Goal: Task Accomplishment & Management: Manage account settings

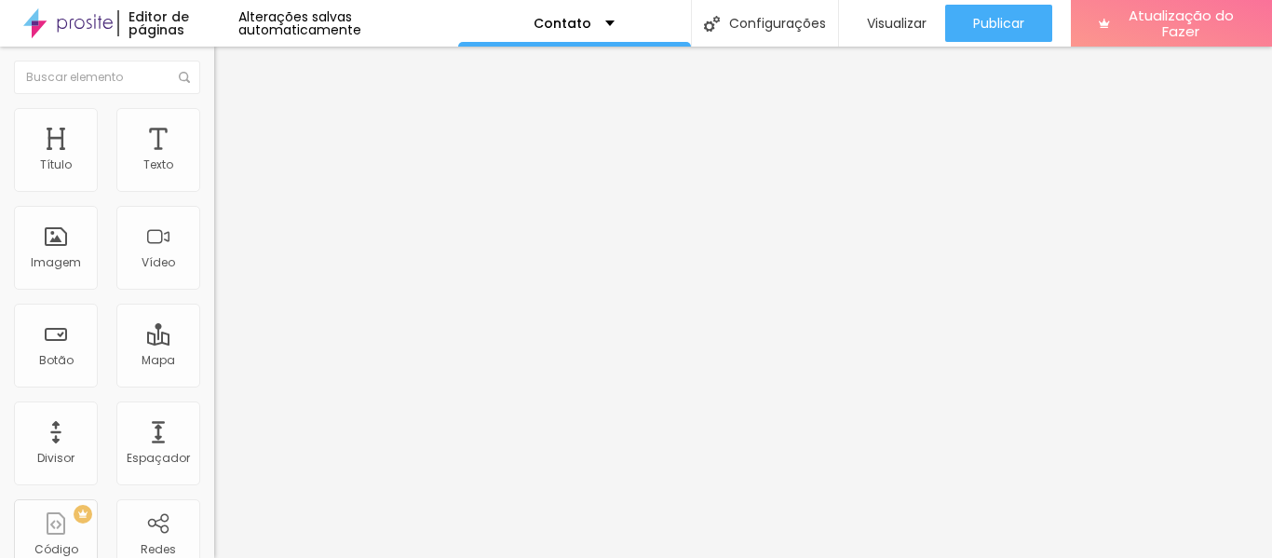
click at [231, 126] on font "Avançado" at bounding box center [261, 121] width 61 height 16
click at [214, 108] on li "Estilo" at bounding box center [321, 98] width 214 height 19
click at [224, 171] on icon "button" at bounding box center [227, 167] width 7 height 7
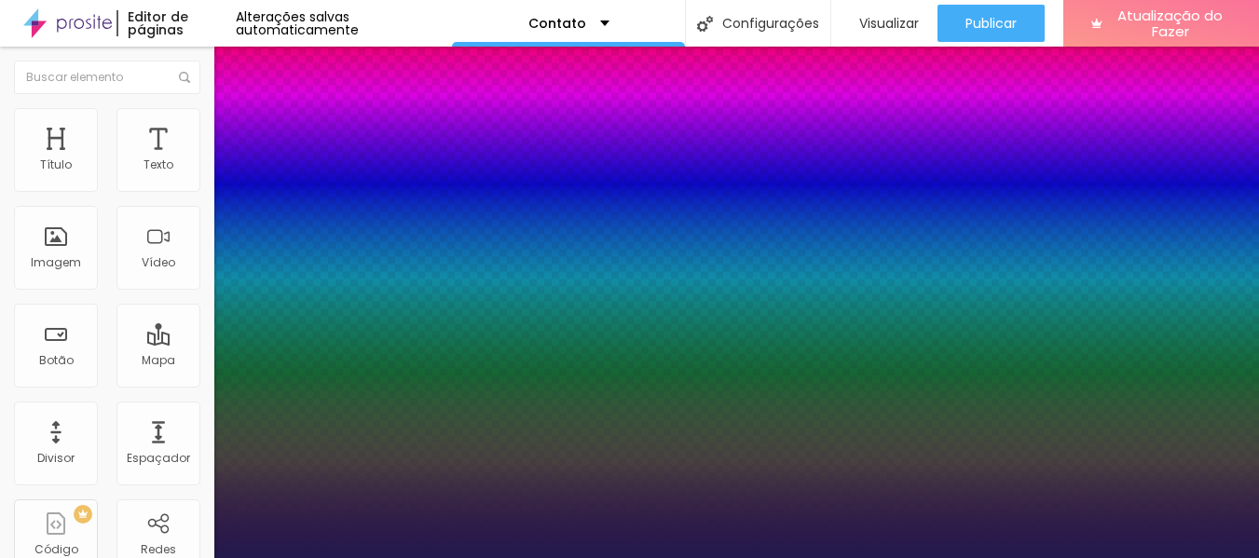
type input "1"
type input "20"
type input "1"
type input "17"
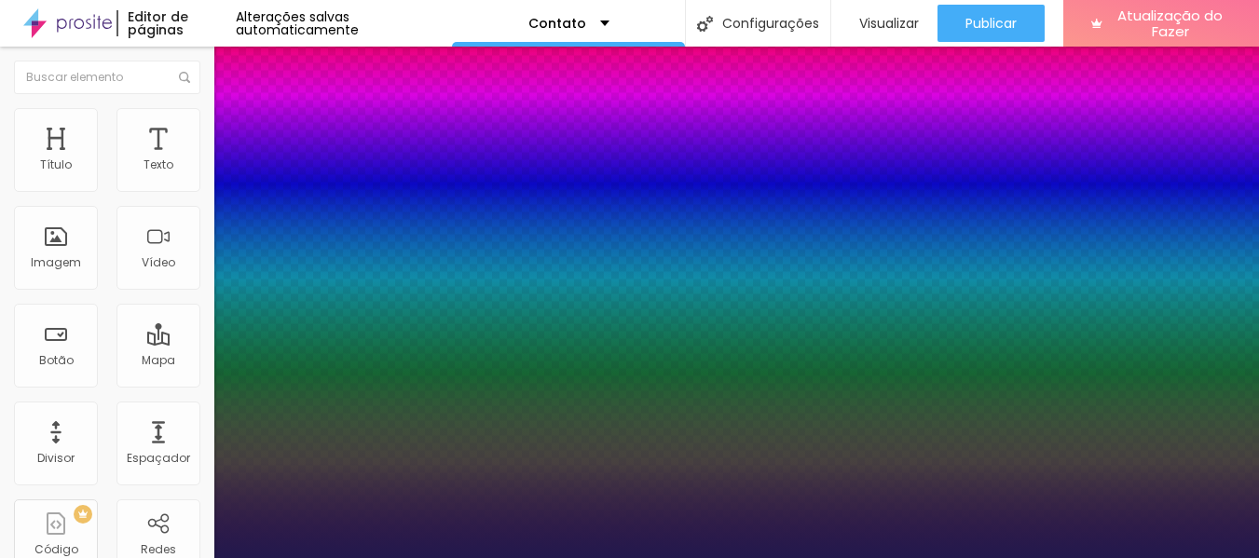
type input "17"
type input "1"
type input "15"
type input "1"
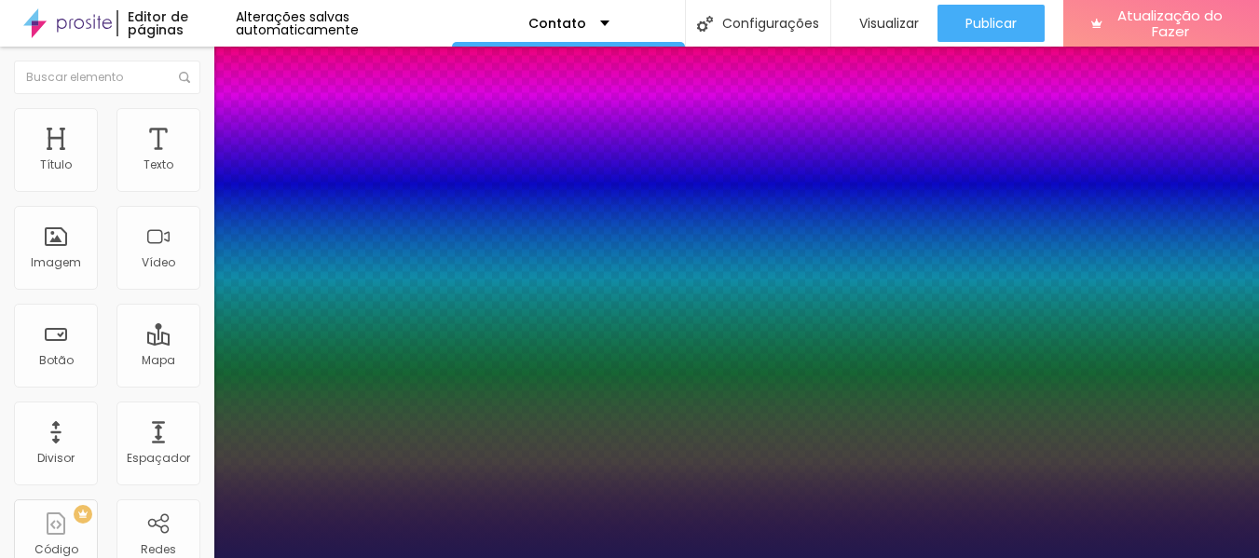
type input "14"
type input "1"
type input "16"
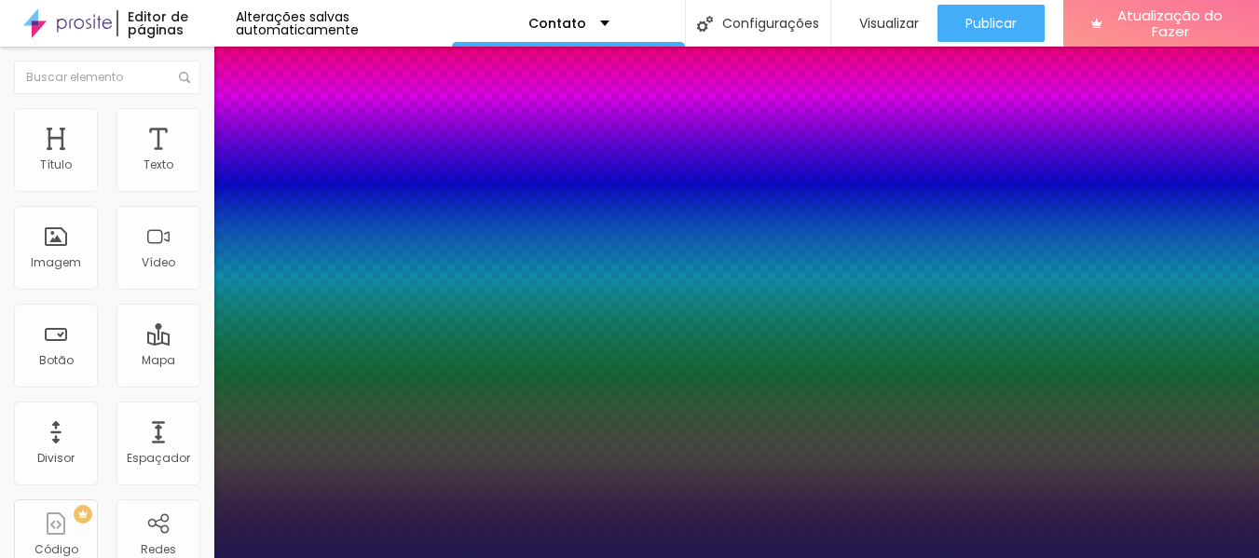
type input "1"
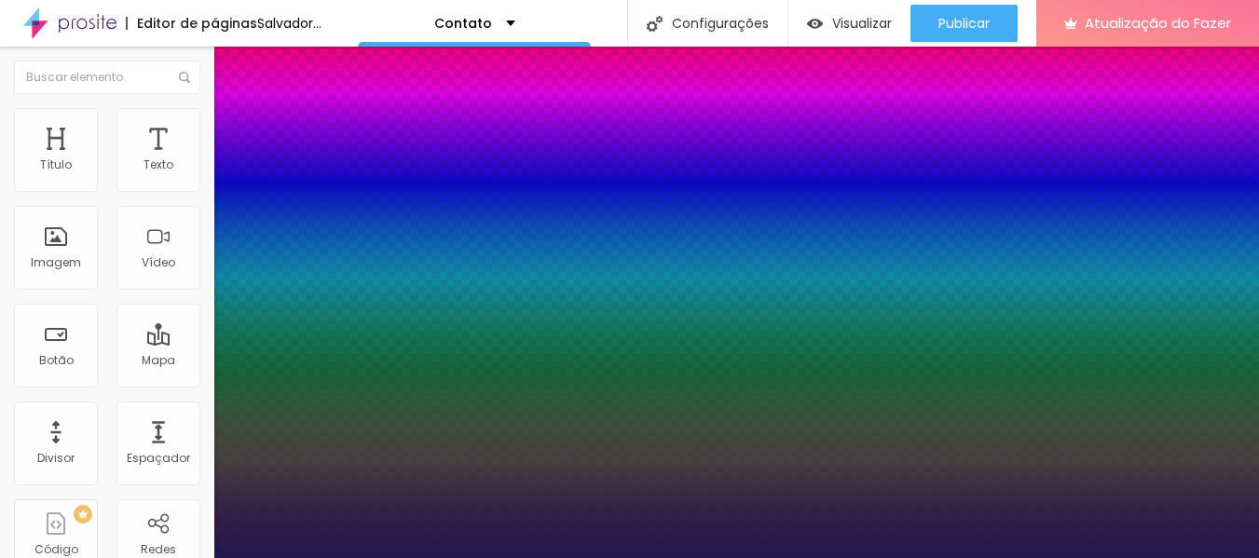
type input "15"
type input "1"
type input "14"
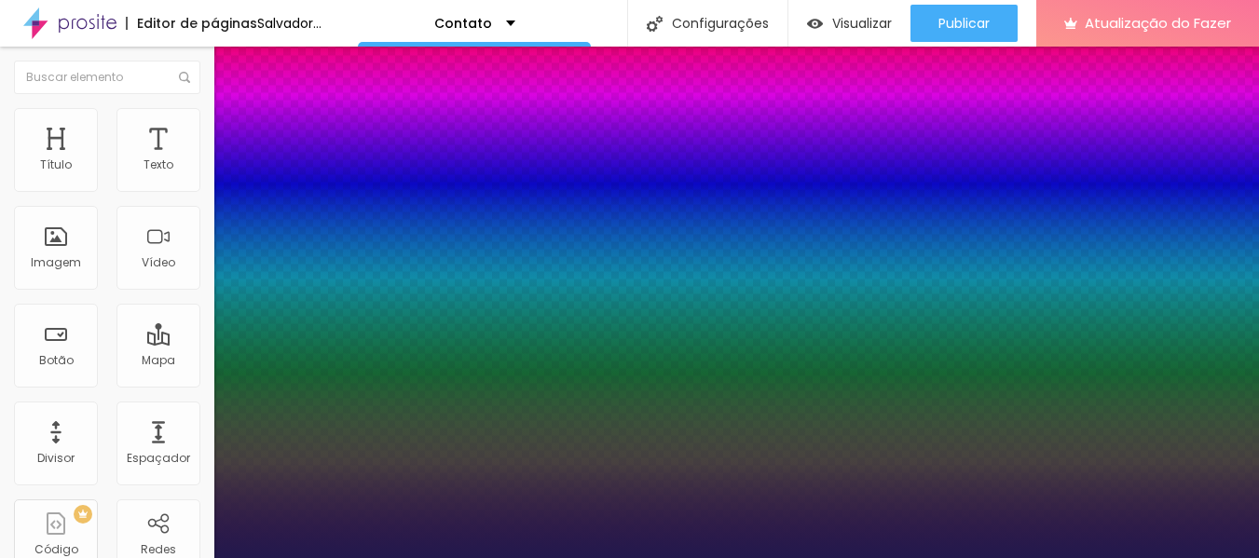
type input "1"
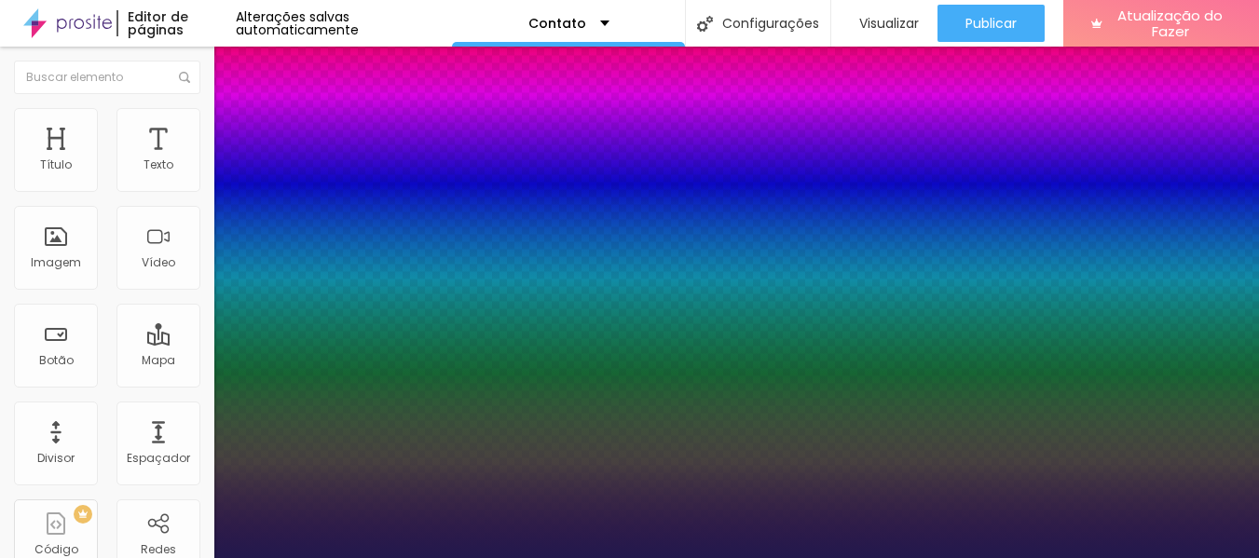
type input "13"
type input "1"
drag, startPoint x: 261, startPoint y: 318, endPoint x: 248, endPoint y: 320, distance: 13.3
type input "13"
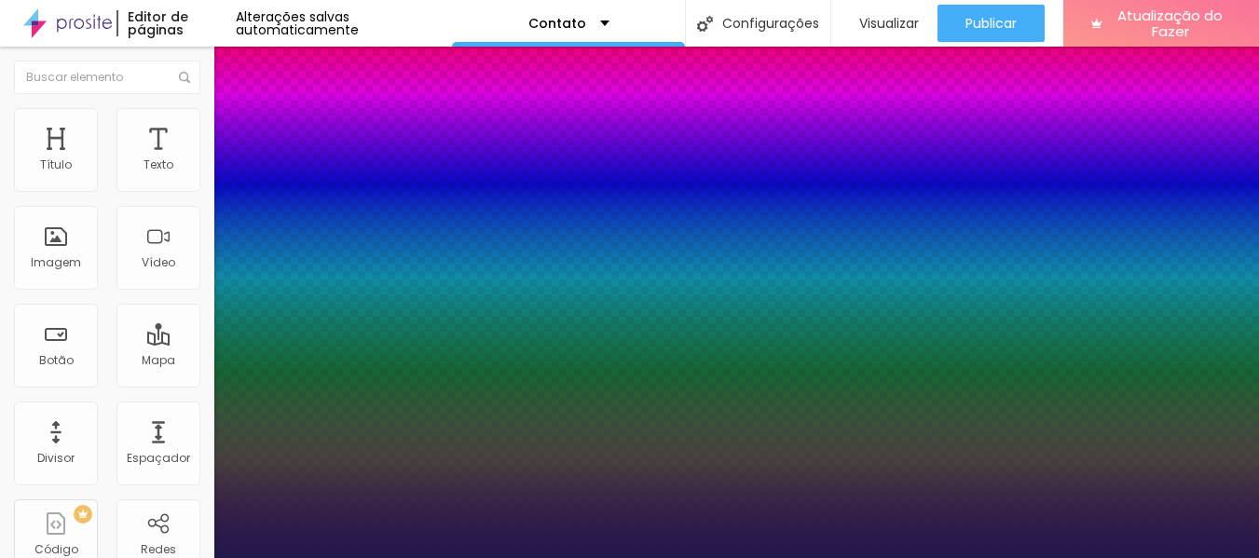
click at [591, 557] on div at bounding box center [629, 558] width 1259 height 0
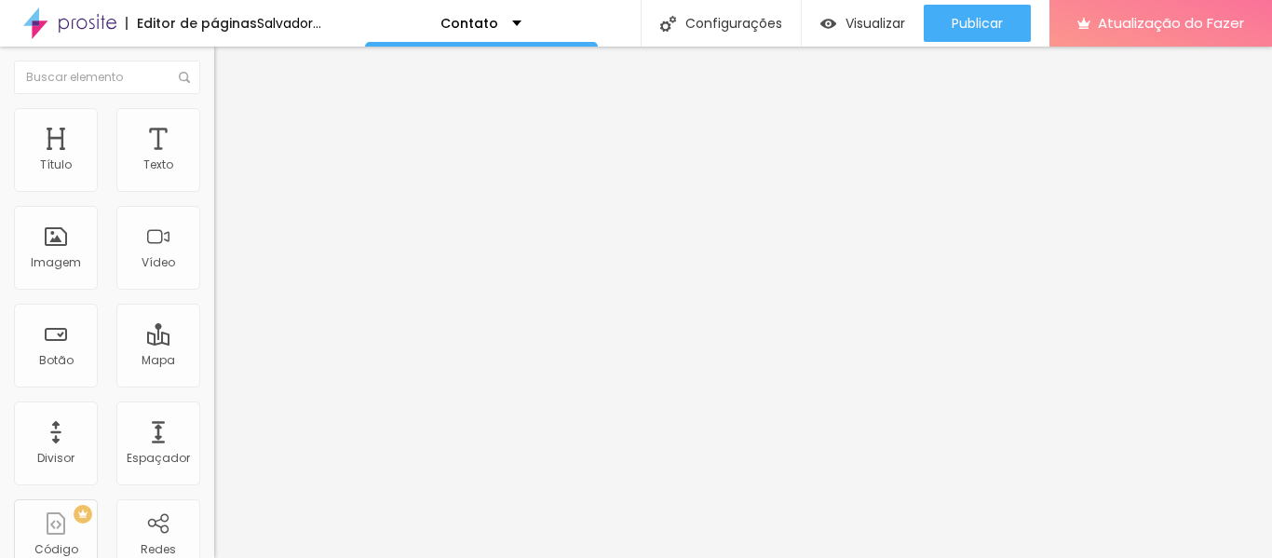
click at [222, 173] on icon "button" at bounding box center [227, 167] width 11 height 11
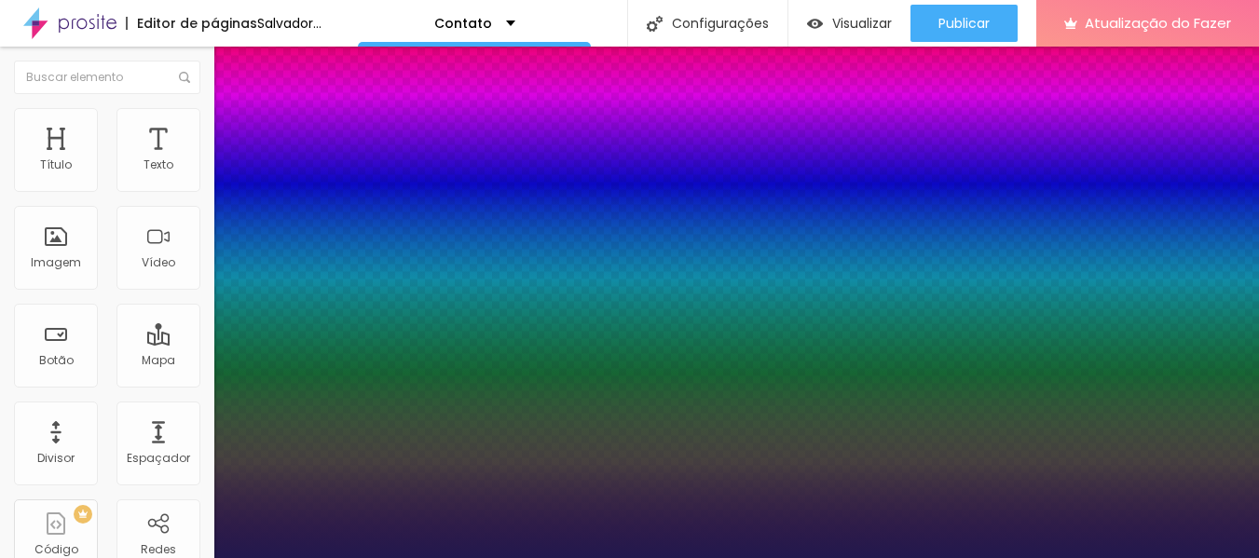
type input "1"
type input "26"
type input "1"
type input "25"
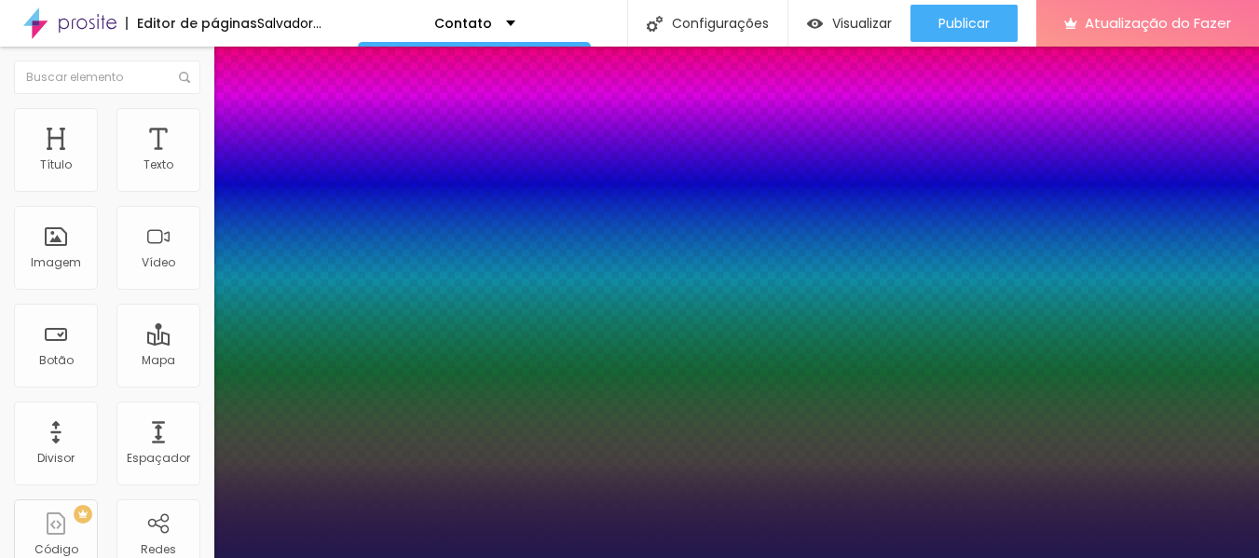
type input "25"
type input "1"
type input "24"
type input "1"
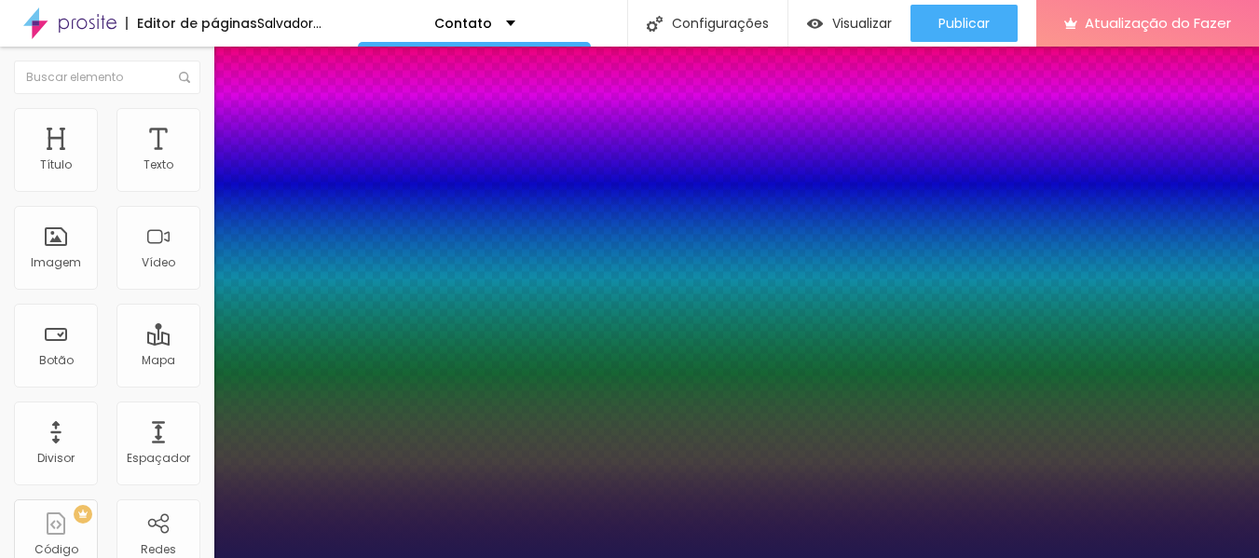
type input "23"
type input "1"
type input "22"
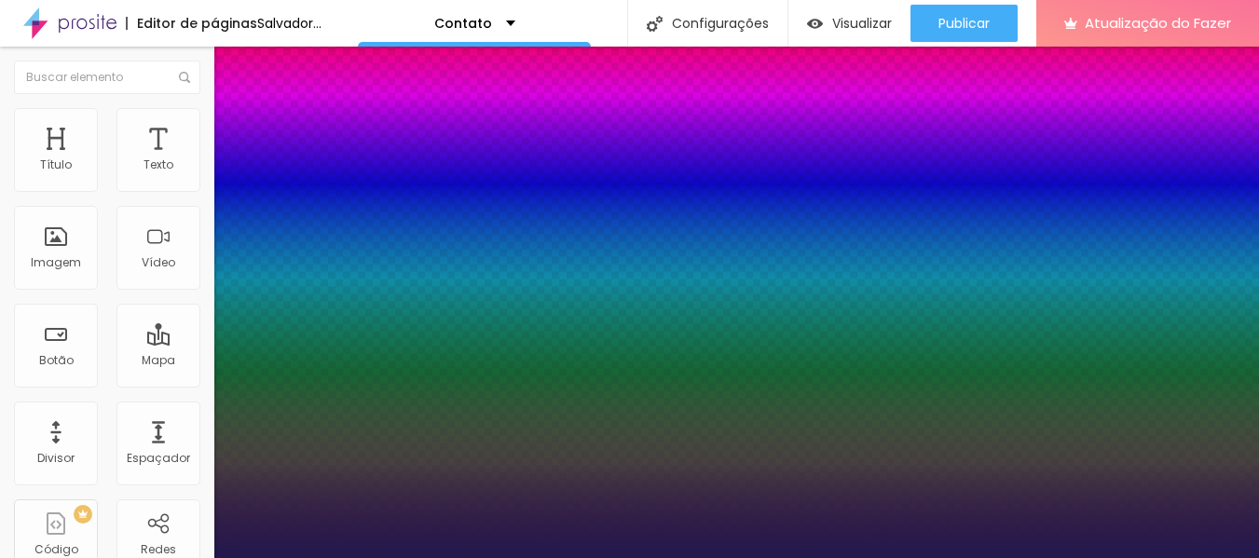
type input "1"
type input "21"
type input "1"
type input "20"
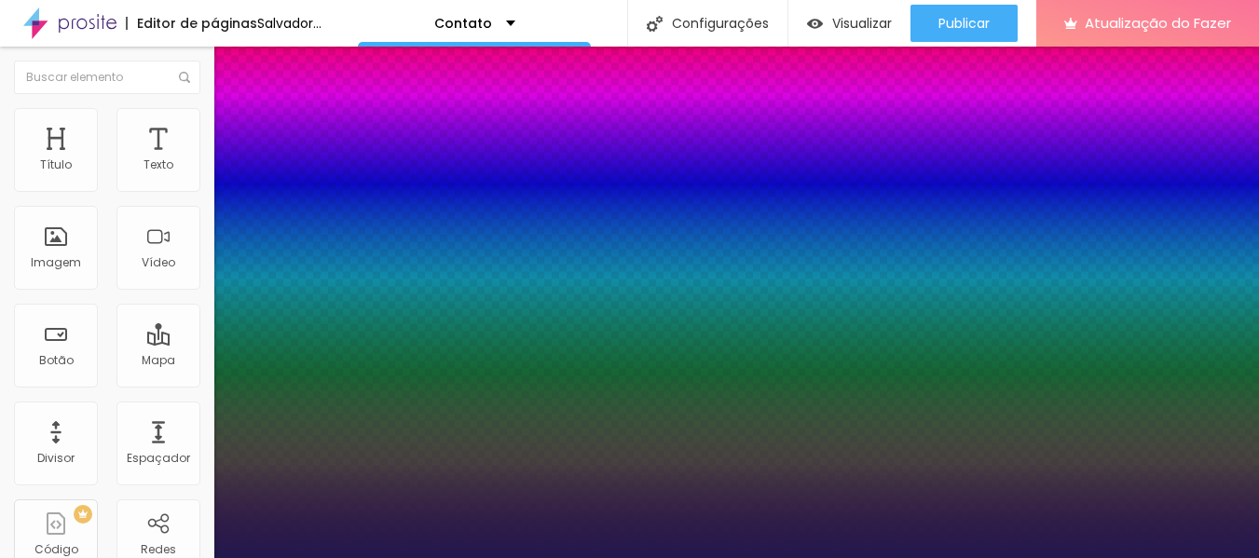
type input "20"
type input "1"
type input "19"
type input "1"
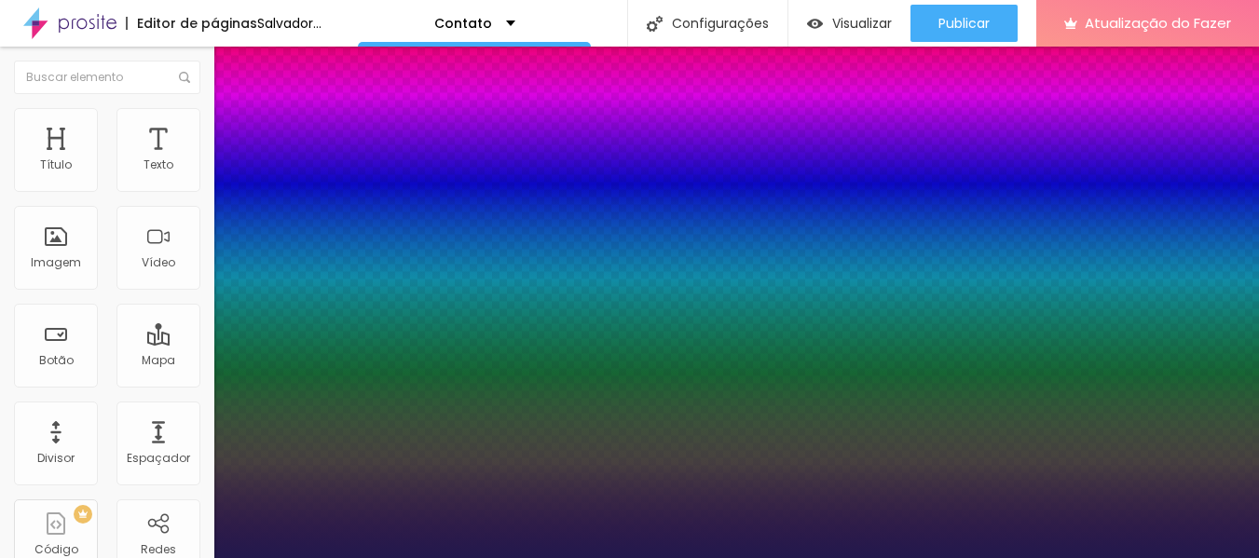
type input "18"
type input "1"
type input "17"
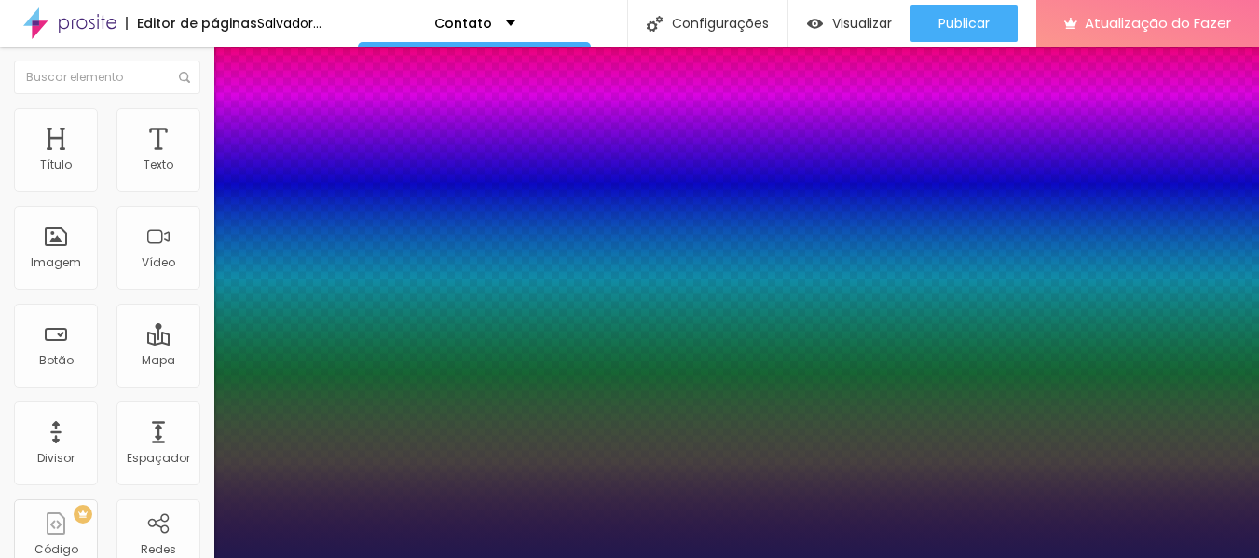
type input "1"
drag, startPoint x: 268, startPoint y: 316, endPoint x: 253, endPoint y: 320, distance: 15.6
type input "17"
type input "1"
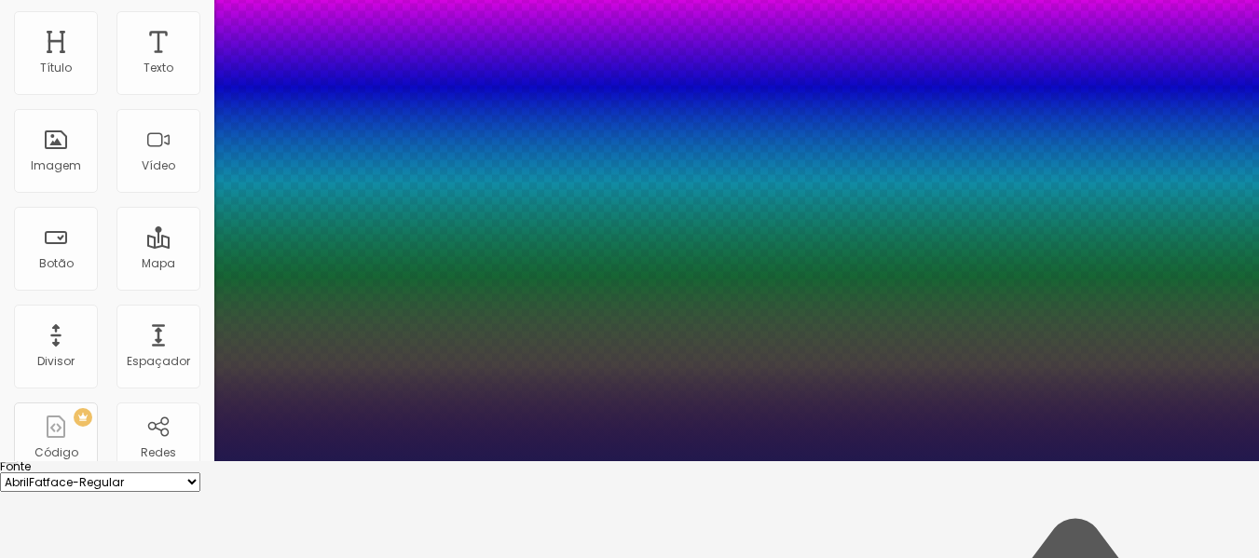
scroll to position [98, 0]
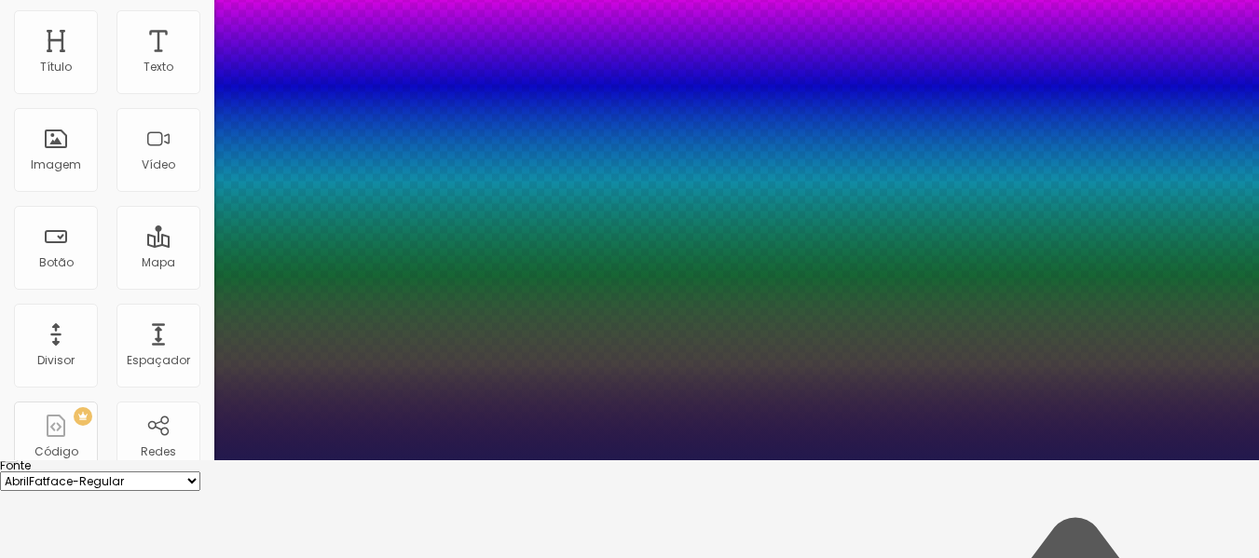
click at [1016, 460] on div at bounding box center [629, 460] width 1259 height 0
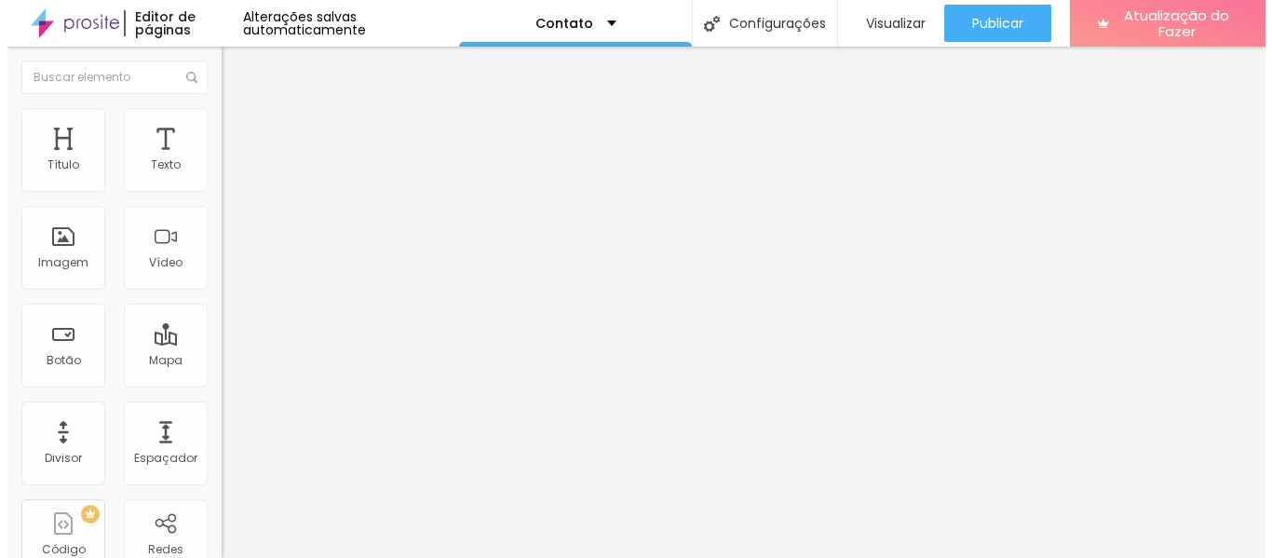
scroll to position [0, 0]
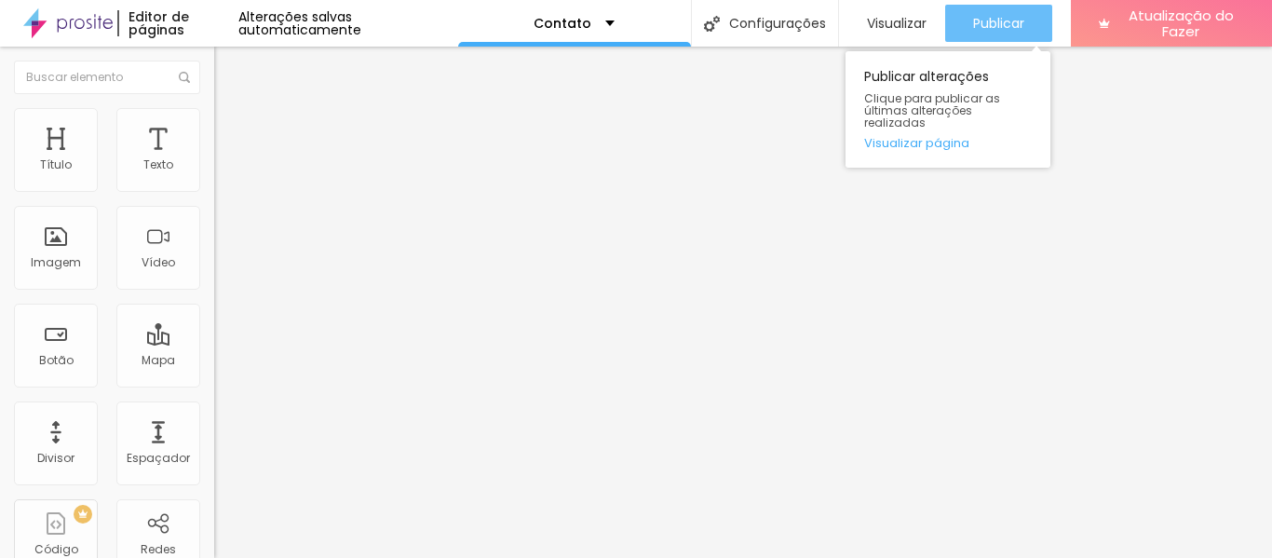
click at [1007, 25] on font "Publicar" at bounding box center [998, 23] width 51 height 19
click at [985, 32] on font "Publicar" at bounding box center [998, 23] width 51 height 19
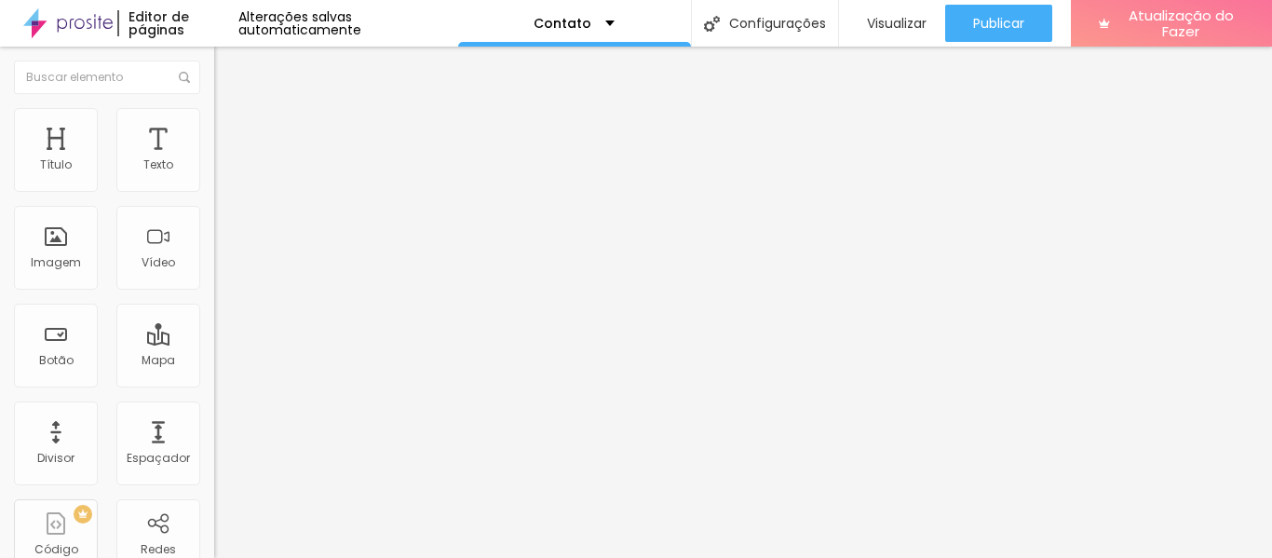
click at [214, 127] on li "Avançado" at bounding box center [321, 136] width 214 height 19
click at [214, 119] on img at bounding box center [222, 116] width 17 height 17
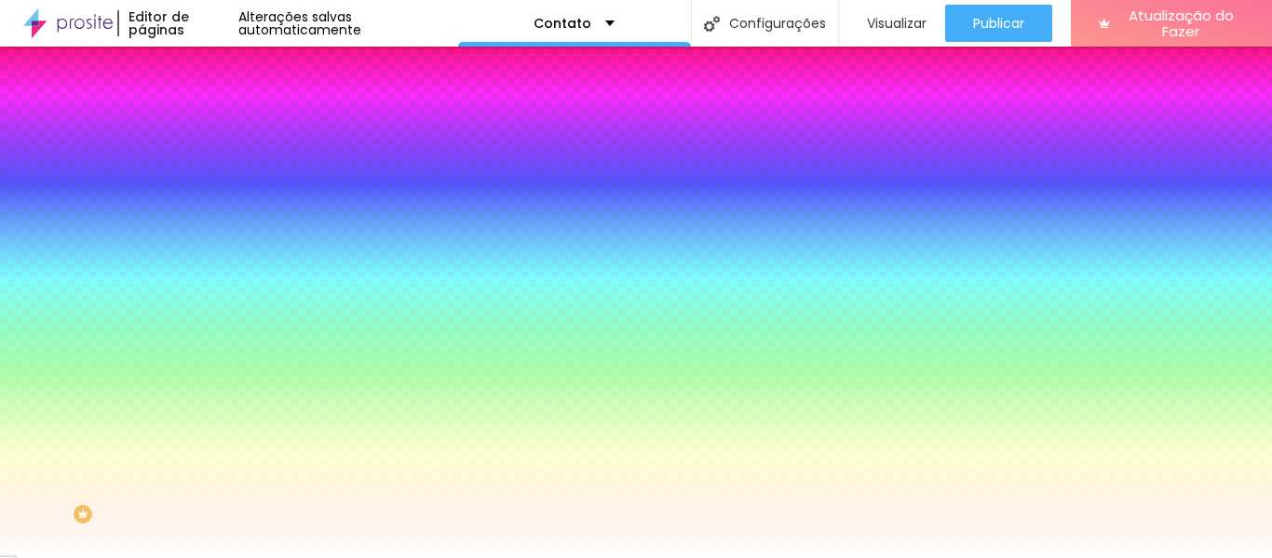
click at [231, 110] on font "Conteúdo" at bounding box center [260, 102] width 58 height 16
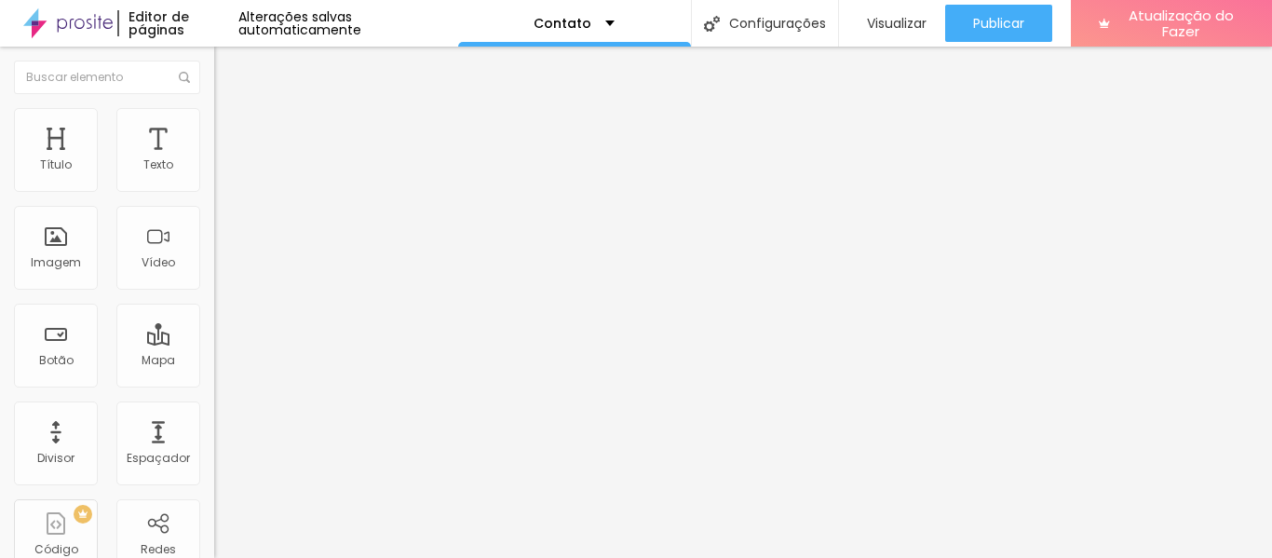
click at [226, 182] on div "Contato" at bounding box center [321, 173] width 190 height 17
click at [214, 127] on li "Avançado" at bounding box center [321, 136] width 214 height 19
click at [214, 118] on img at bounding box center [222, 116] width 17 height 17
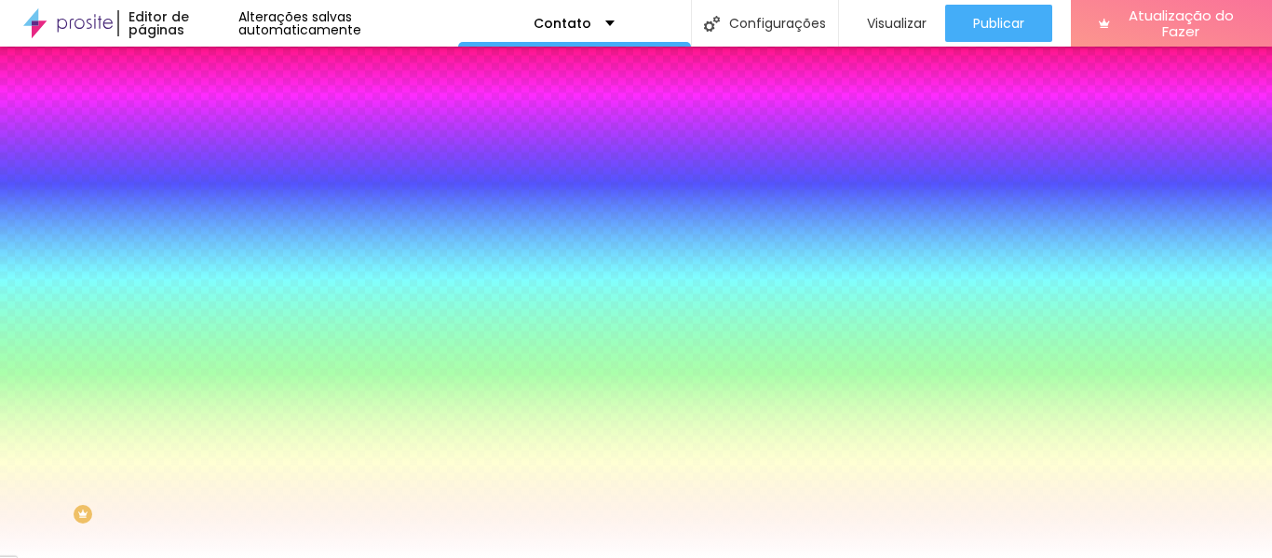
click at [222, 203] on icon "button" at bounding box center [227, 197] width 11 height 11
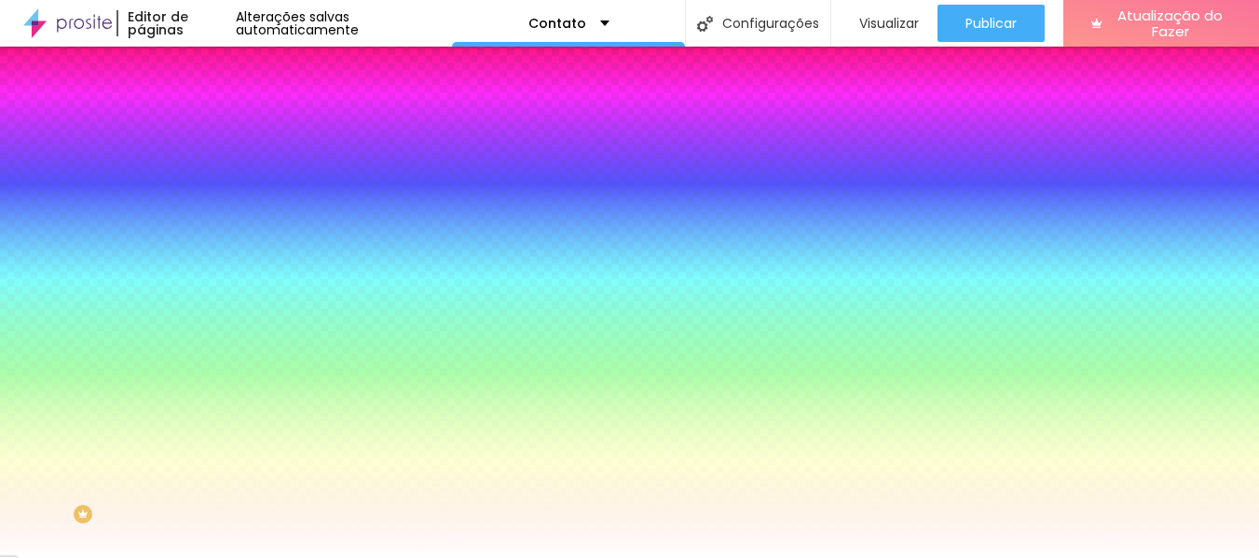
type input "15"
type input "14"
type input "13"
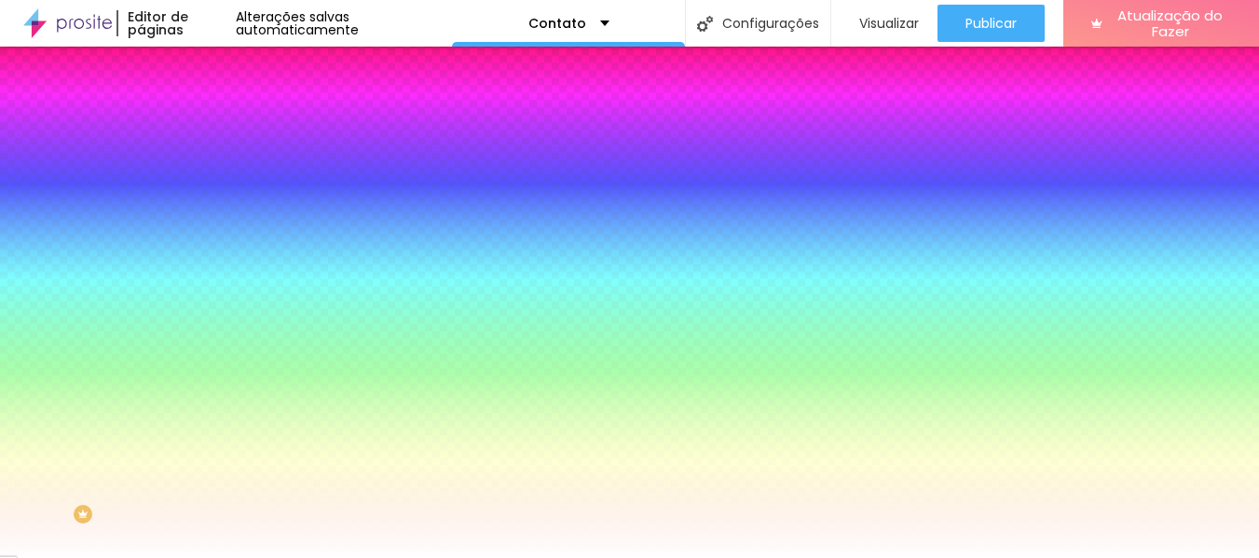
type input "13"
type input "12"
type input "11"
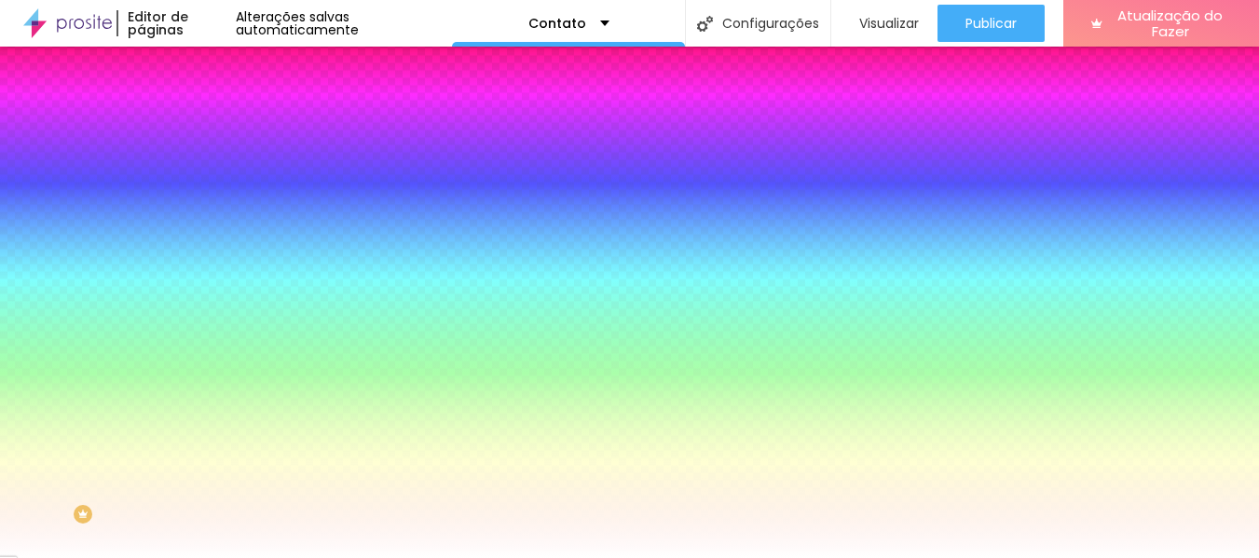
type input "10"
type input "9"
type input "8"
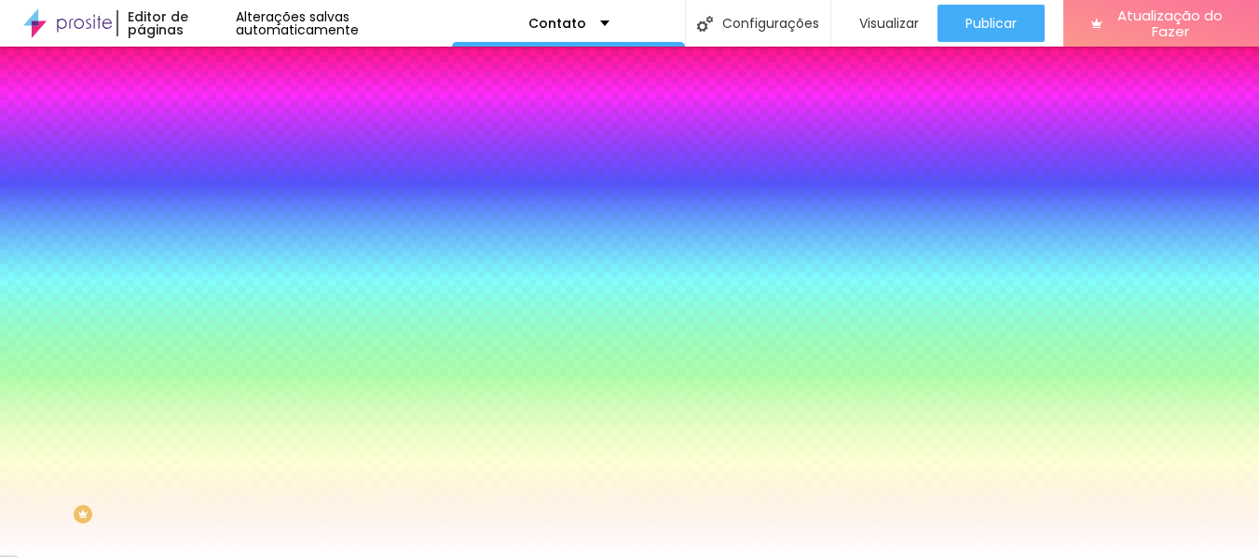
type input "8"
type input "9"
type input "10"
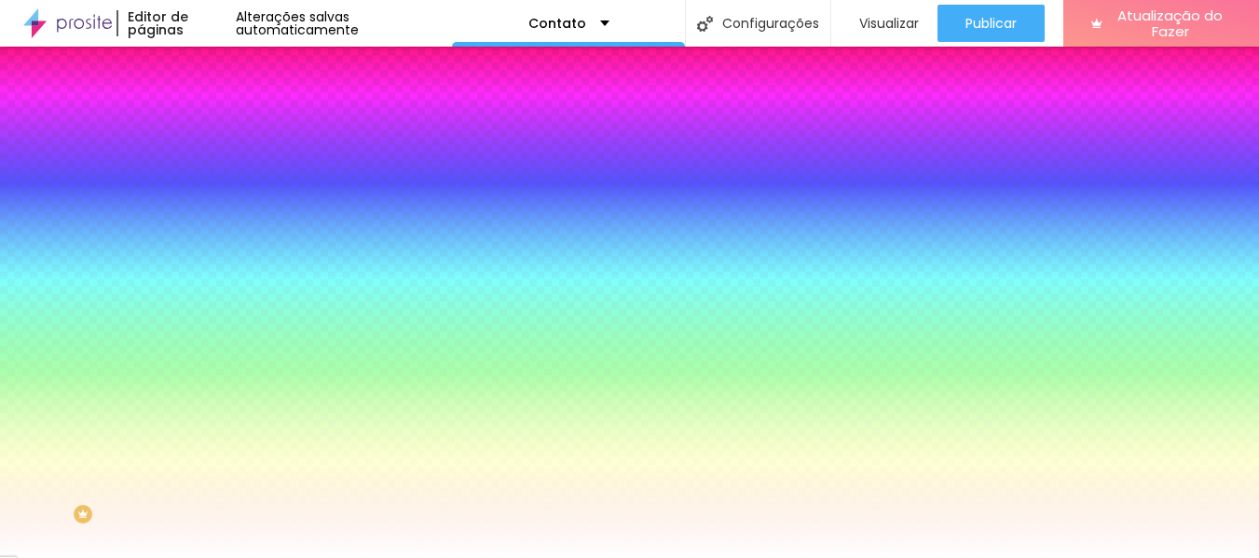
type input "11"
type input "12"
type input "13"
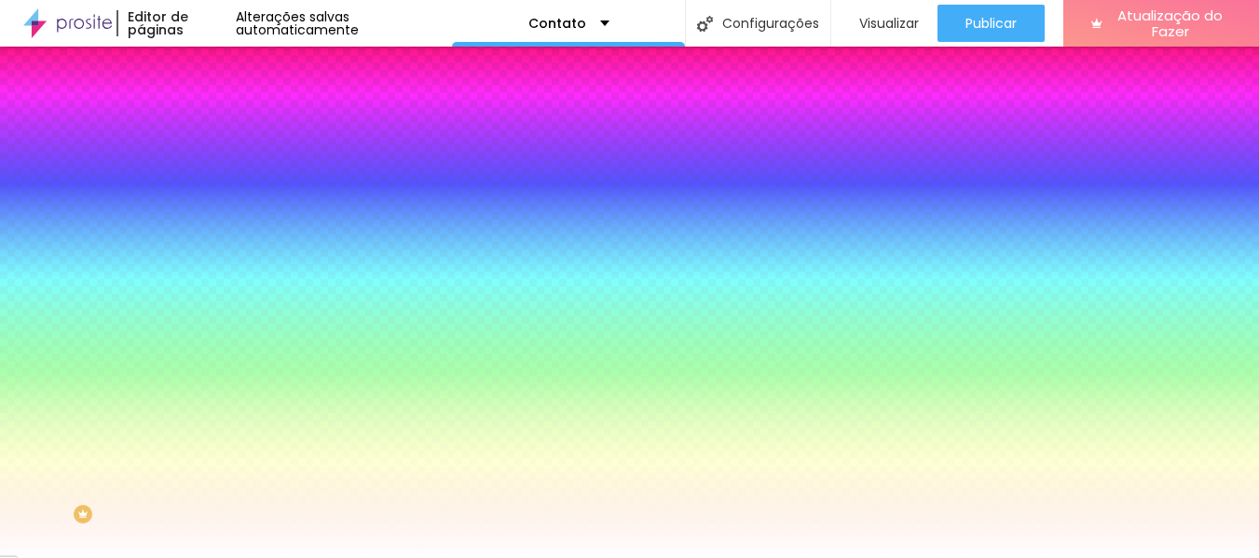
type input "13"
type input "14"
type input "15"
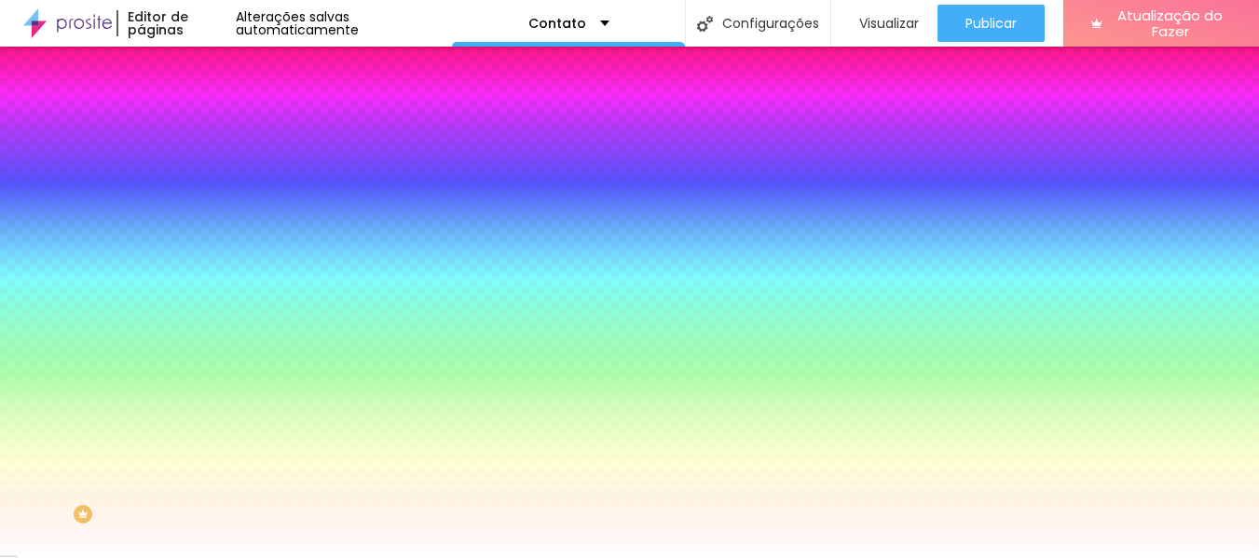
type input "16"
type input "17"
type input "18"
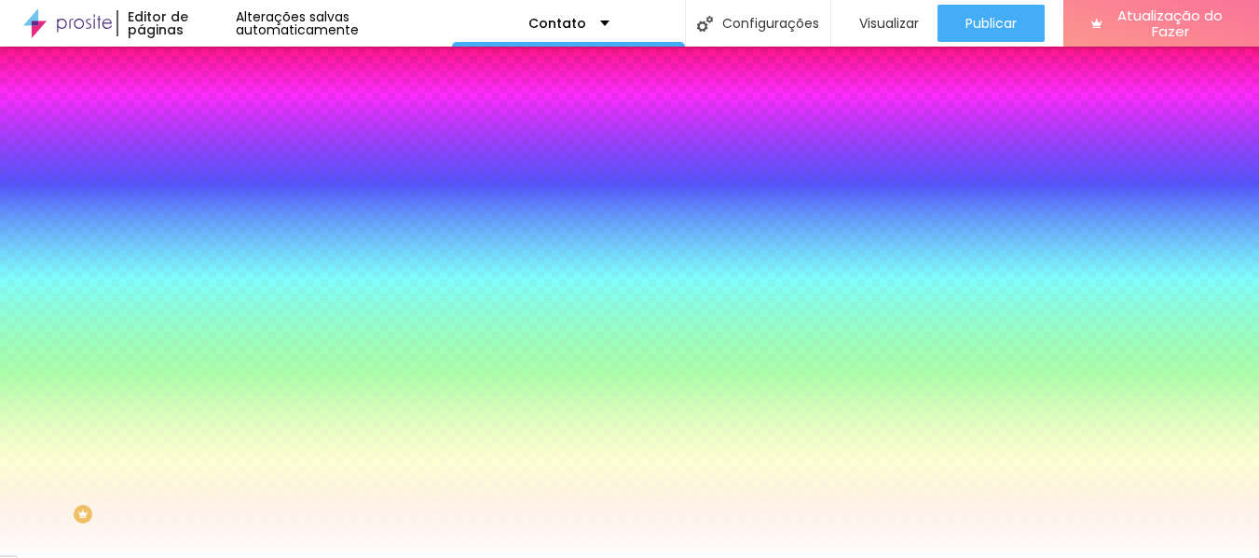
type input "18"
type input "19"
type input "20"
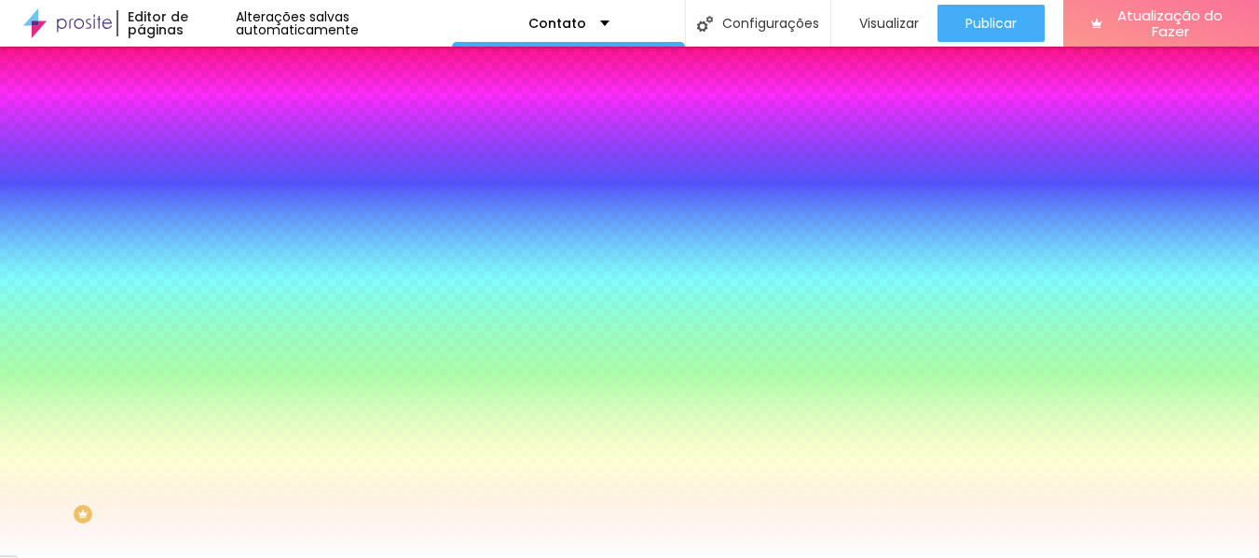
type input "21"
type input "22"
type input "23"
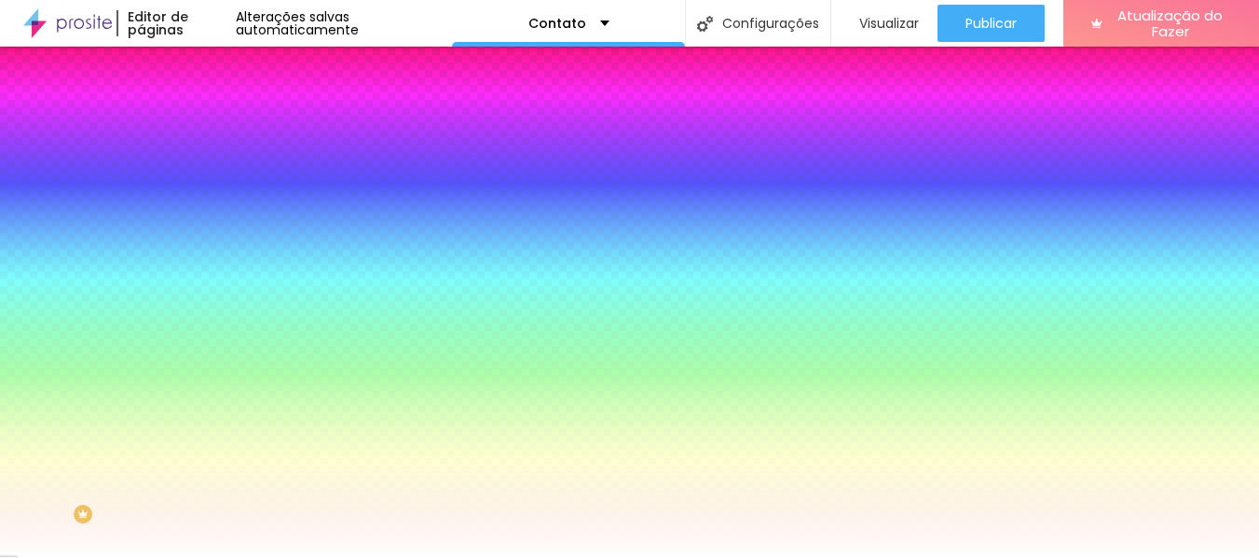
type input "23"
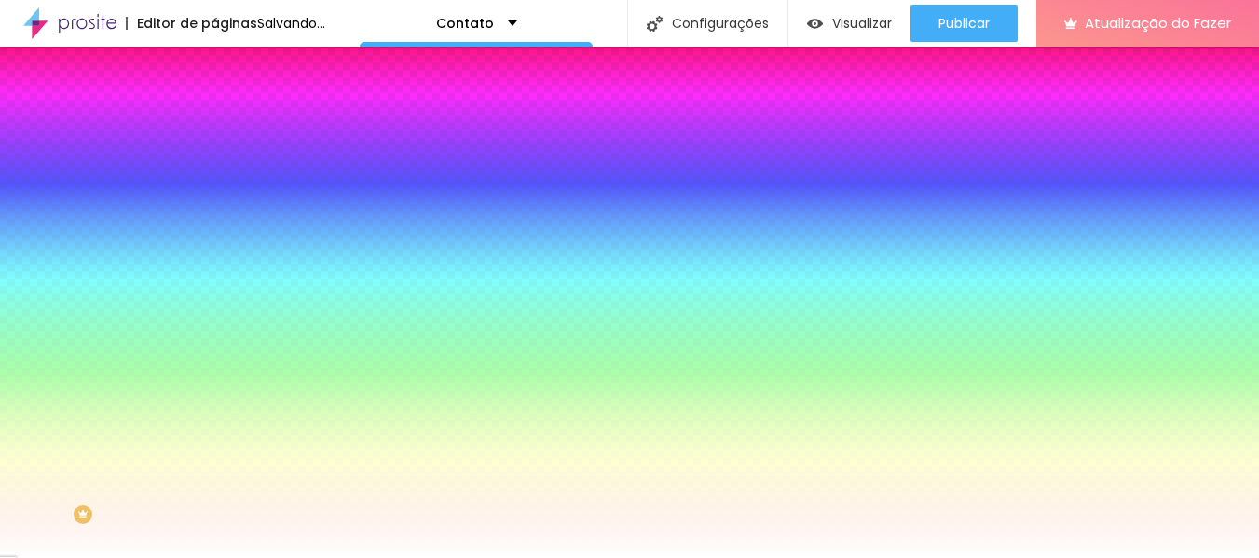
type input "24"
type input "23"
type input "22"
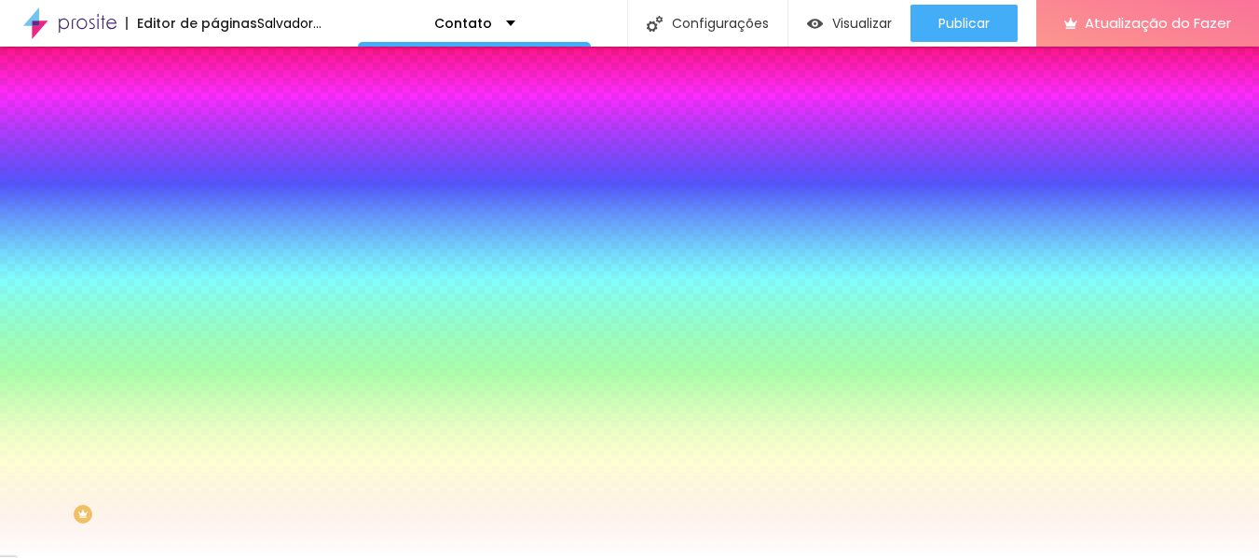
type input "22"
type input "21"
type input "20"
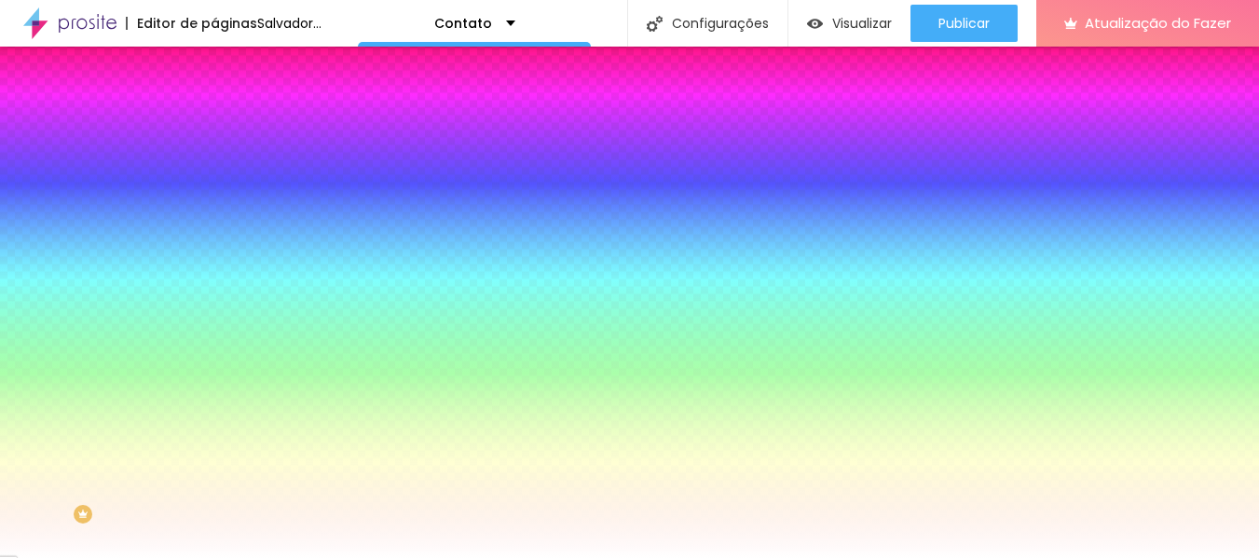
type input "19"
type input "18"
type input "17"
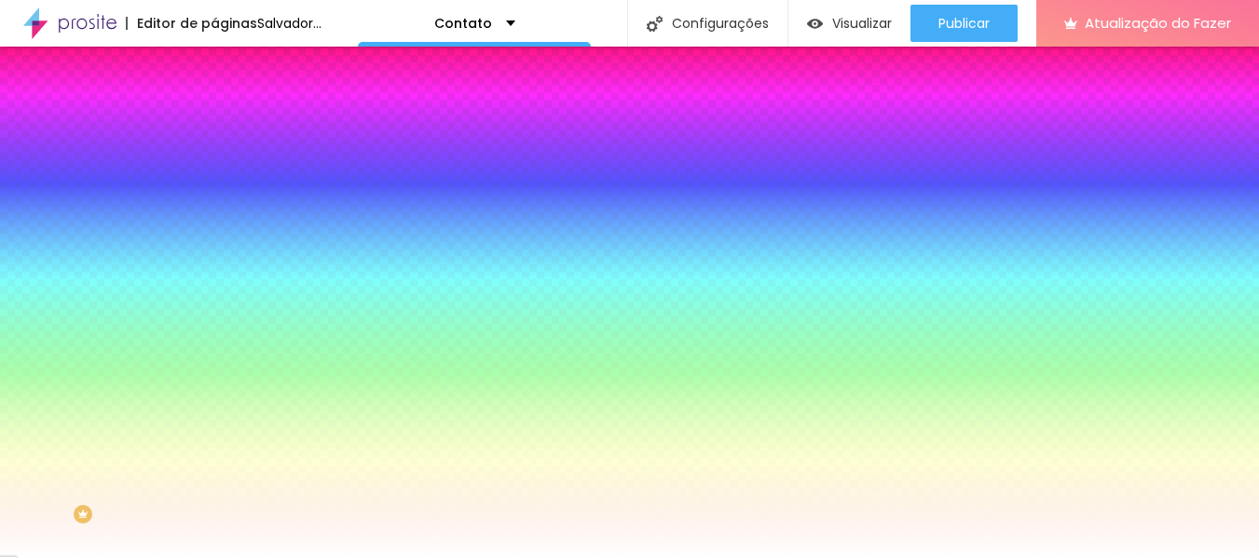
type input "17"
type input "16"
type input "15"
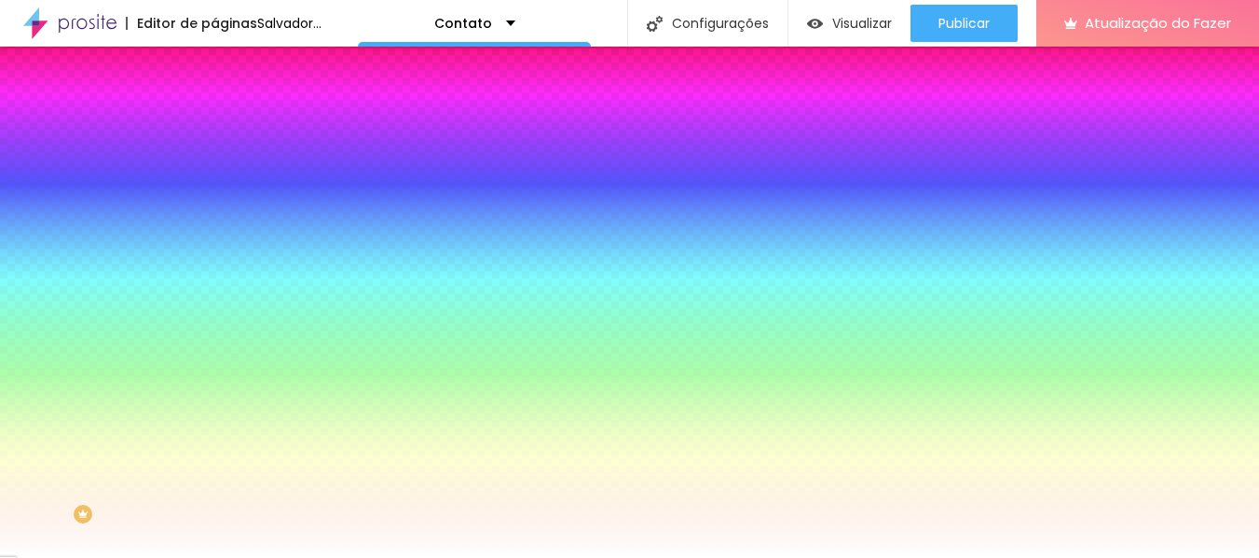
type input "14"
type input "13"
type input "12"
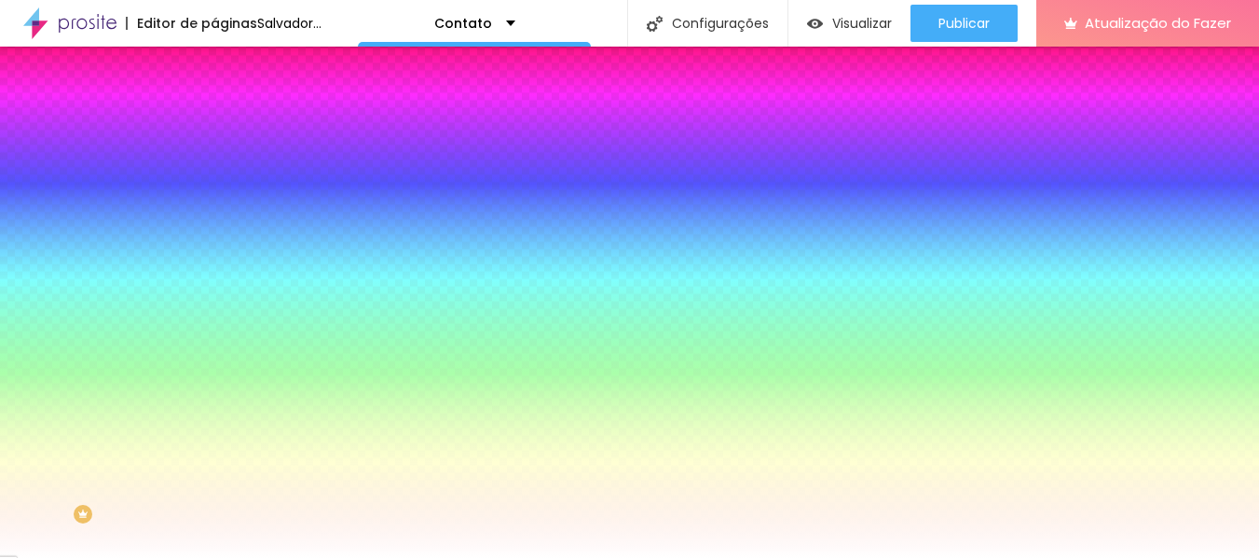
type input "12"
type input "11"
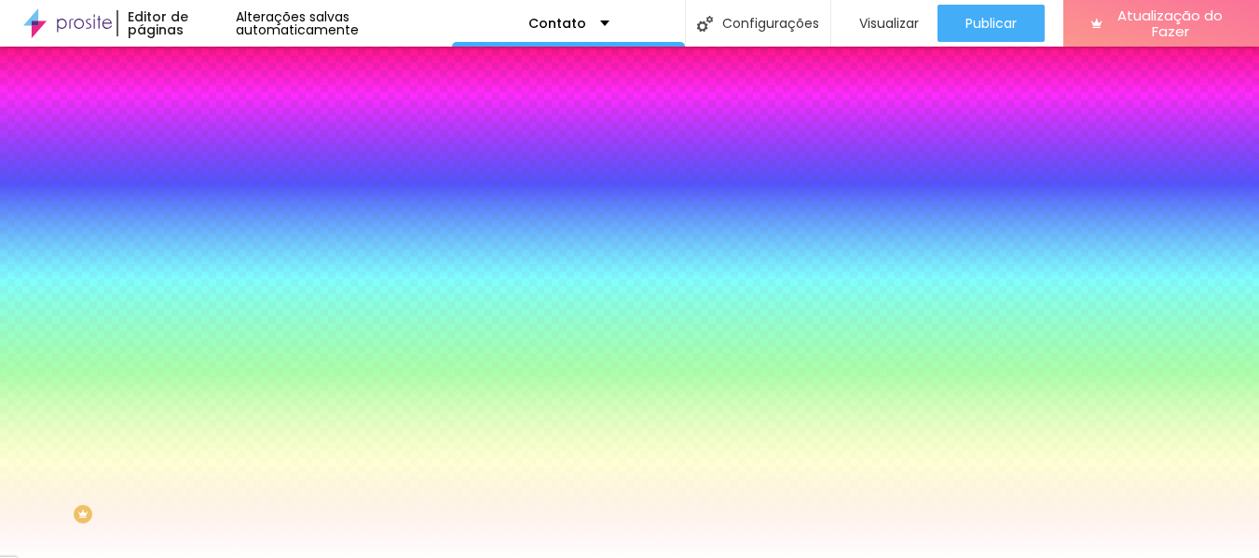
type input "10"
type input "9"
type input "8"
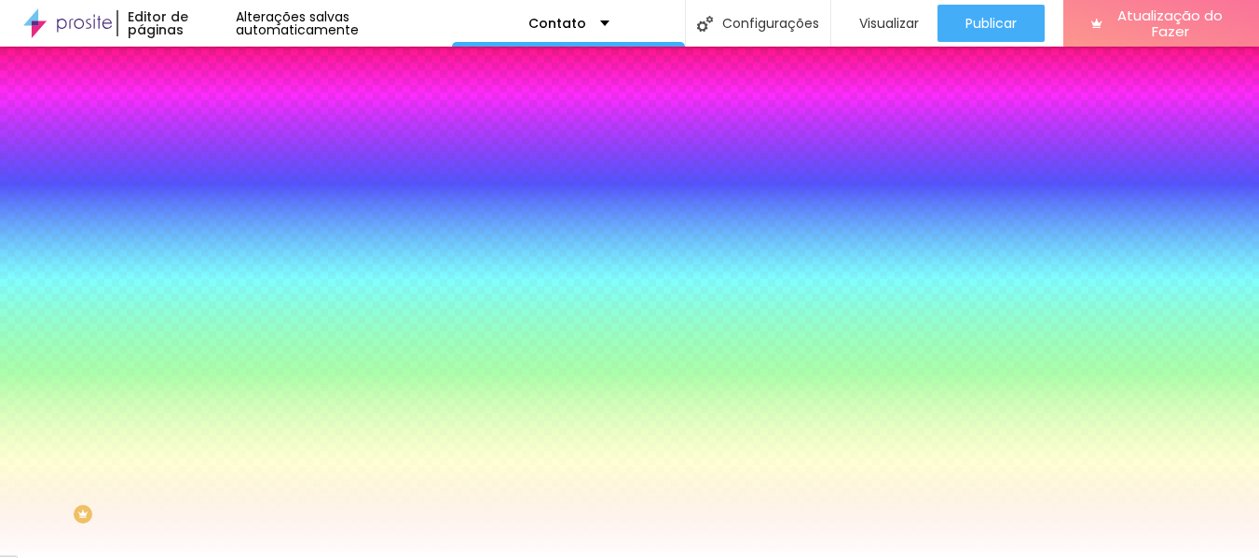
type input "8"
type input "9"
type input "10"
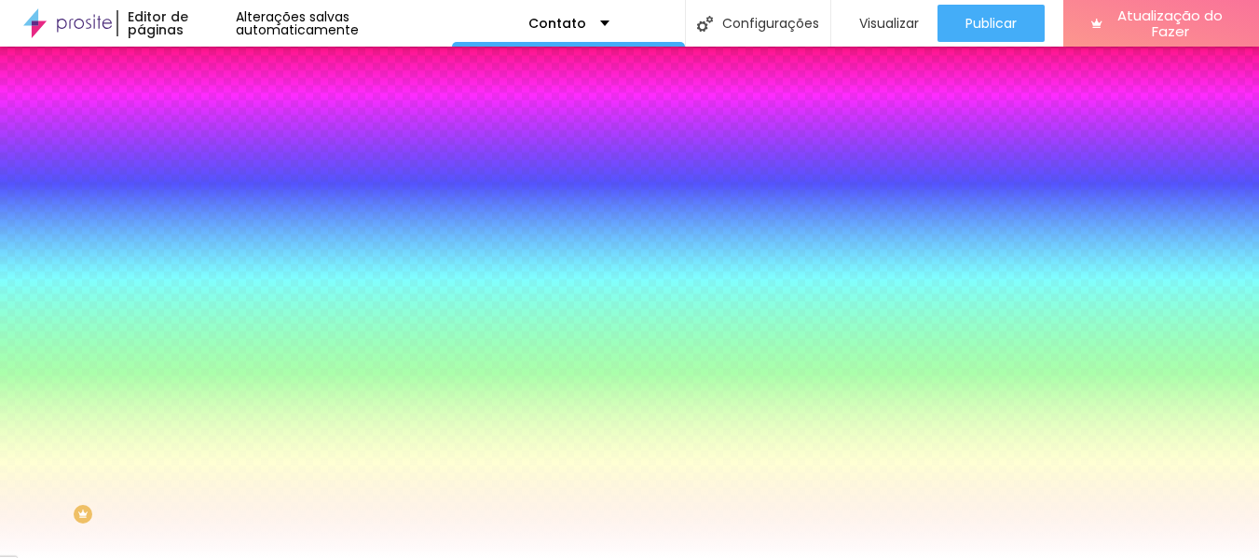
type input "11"
type input "12"
type input "13"
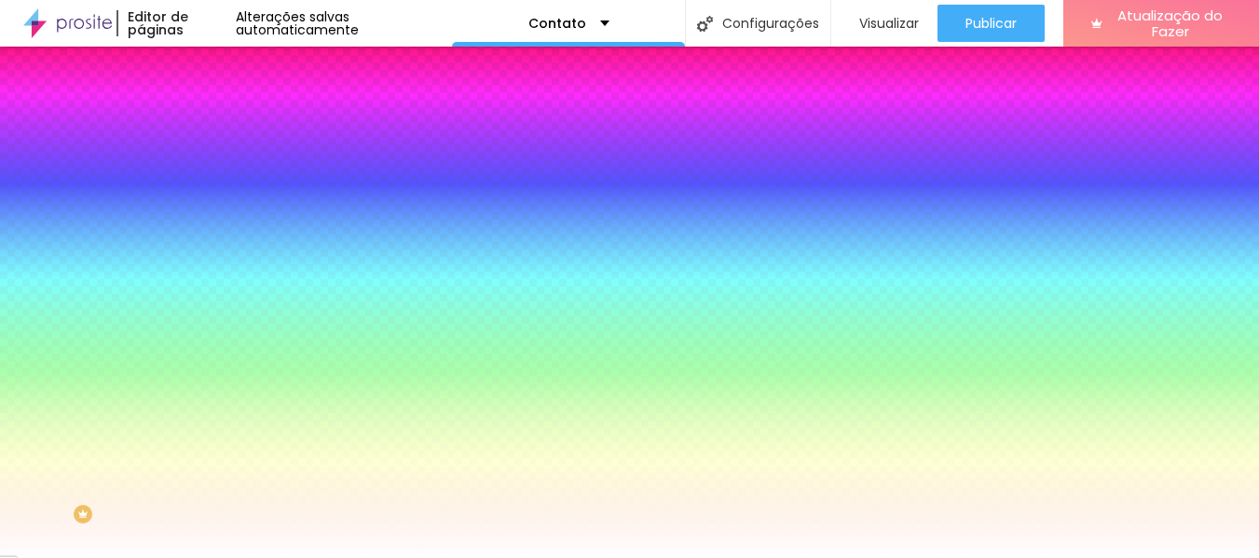
type input "13"
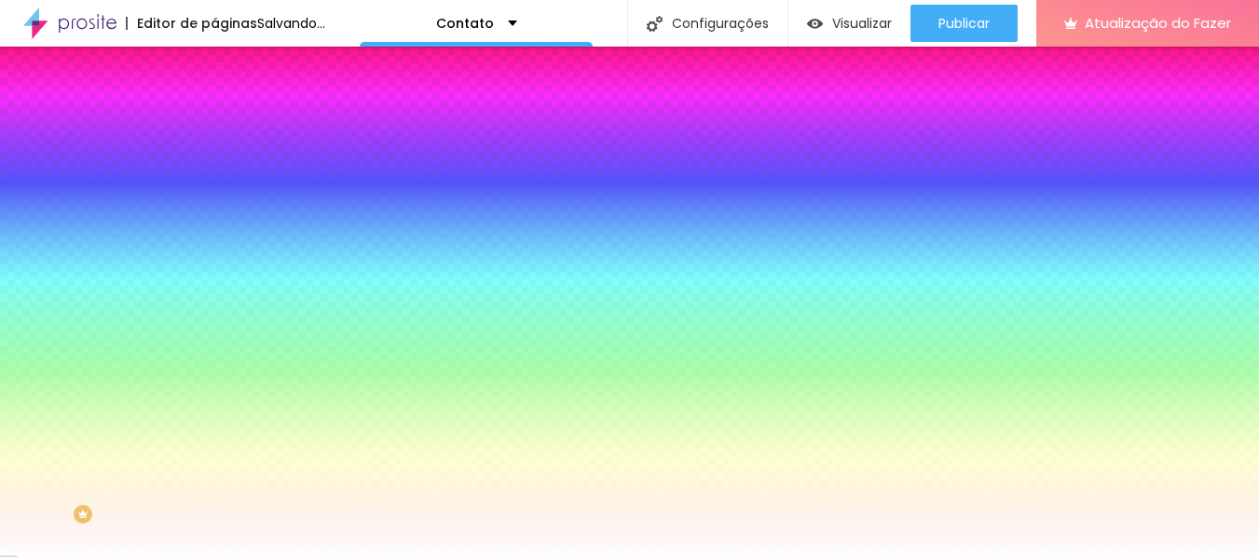
drag, startPoint x: 269, startPoint y: 350, endPoint x: 256, endPoint y: 359, distance: 15.5
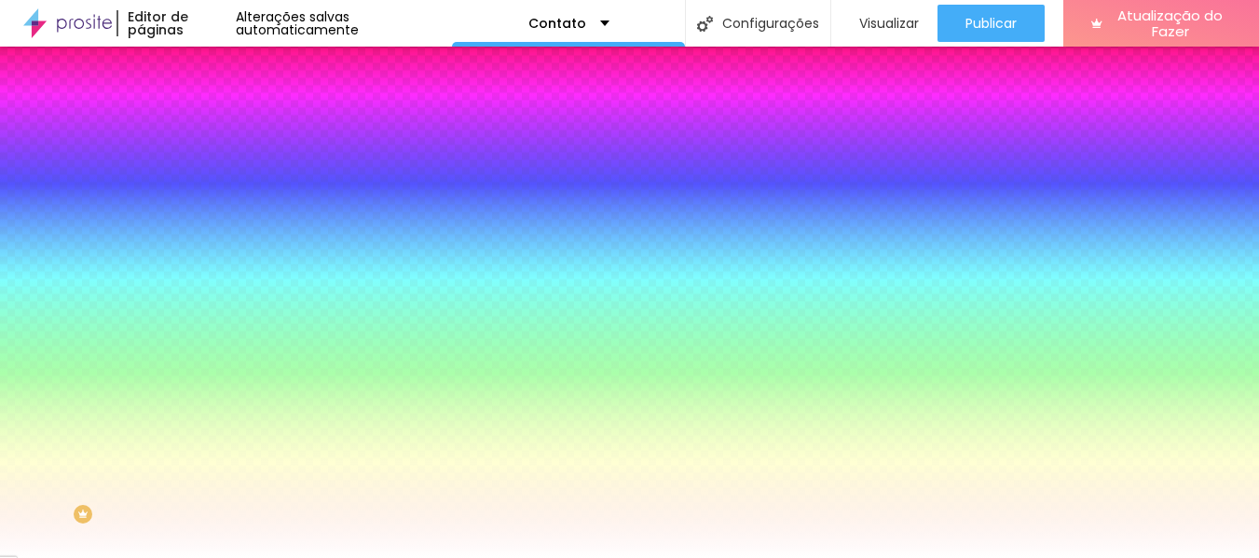
type input "12"
type input "11"
type input "10"
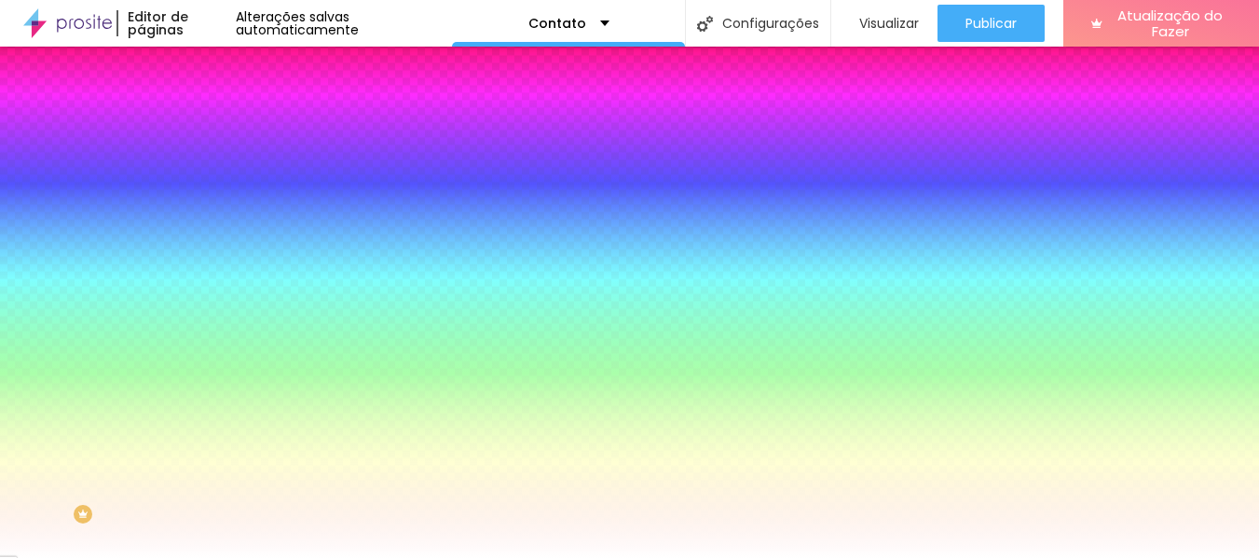
type input "10"
type input "9"
type input "8"
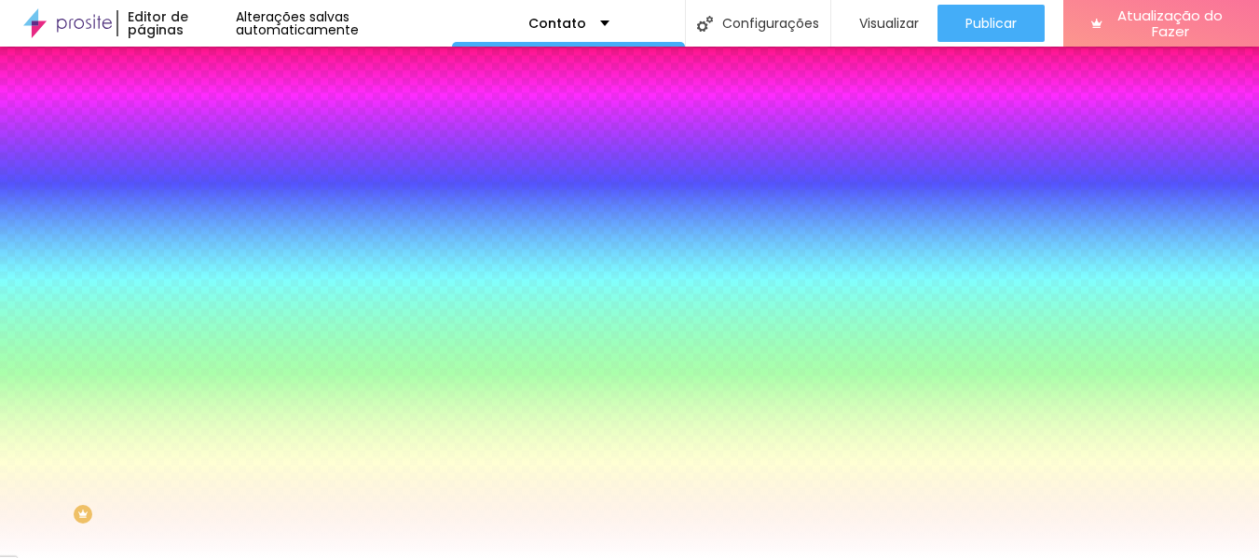
drag, startPoint x: 248, startPoint y: 350, endPoint x: 197, endPoint y: 350, distance: 50.3
type input "8"
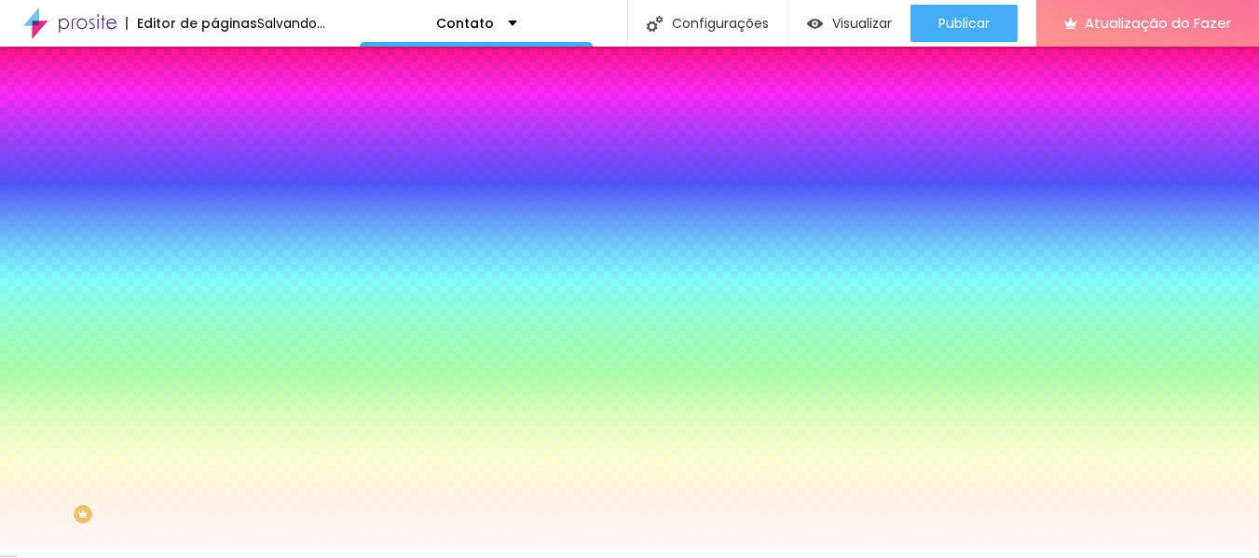
click at [1010, 557] on div at bounding box center [629, 558] width 1259 height 0
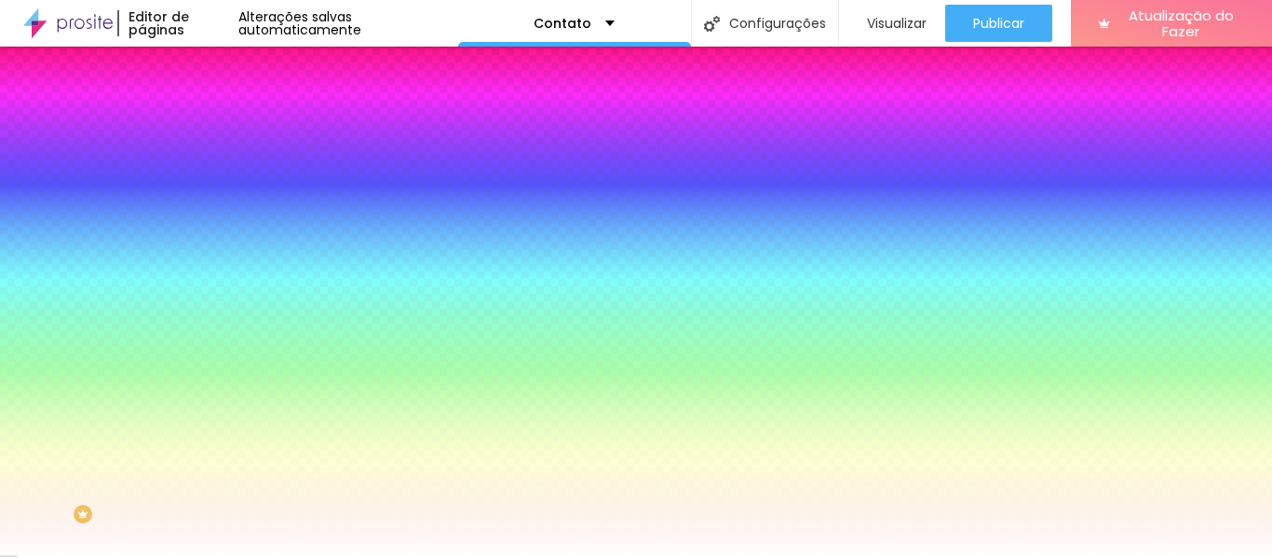
click at [214, 127] on li "Avançado" at bounding box center [321, 136] width 214 height 19
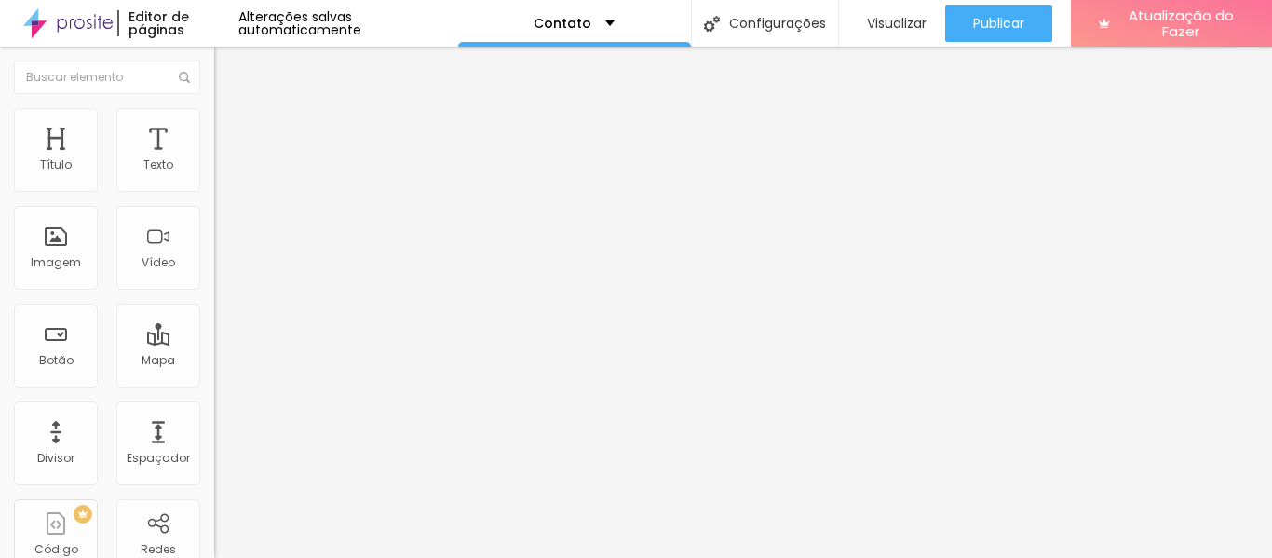
type input "1"
type input "10"
type input "20"
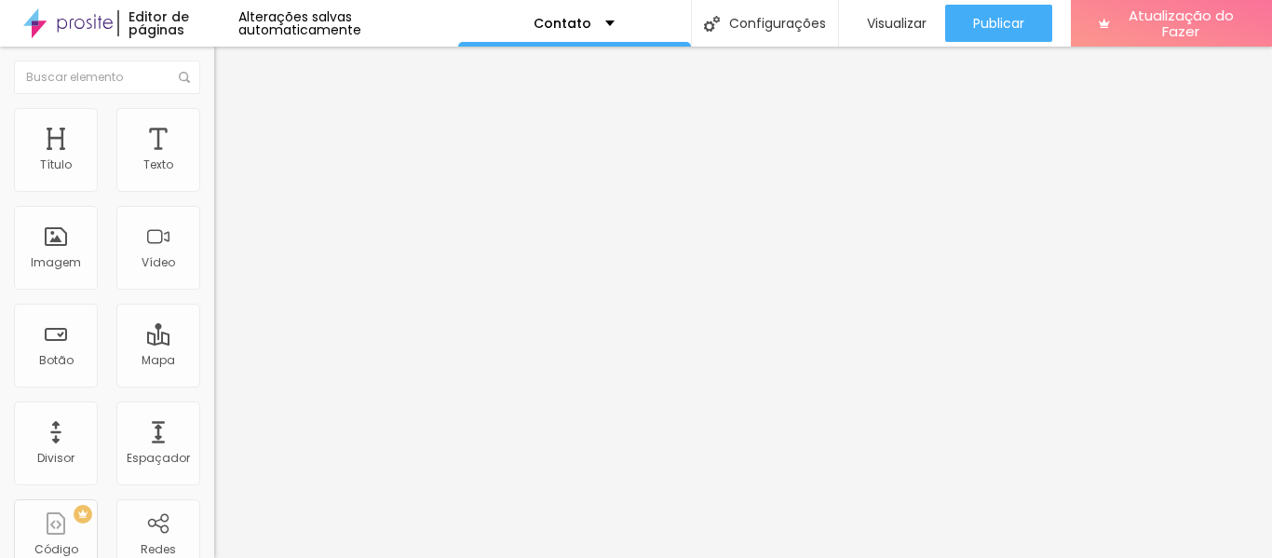
type input "20"
type input "25"
type input "30"
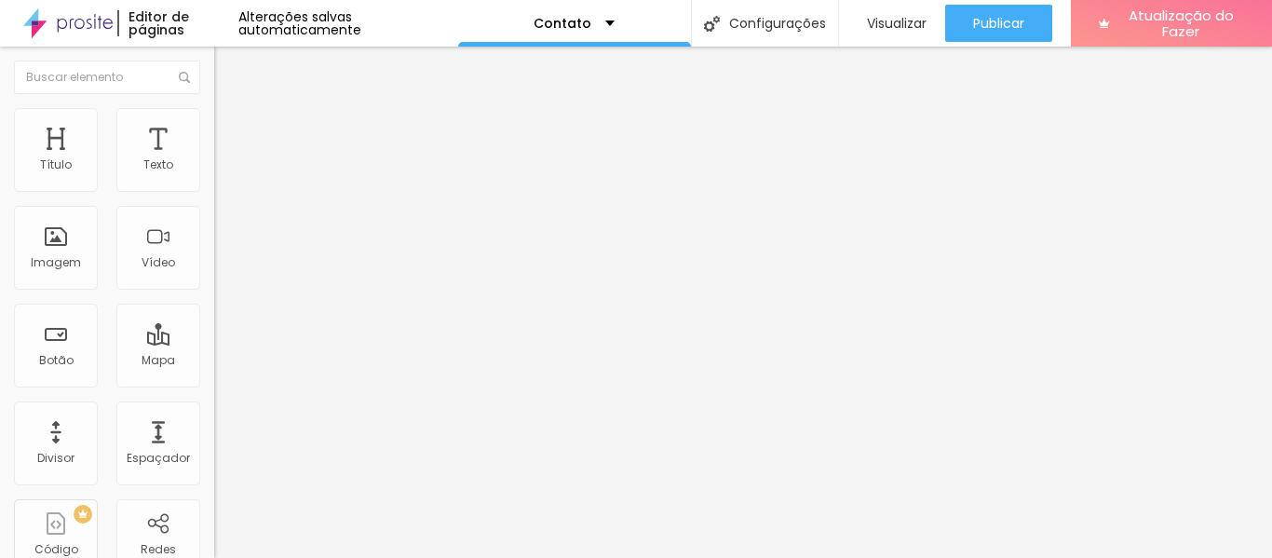
type input "35"
type input "39"
type input "43"
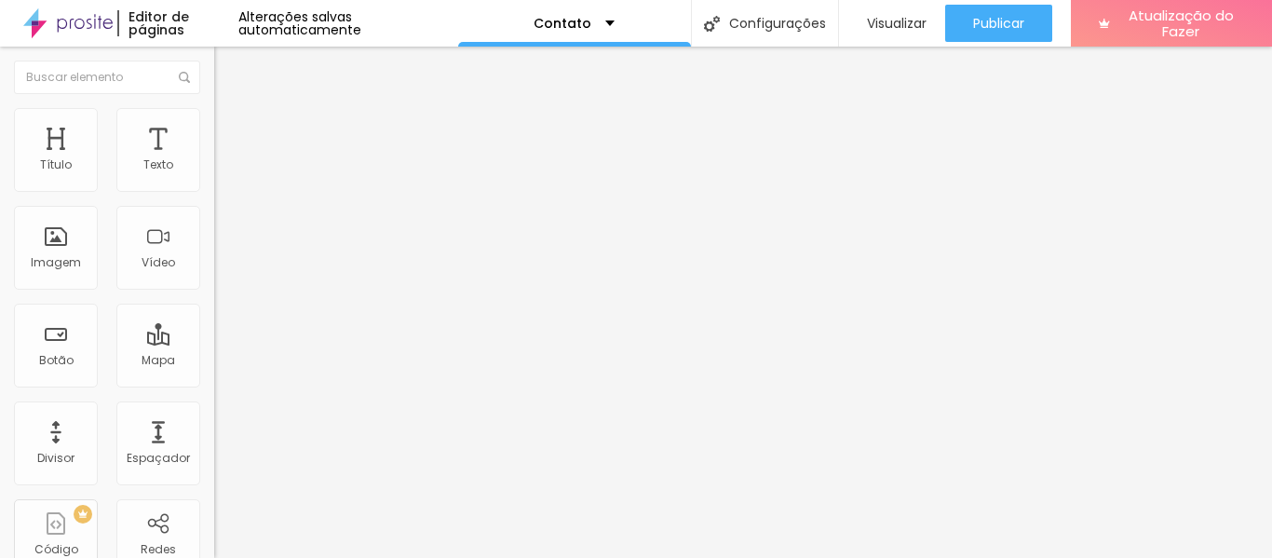
type input "43"
type input "47"
type input "50"
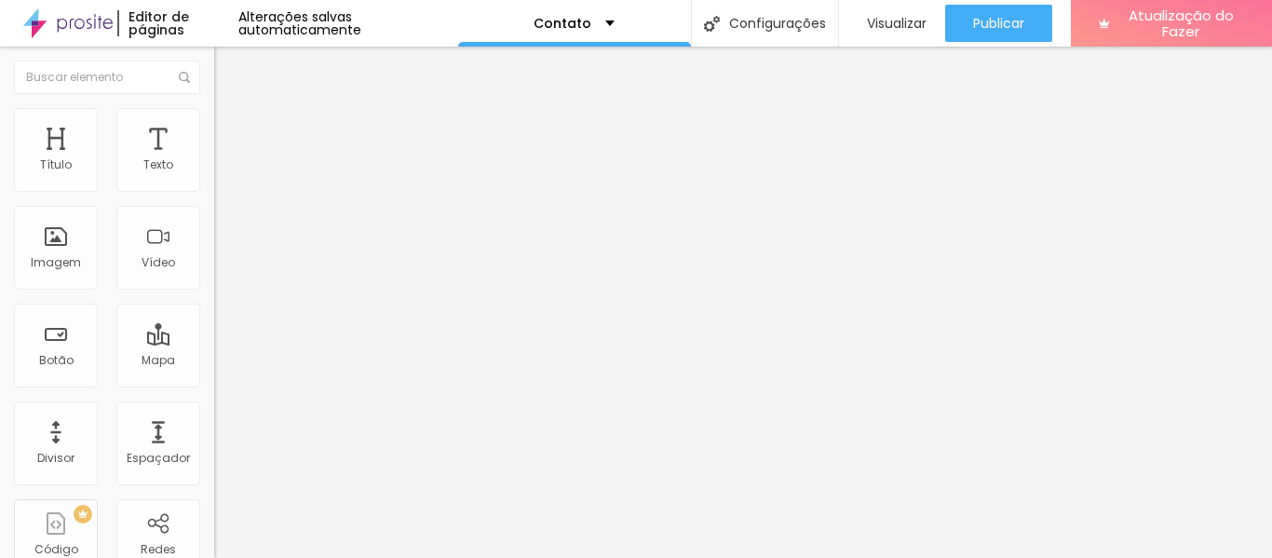
type input "51"
type input "54"
type input "55"
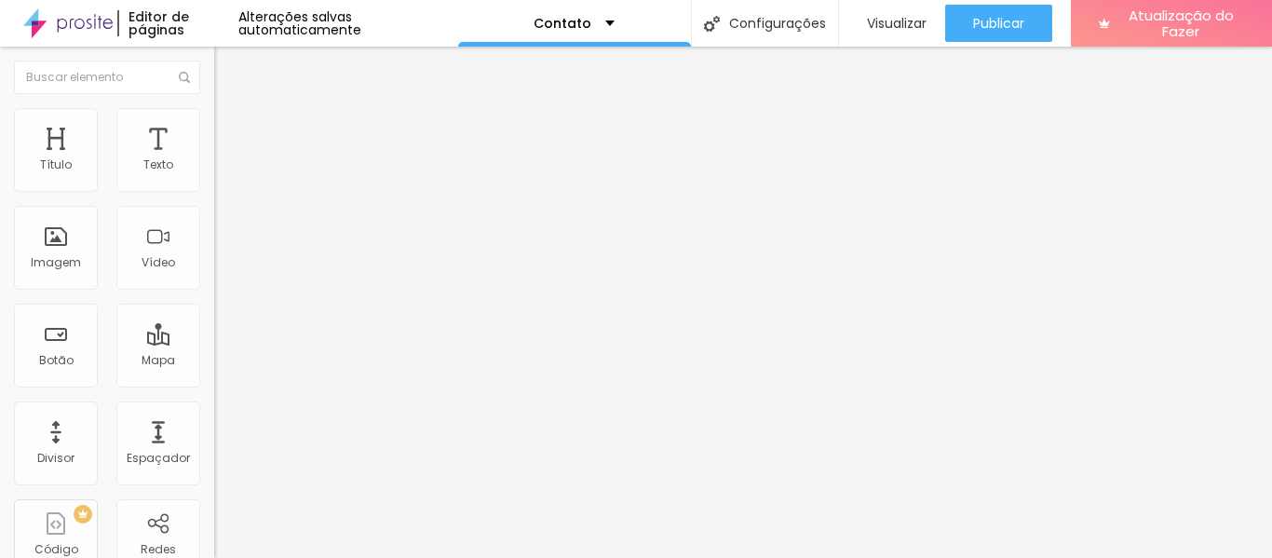
type input "55"
type input "52"
type input "49"
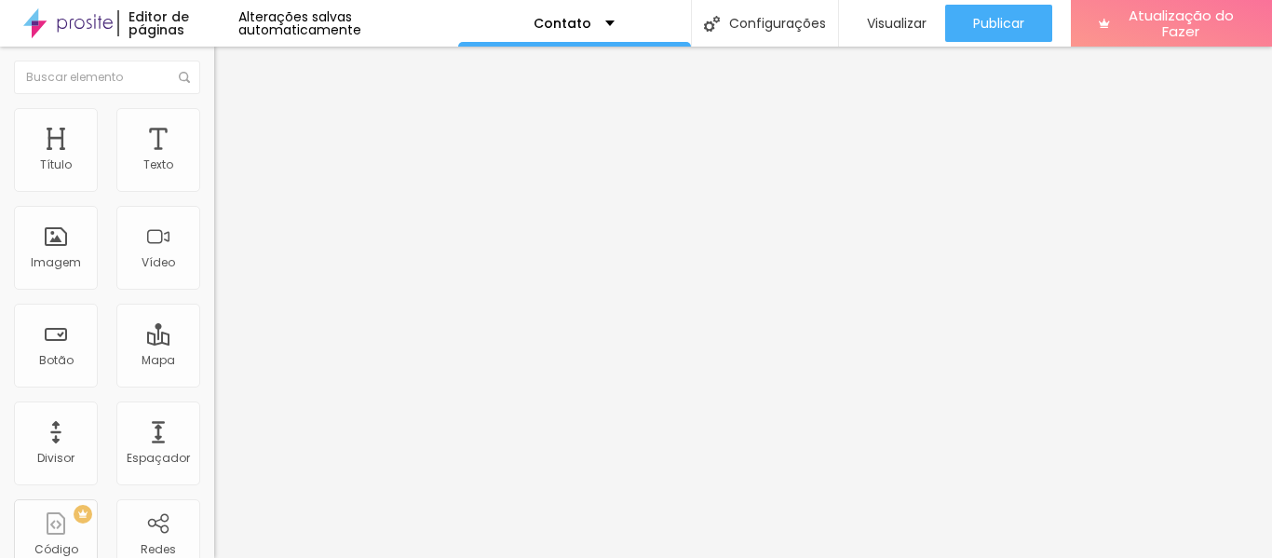
type input "45"
type input "37"
type input "35"
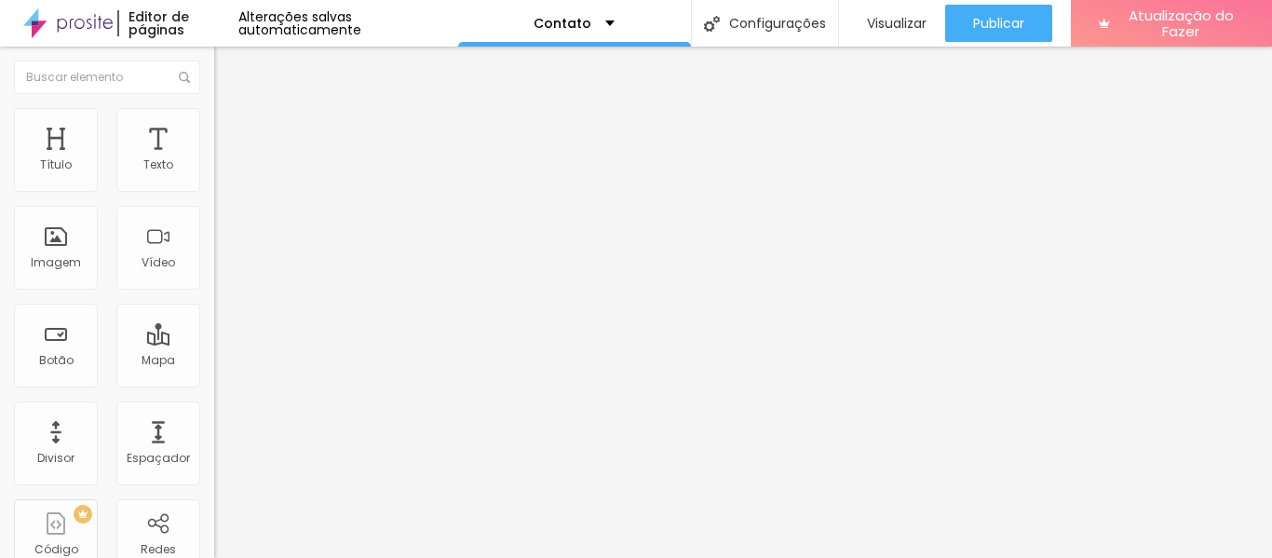
type input "35"
type input "32"
type input "27"
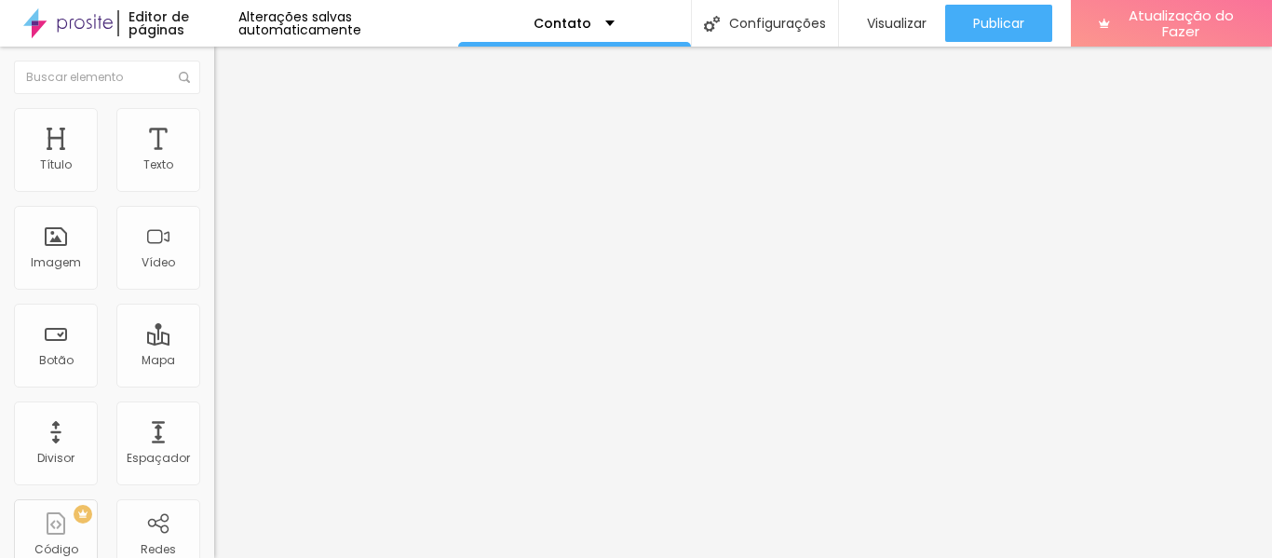
drag, startPoint x: 39, startPoint y: 186, endPoint x: 0, endPoint y: 197, distance: 40.7
click at [214, 361] on input "range" at bounding box center [274, 368] width 120 height 15
drag, startPoint x: 41, startPoint y: 222, endPoint x: 0, endPoint y: 224, distance: 41.0
click at [214, 106] on img at bounding box center [222, 97] width 17 height 17
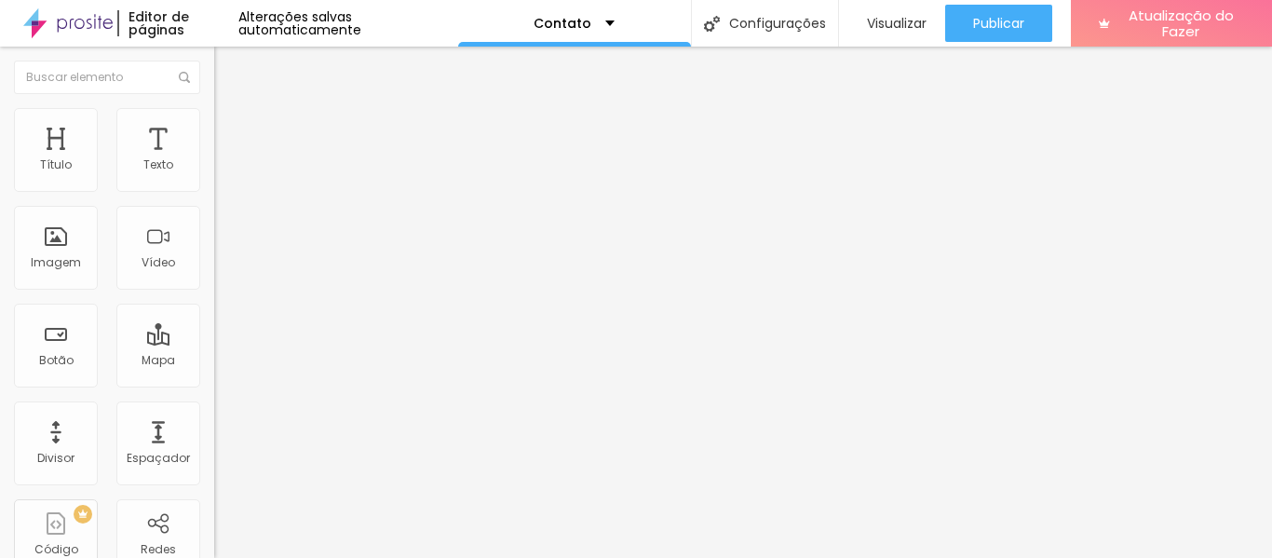
click at [214, 170] on img at bounding box center [220, 162] width 13 height 13
click at [136, 437] on div "Espaçador" at bounding box center [158, 443] width 84 height 84
click at [159, 439] on div "Espaçador" at bounding box center [158, 443] width 84 height 84
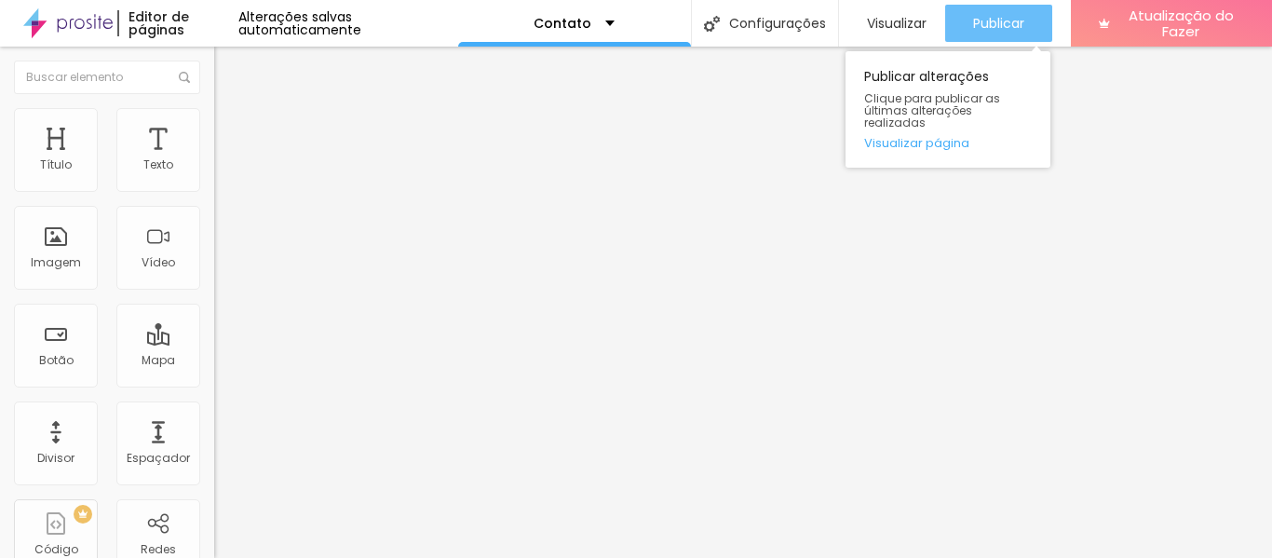
click at [997, 33] on div "Publicar" at bounding box center [998, 23] width 51 height 37
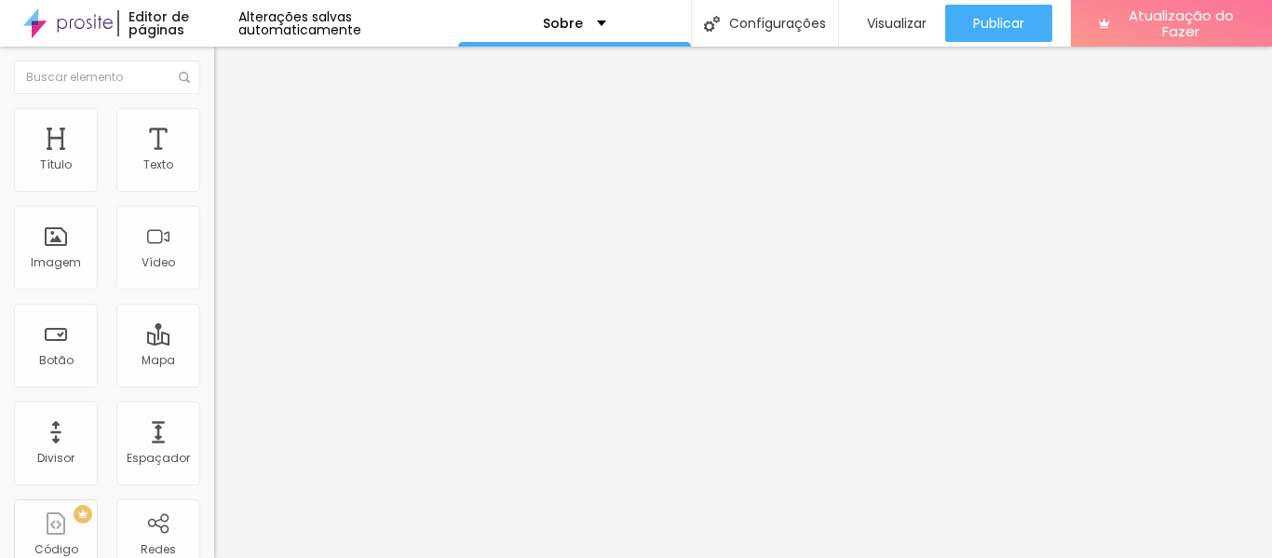
type input "26"
type input "25"
type input "24"
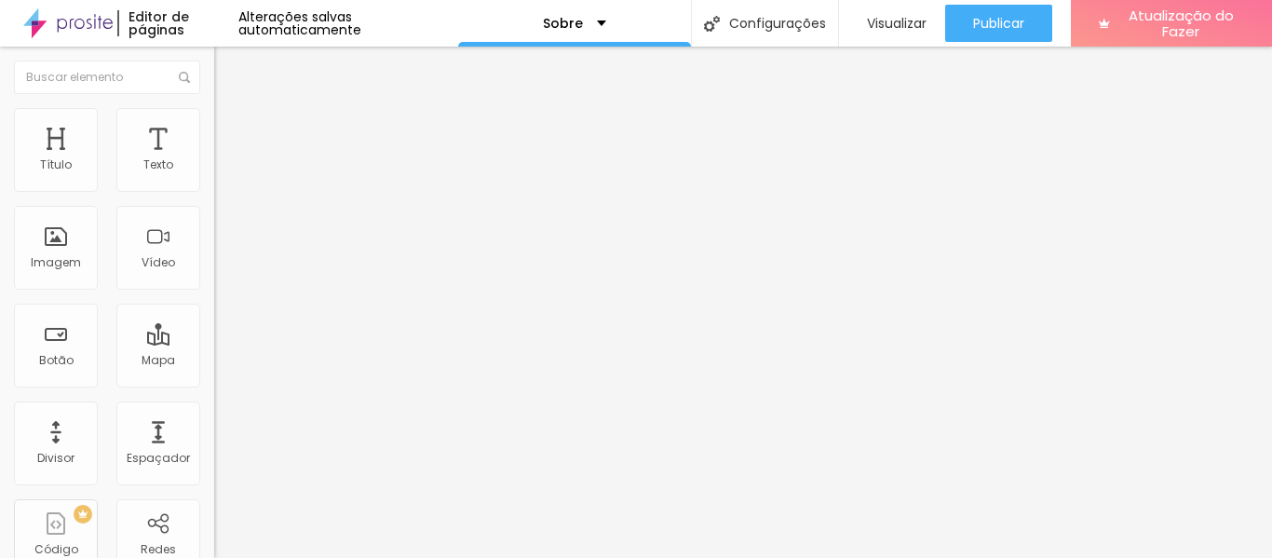
type input "24"
type input "23"
type input "22"
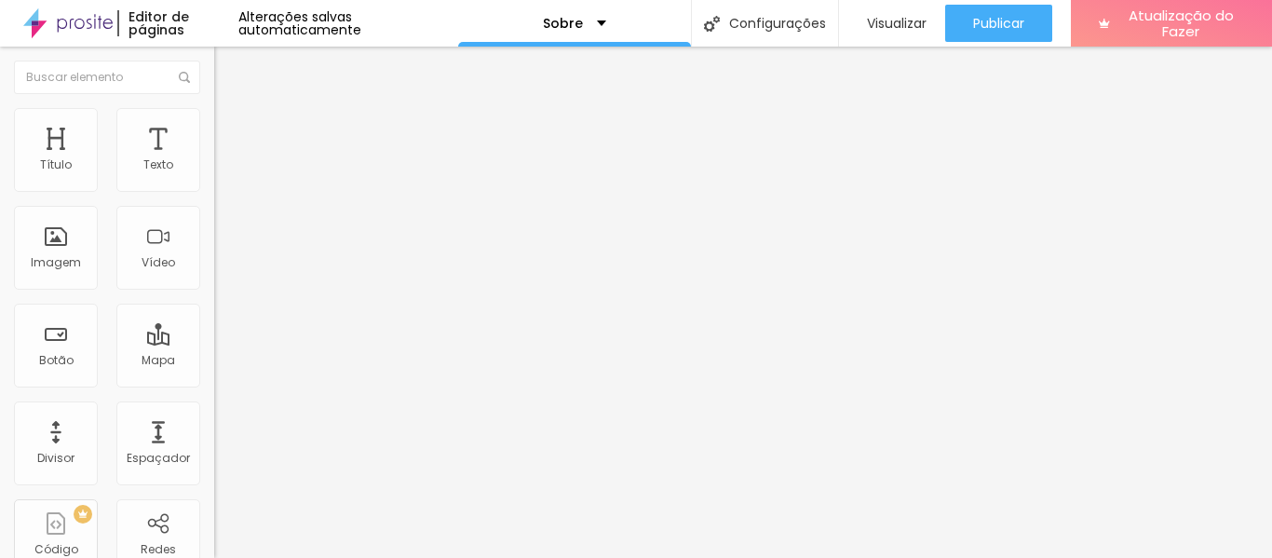
type input "21"
type input "20"
type input "19"
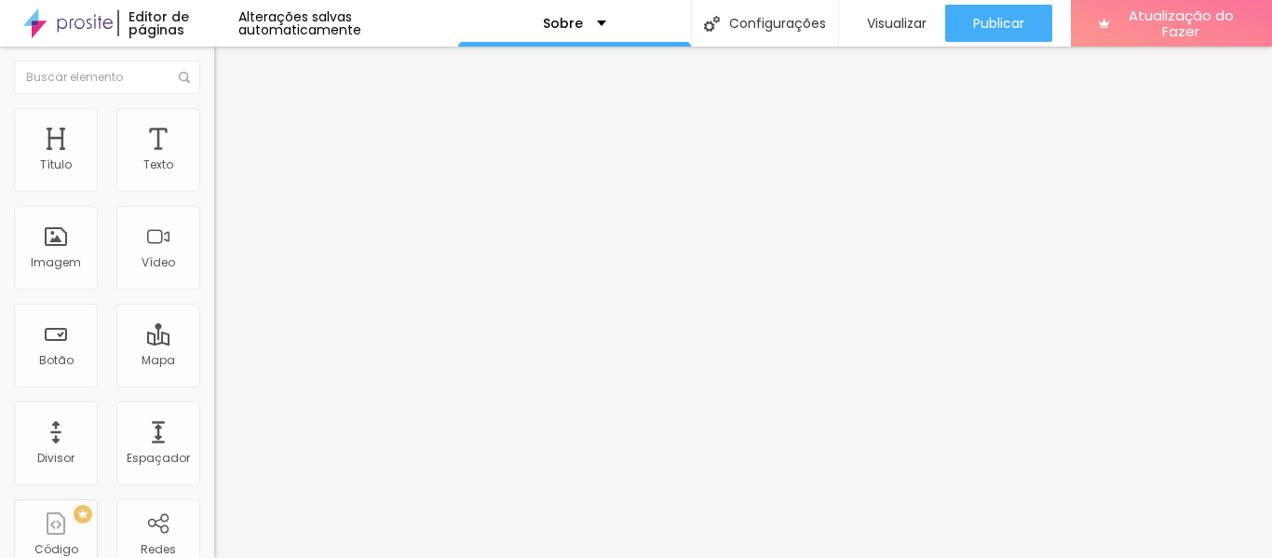
type input "19"
drag, startPoint x: 129, startPoint y: 186, endPoint x: 94, endPoint y: 186, distance: 34.5
click at [214, 343] on input "range" at bounding box center [274, 350] width 120 height 15
type input "18"
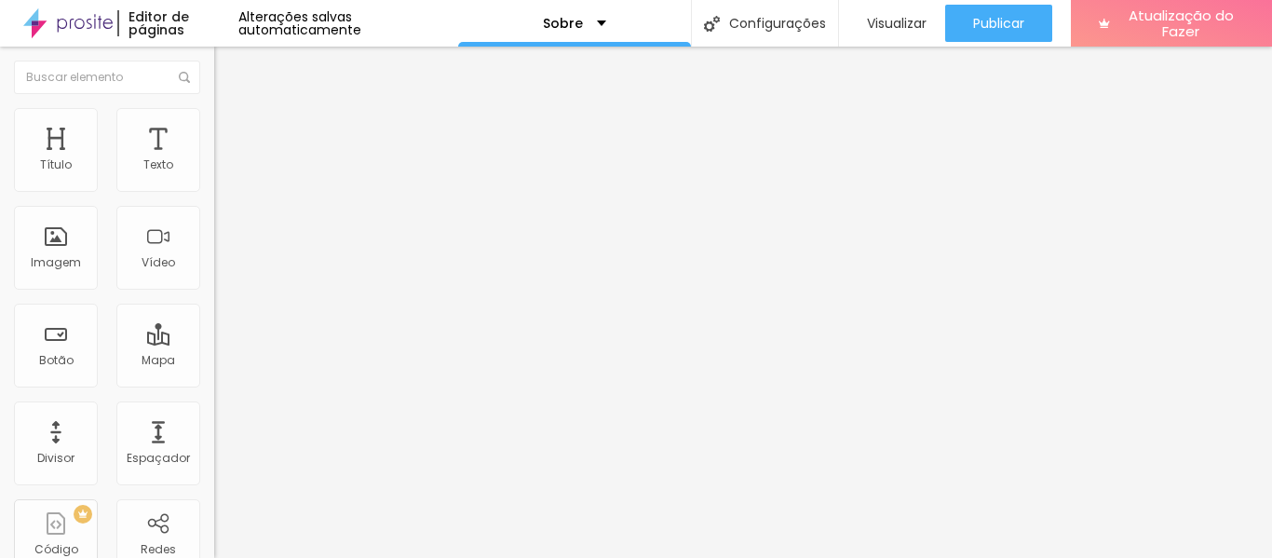
type input "18"
click at [214, 343] on input "range" at bounding box center [274, 350] width 120 height 15
click at [214, 127] on img at bounding box center [222, 135] width 17 height 17
click at [214, 108] on img at bounding box center [222, 116] width 17 height 17
type input "26"
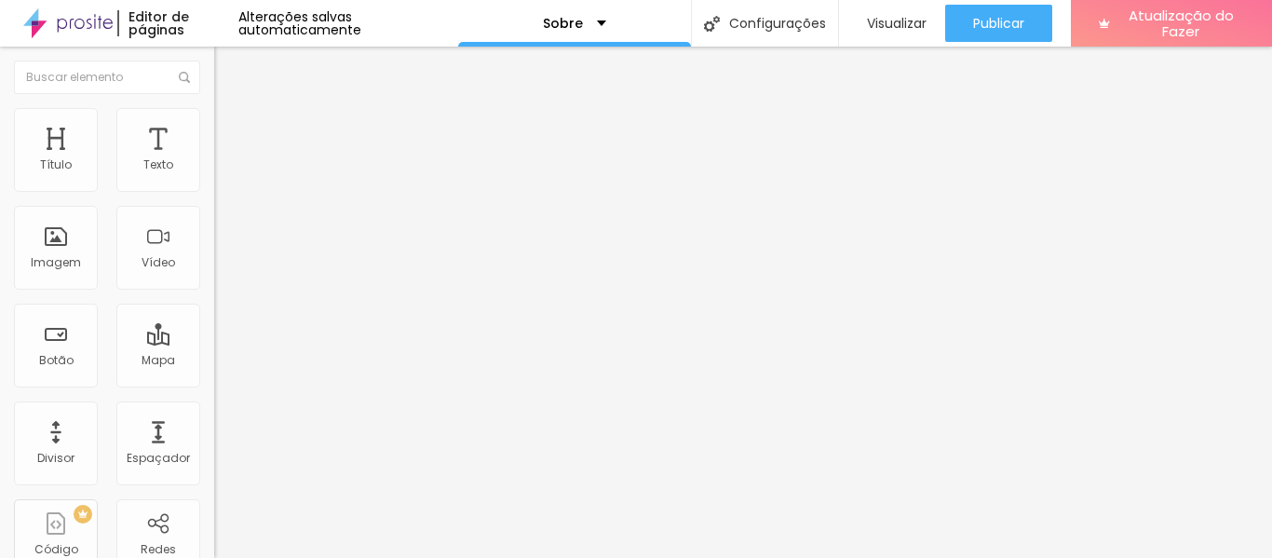
type input "26"
type input "25"
type input "24"
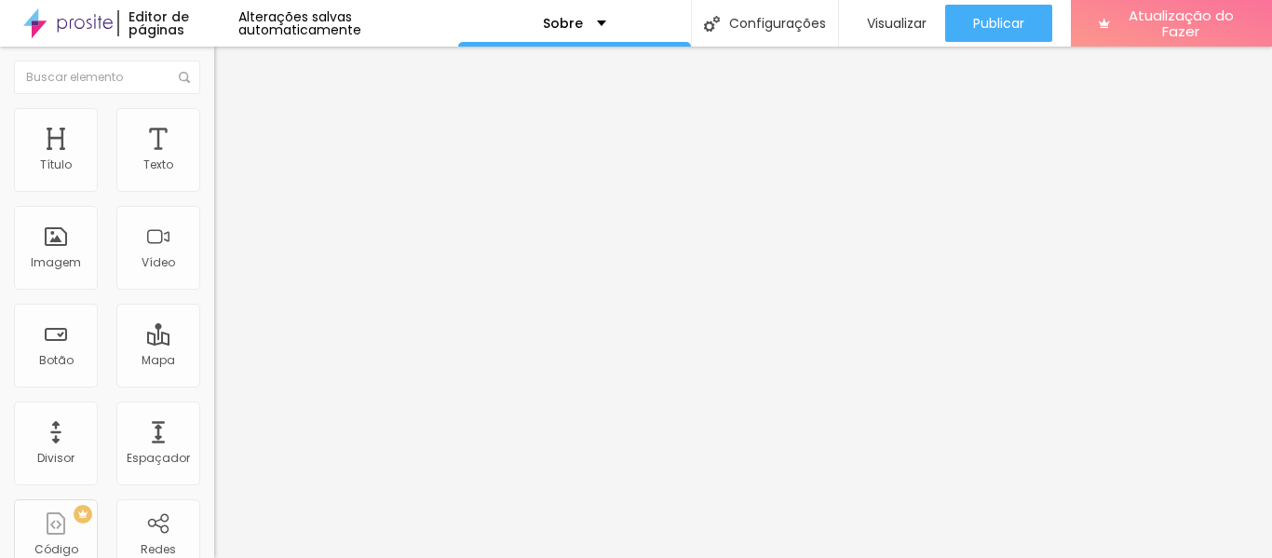
type input "23"
type input "22"
type input "21"
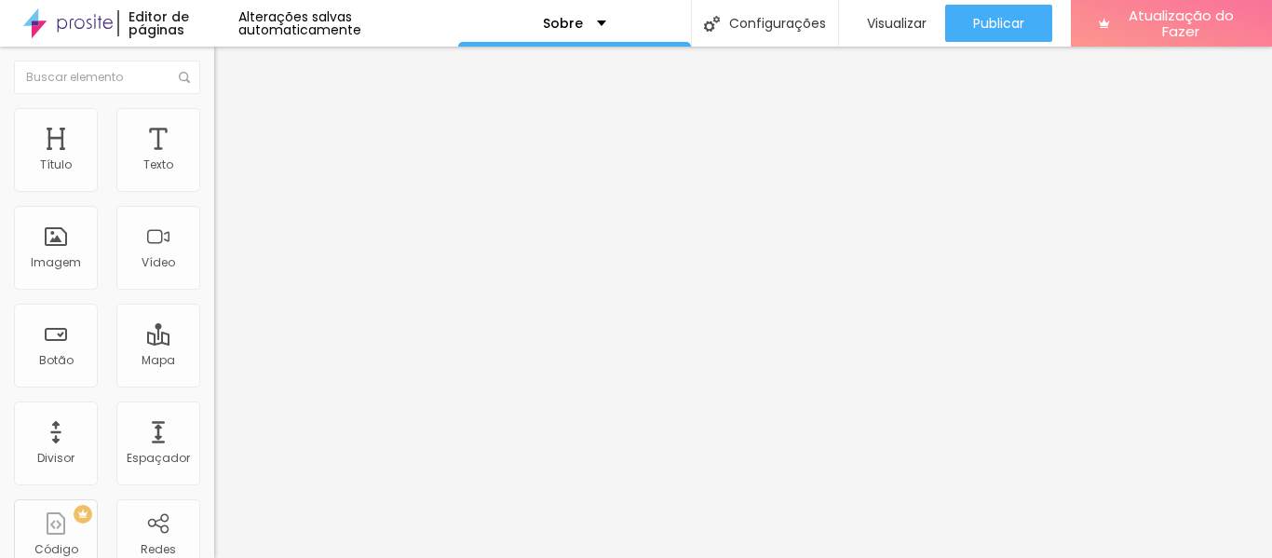
type input "21"
type input "20"
type input "19"
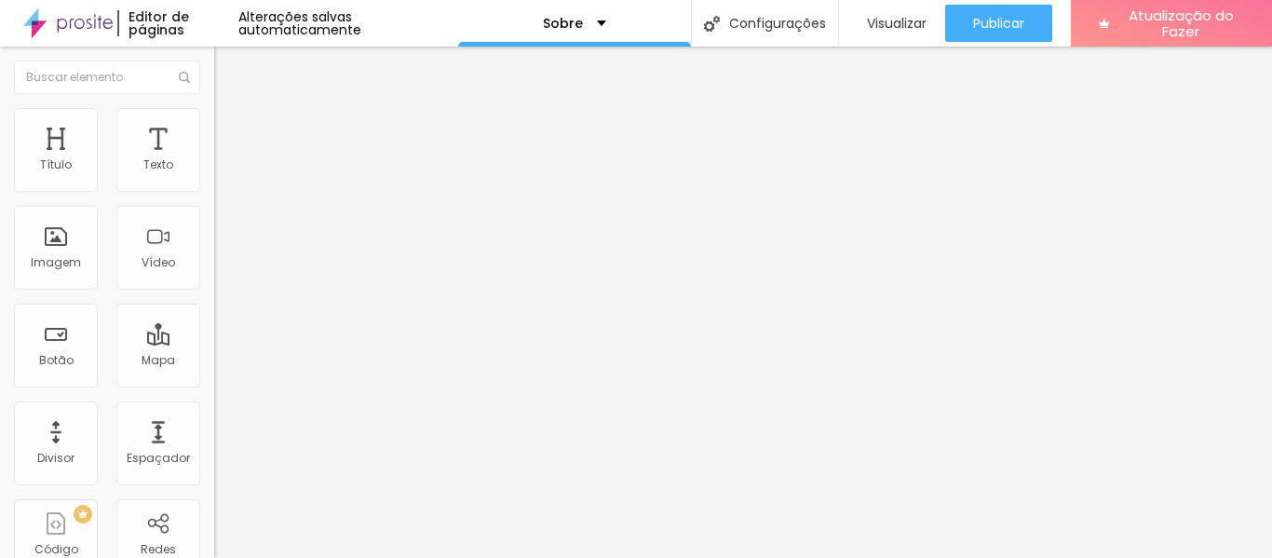
type input "18"
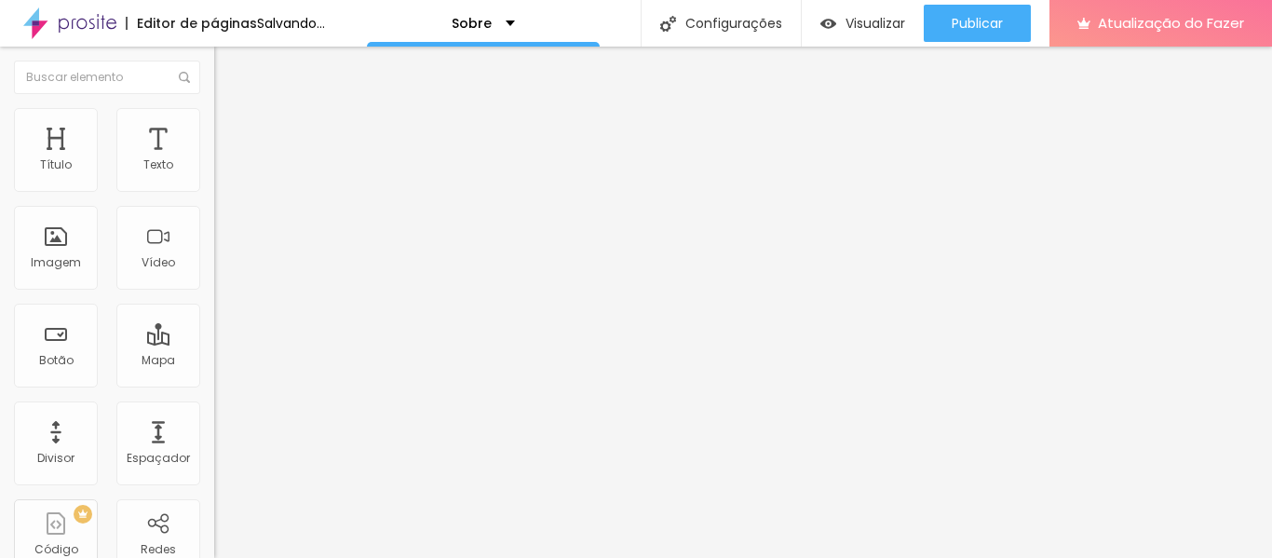
type input "17"
type input "16"
type input "15"
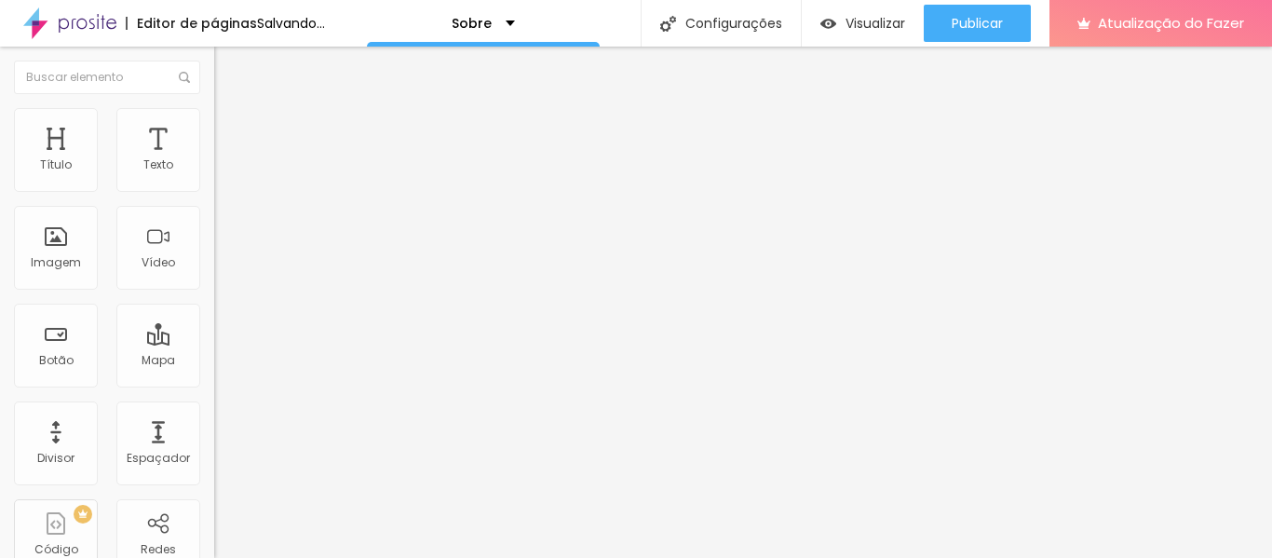
type input "15"
type input "14"
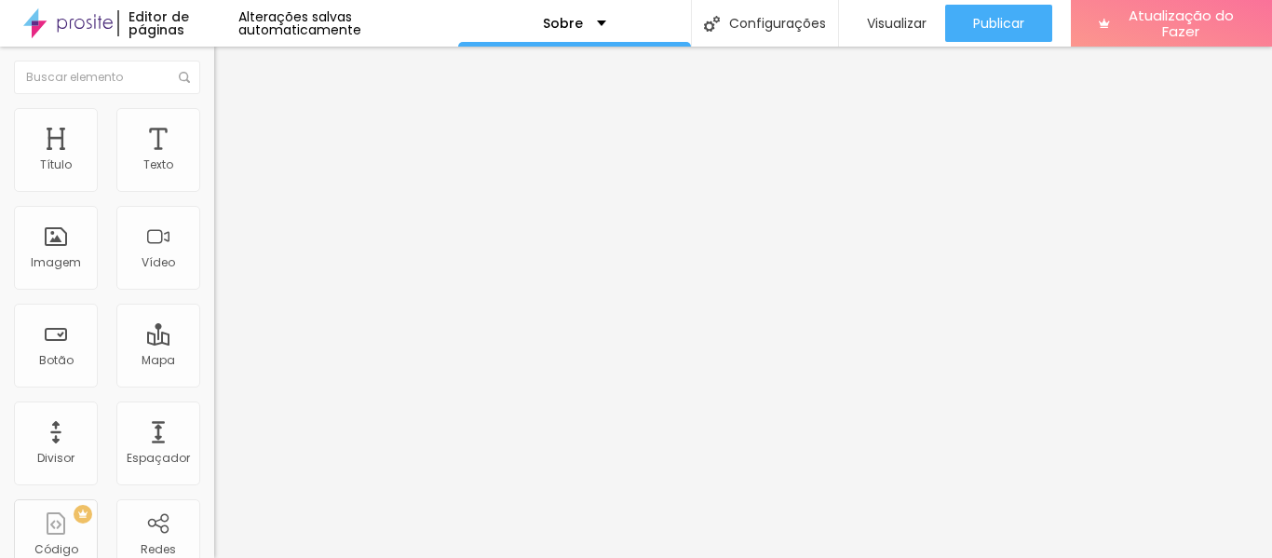
drag, startPoint x: 103, startPoint y: 198, endPoint x: 10, endPoint y: 199, distance: 93.2
type input "14"
click at [214, 191] on input "range" at bounding box center [274, 183] width 120 height 15
type input "11"
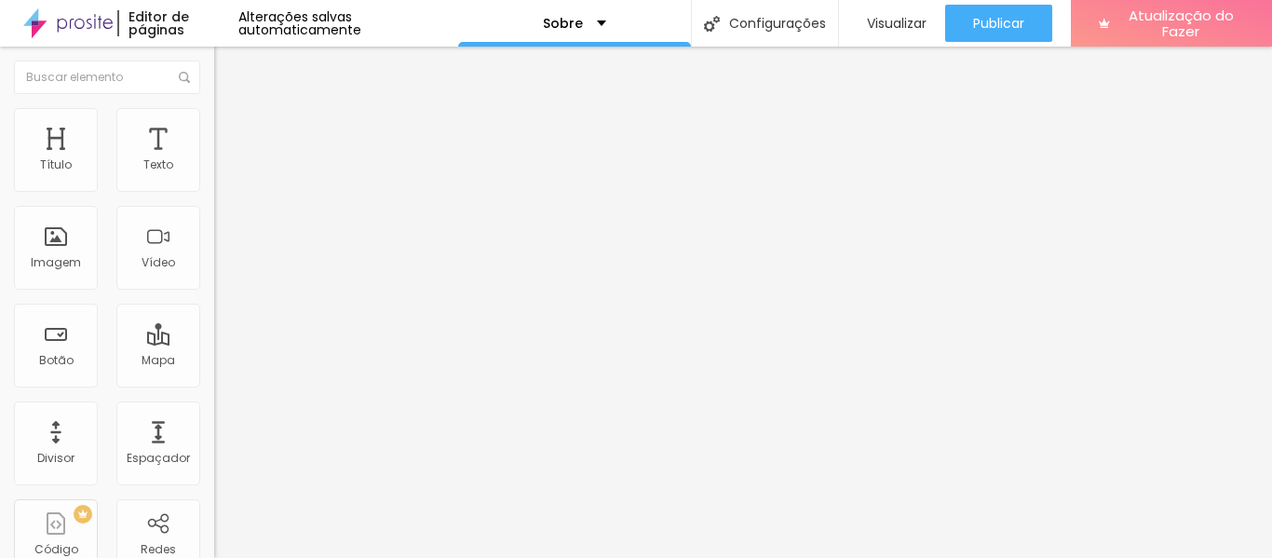
type input "10"
type input "9"
type input "8"
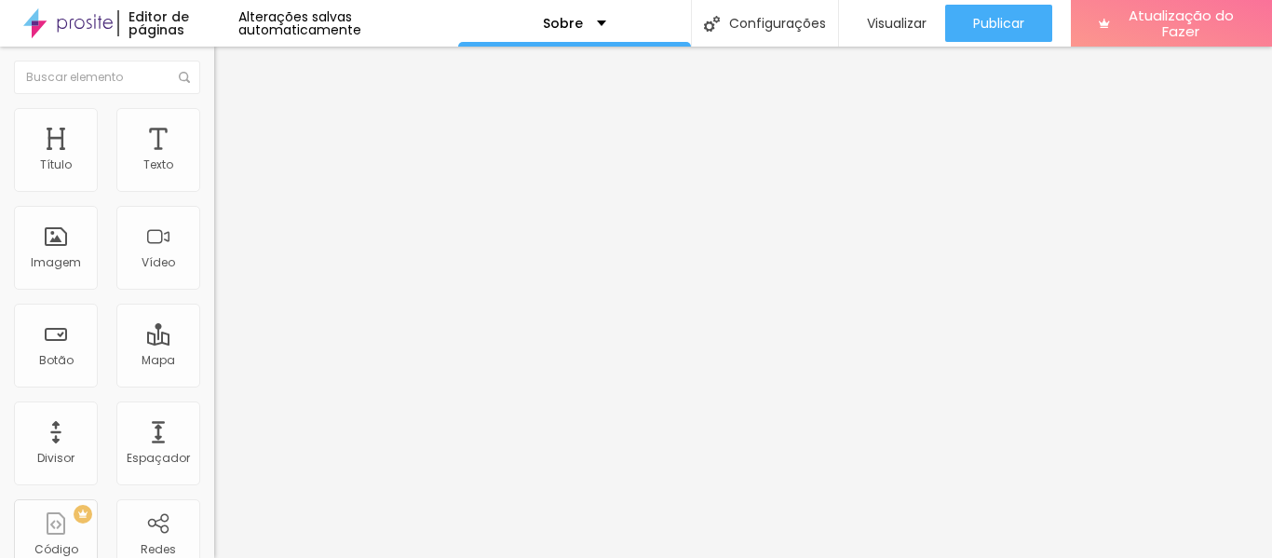
type input "8"
type input "7"
type input "8"
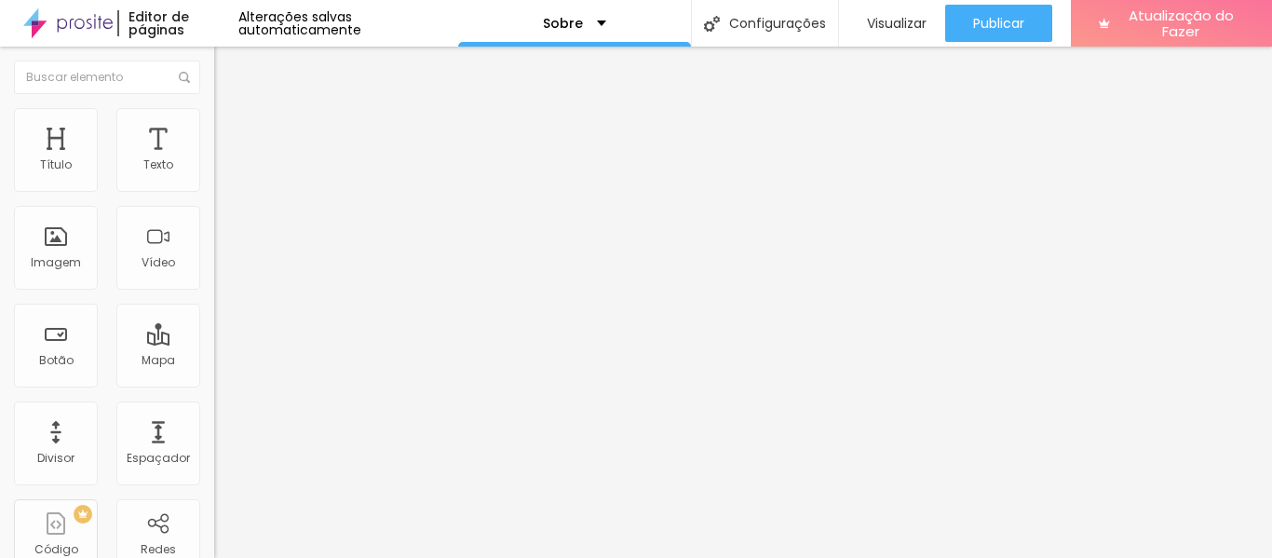
type input "9"
type input "10"
type input "11"
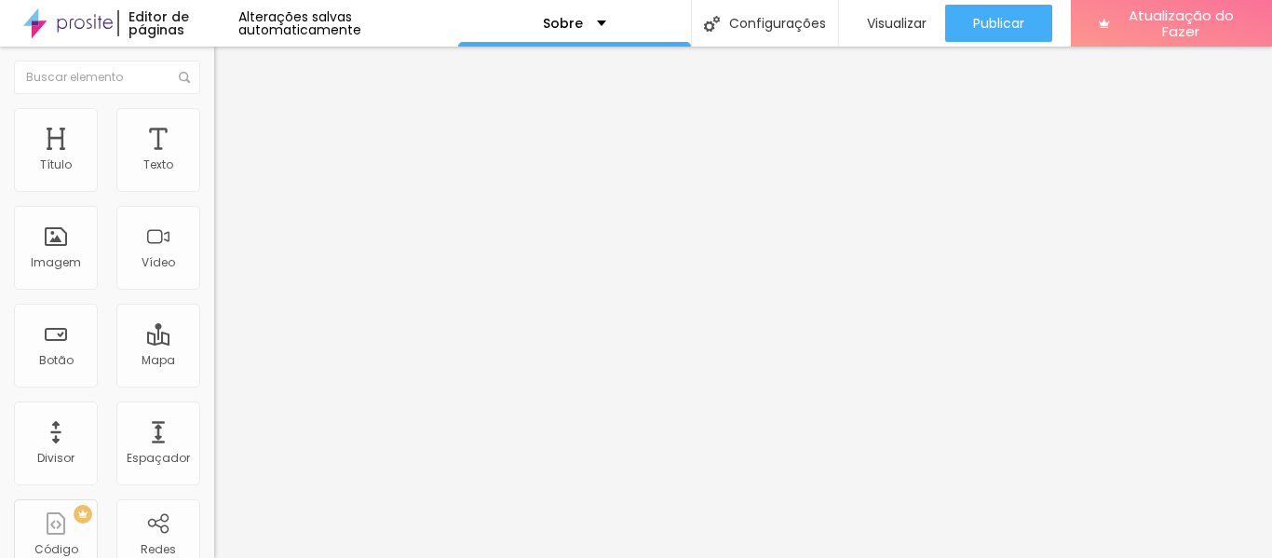
type input "11"
type input "12"
type input "13"
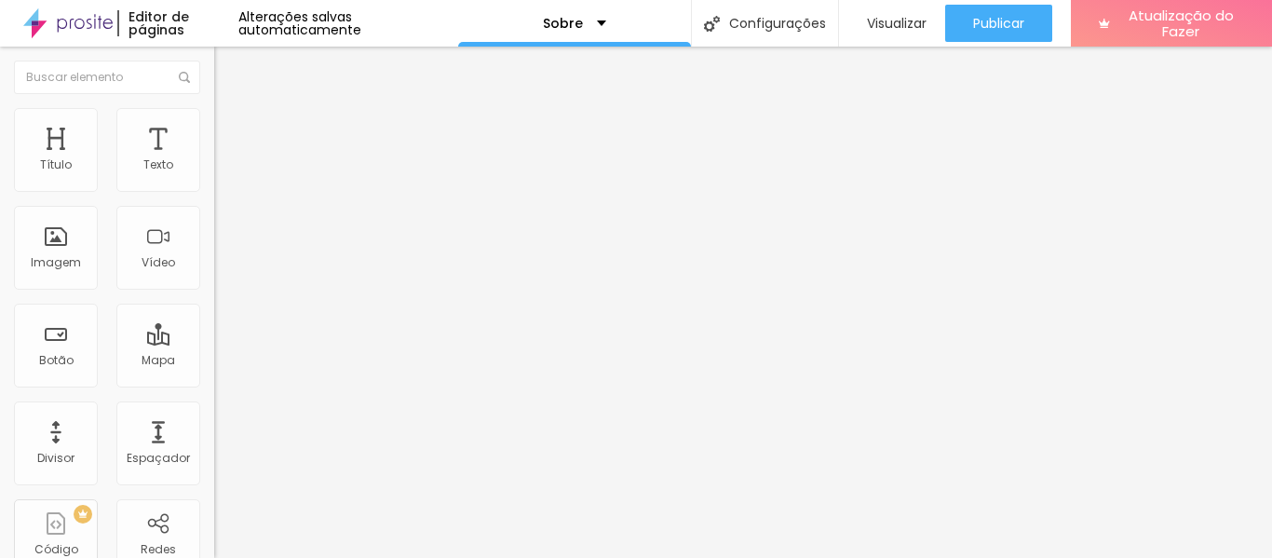
click at [214, 238] on input "range" at bounding box center [274, 231] width 120 height 15
type input "24"
type input "23"
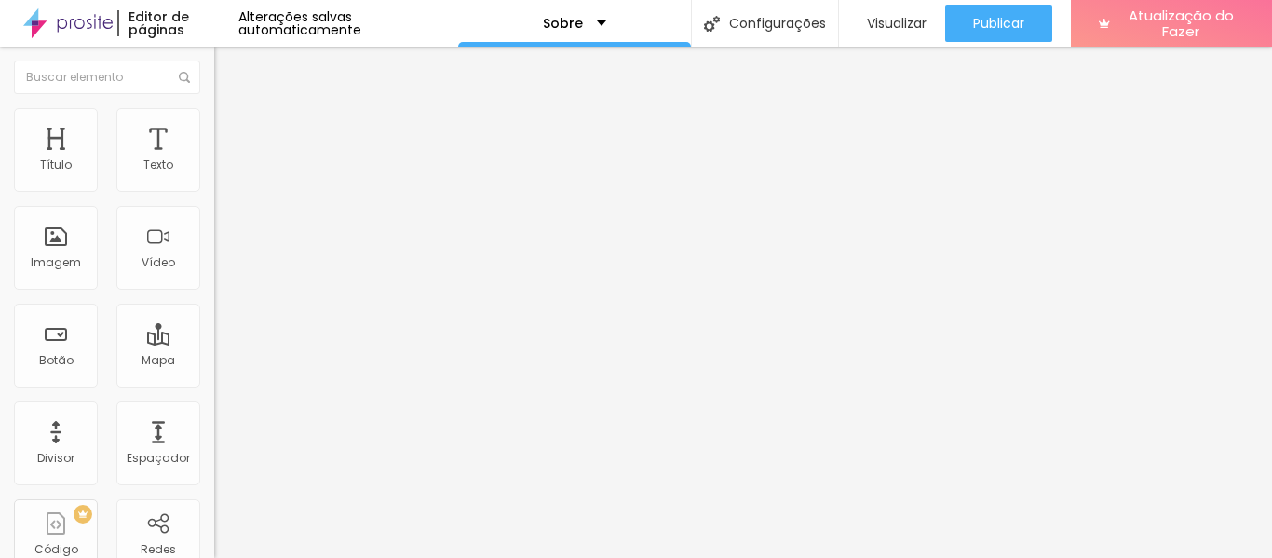
click at [214, 286] on input "range" at bounding box center [274, 278] width 120 height 15
type input "21"
type input "20"
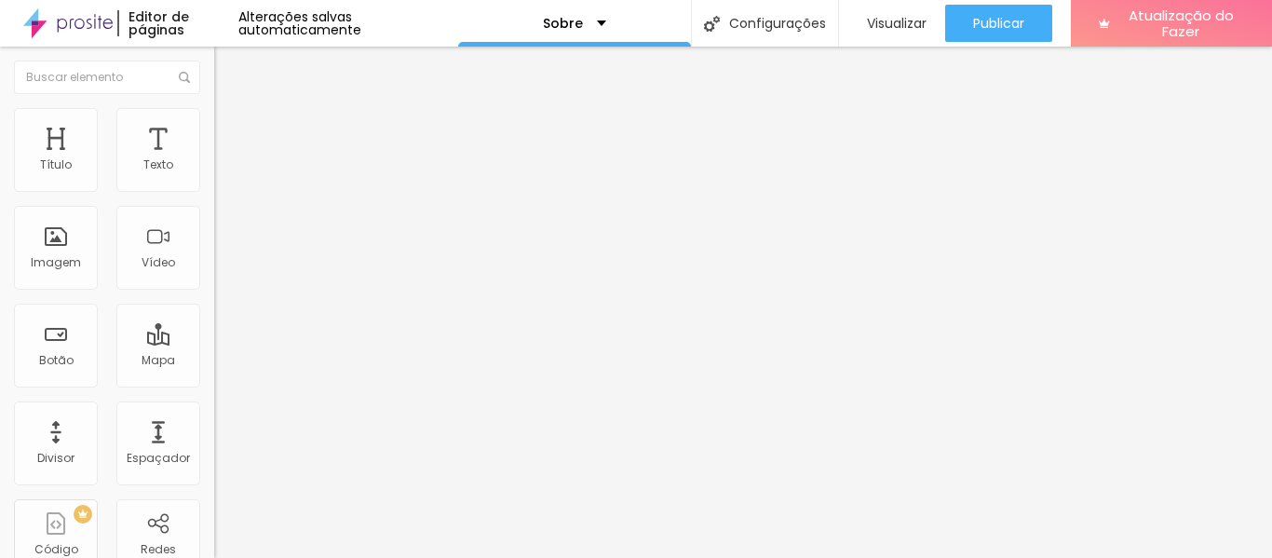
type input "13"
type input "12"
type input "11"
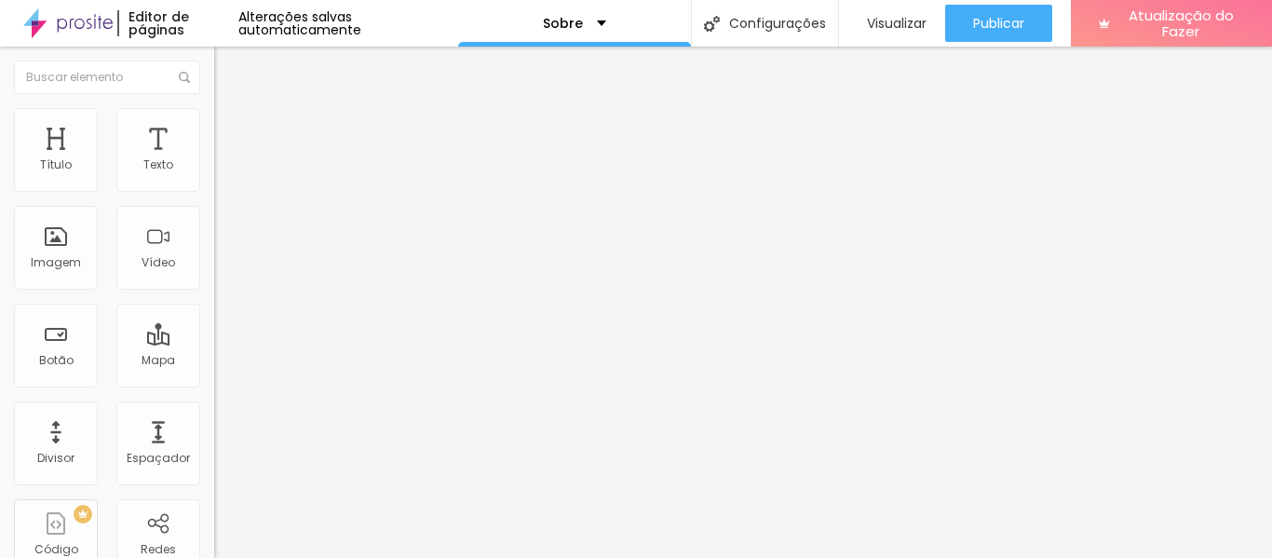
type input "11"
type input "10"
type input "9"
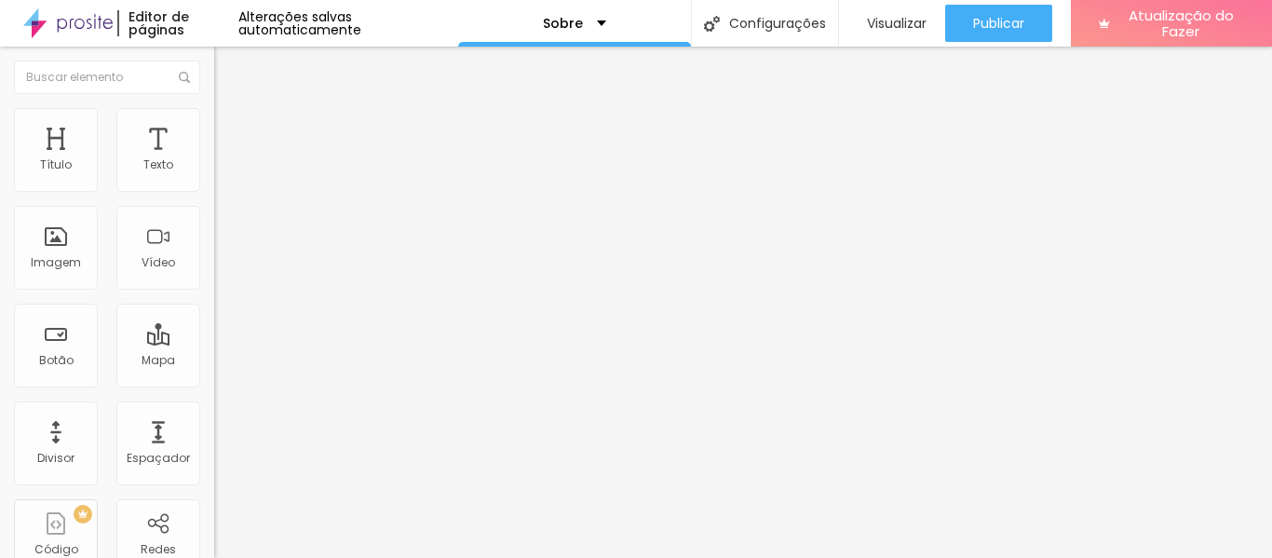
type input "8"
type input "7"
type input "8"
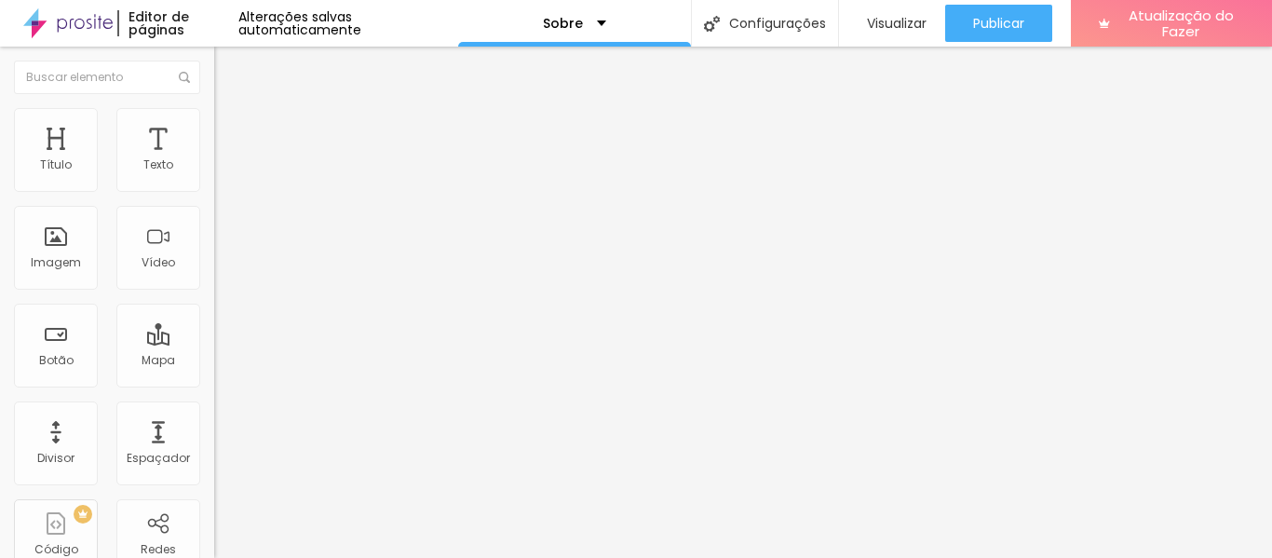
type input "8"
type input "12"
type input "15"
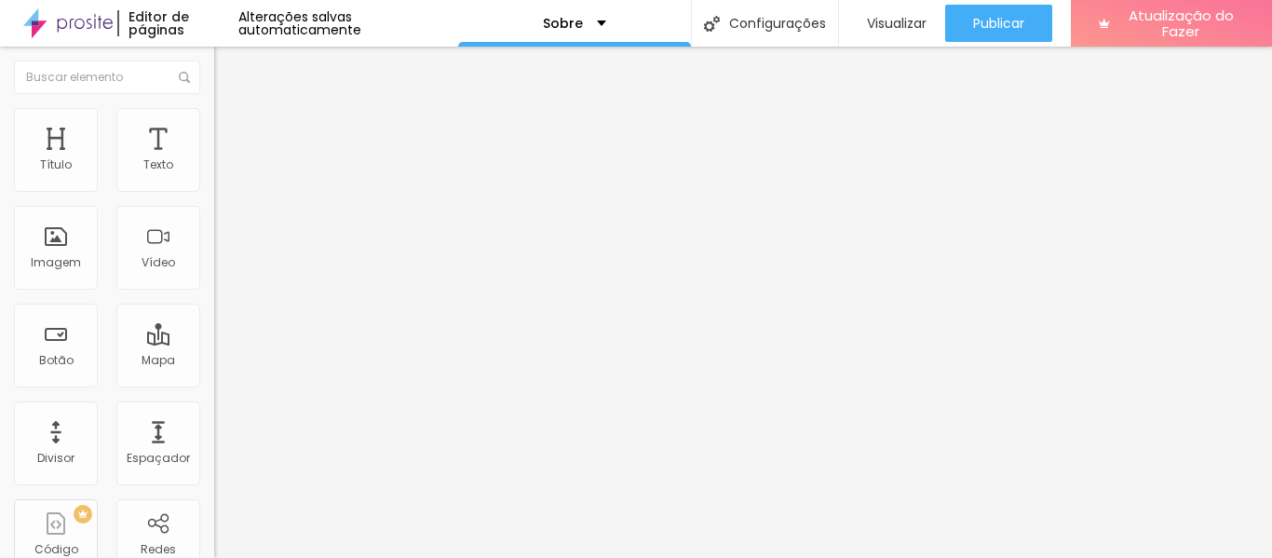
type input "16"
type input "18"
type input "21"
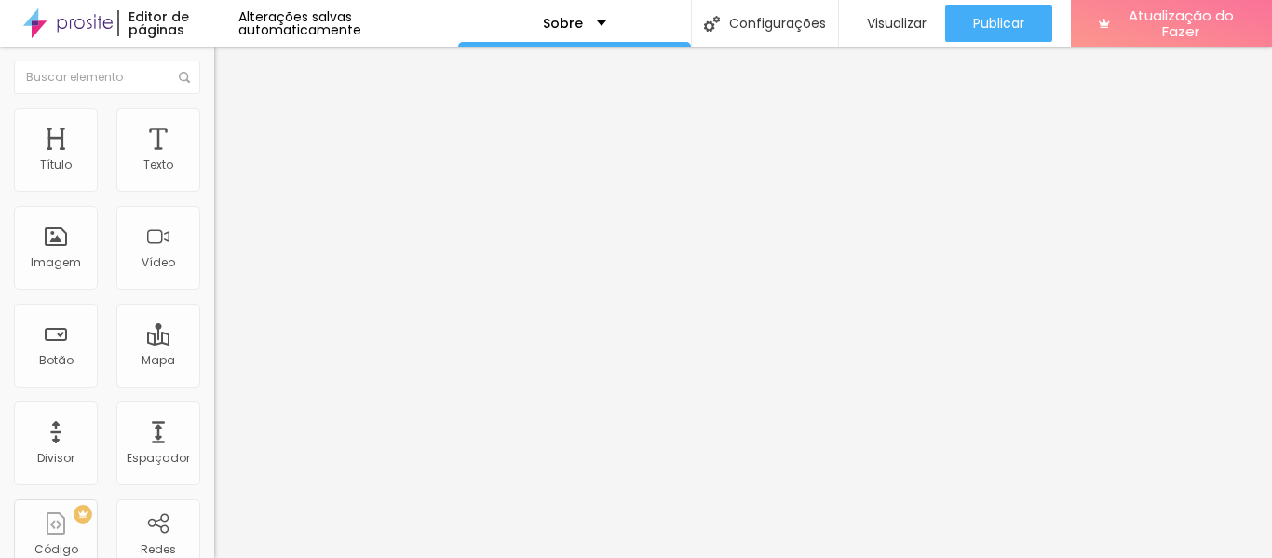
type input "21"
type input "23"
type input "24"
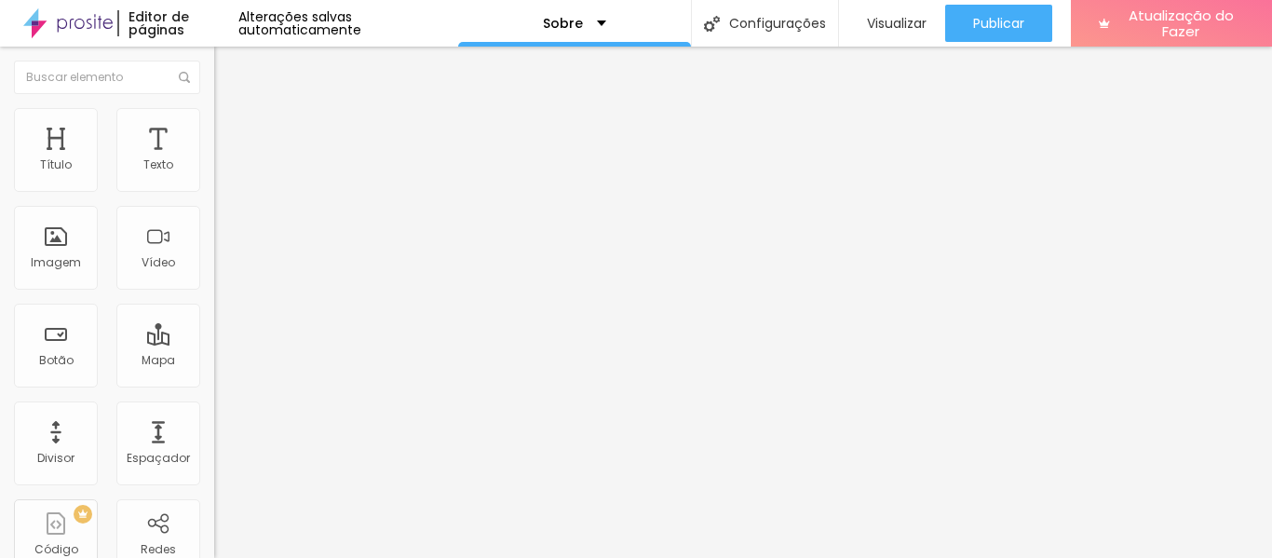
type input "26"
type input "27"
type input "28"
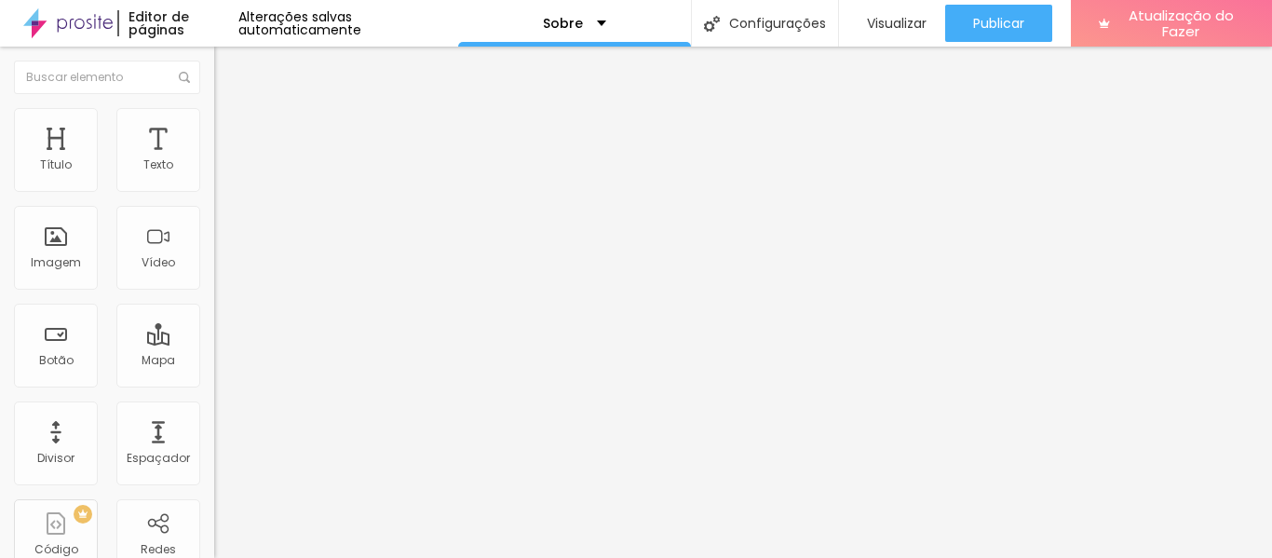
type input "28"
type input "29"
type input "30"
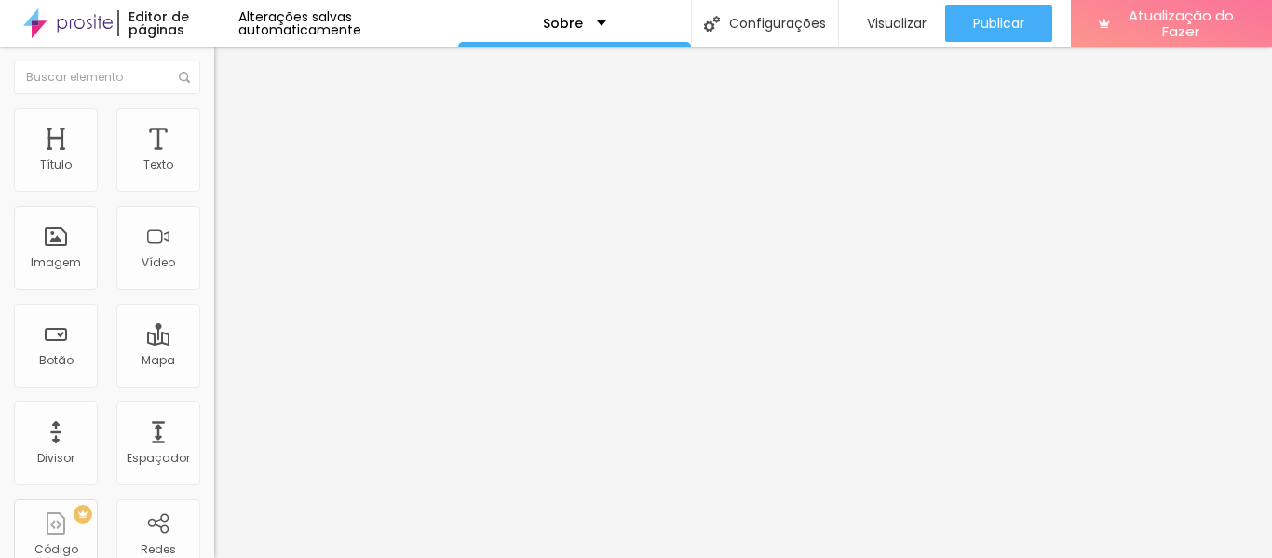
type input "31"
type input "32"
type input "33"
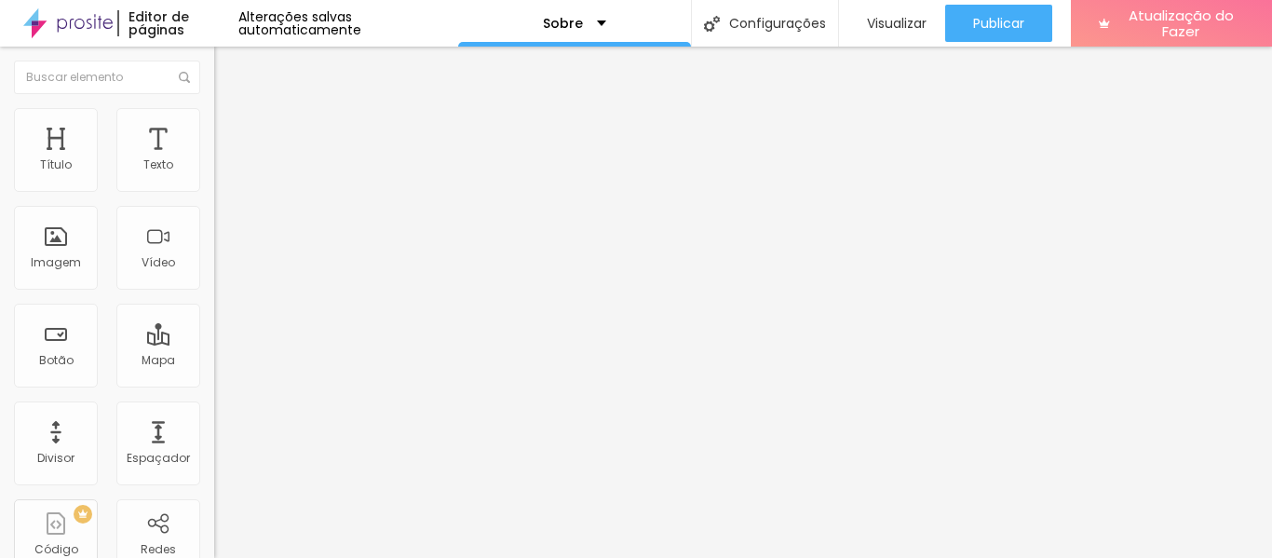
type input "33"
type input "34"
type input "35"
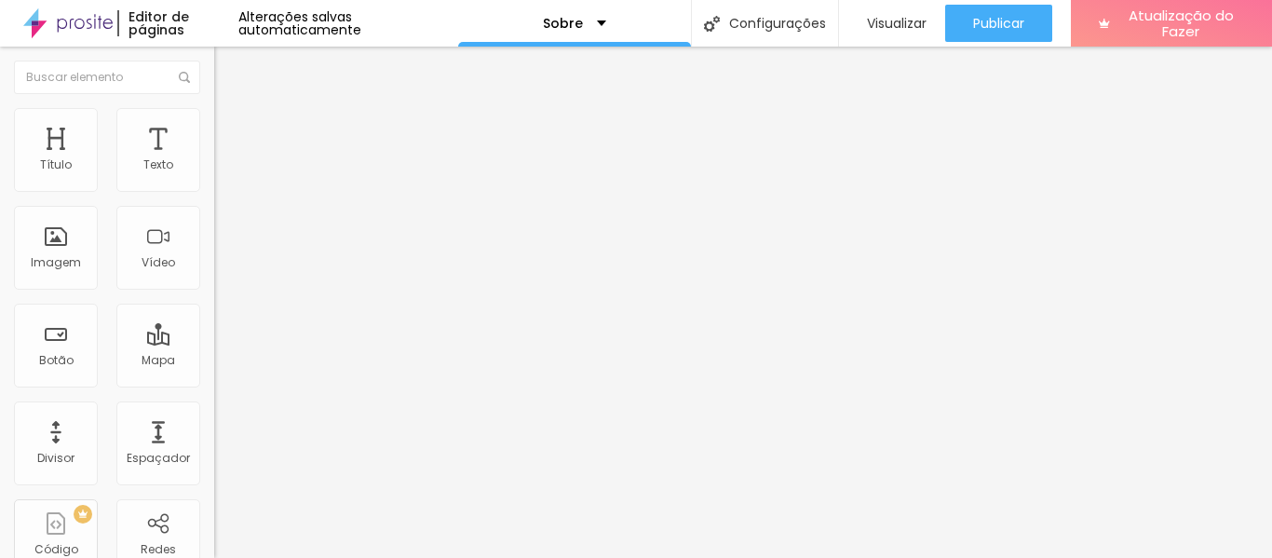
type input "37"
type input "38"
type input "39"
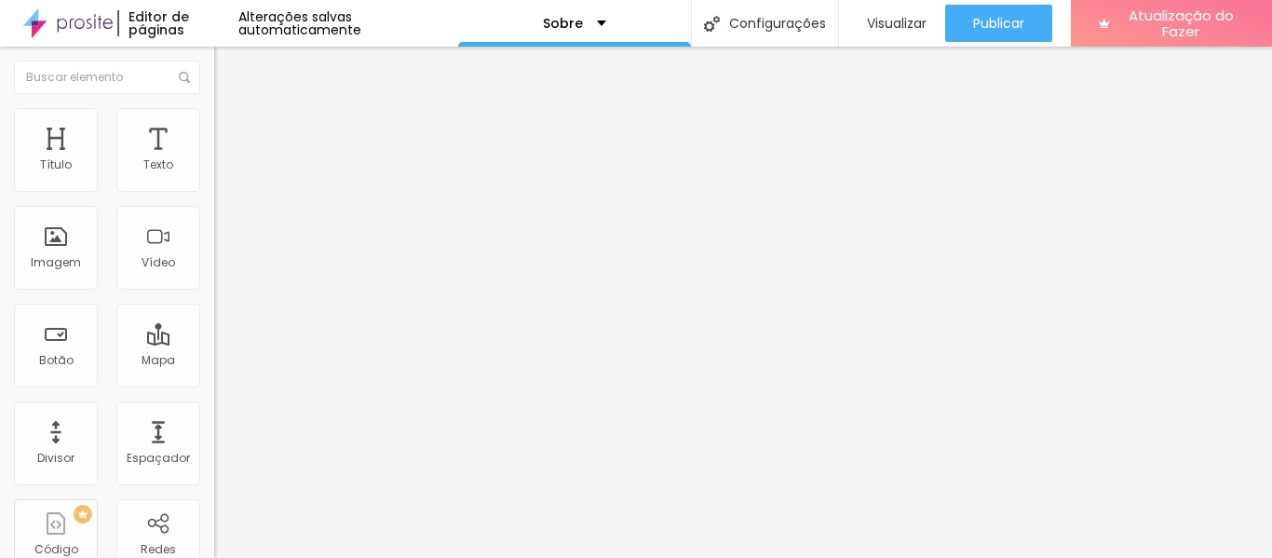
type input "39"
type input "40"
type input "41"
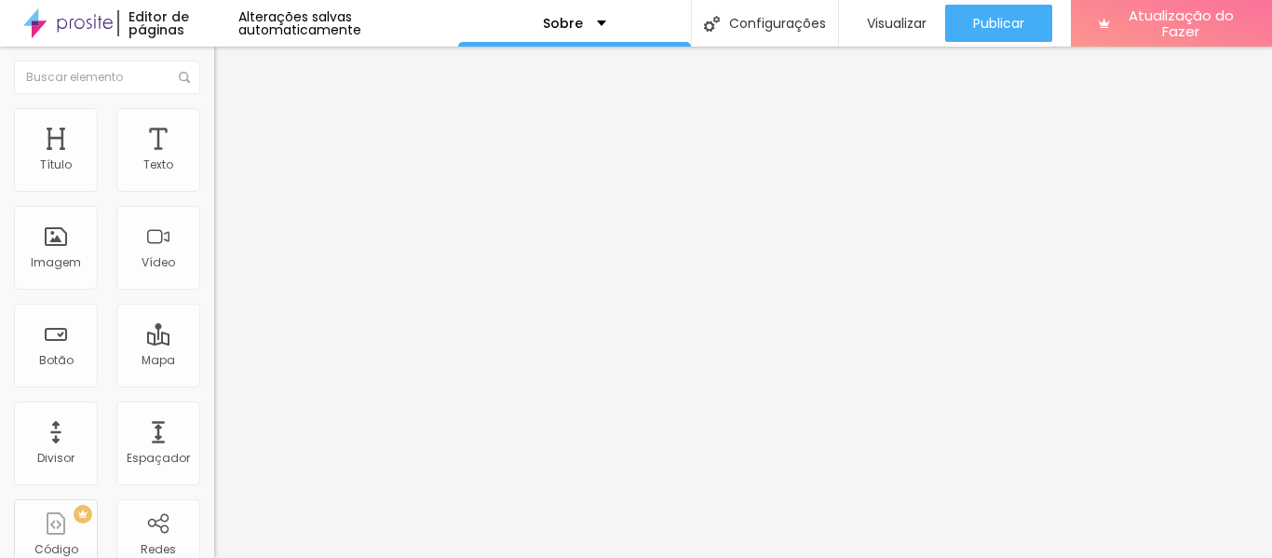
type input "42"
type input "43"
type input "44"
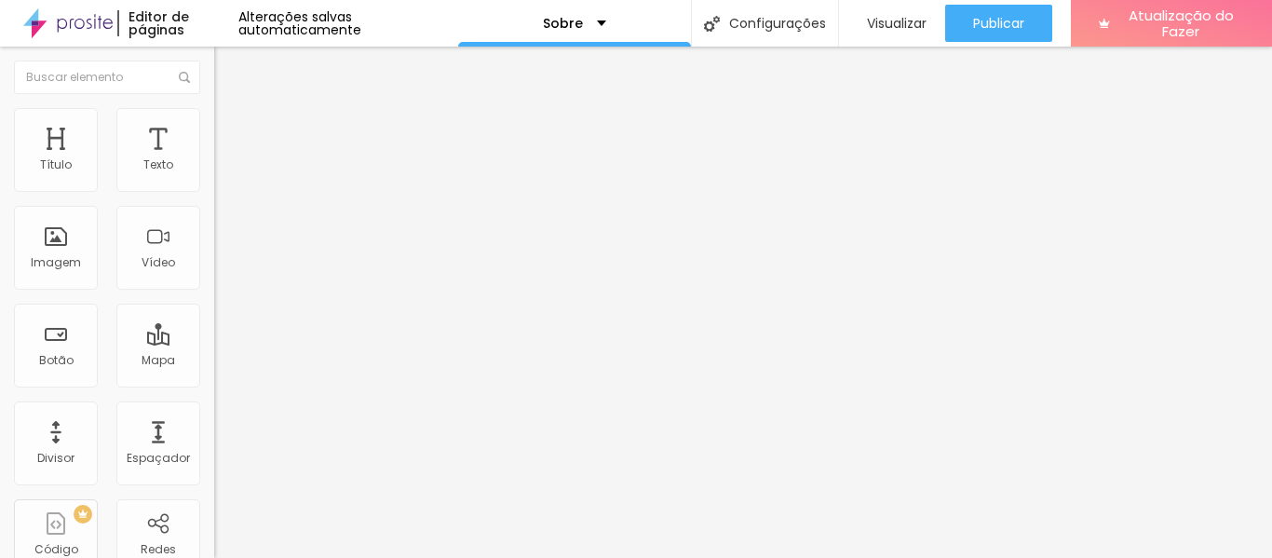
type input "44"
type input "49"
type input "50"
drag, startPoint x: 99, startPoint y: 304, endPoint x: 238, endPoint y: 308, distance: 139.8
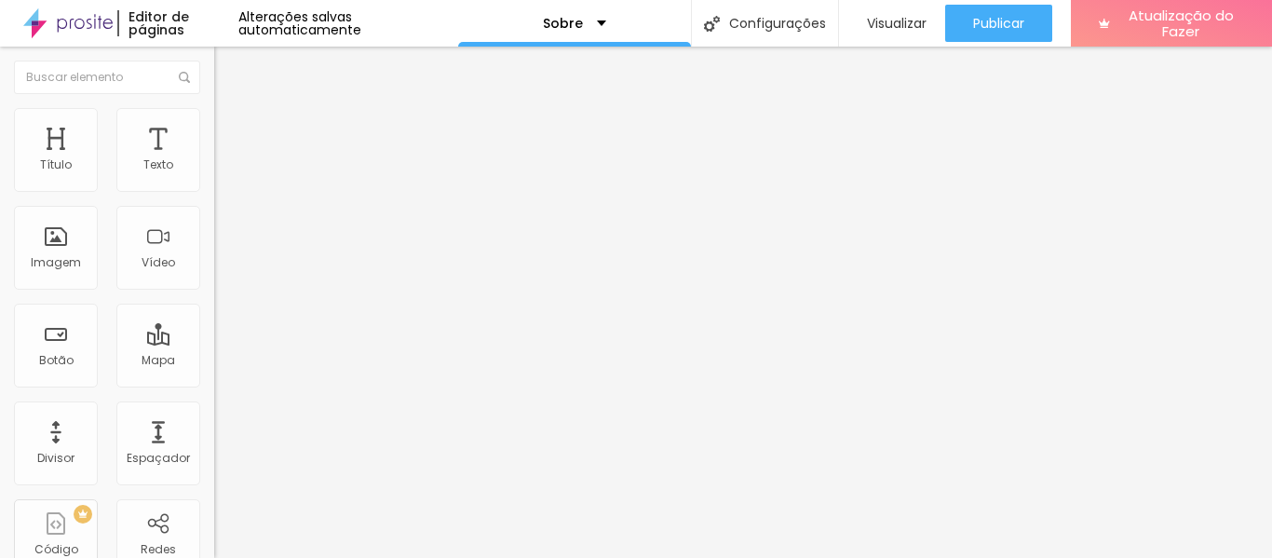
type input "50"
click at [238, 286] on input "range" at bounding box center [274, 278] width 120 height 15
type input "18"
type input "19"
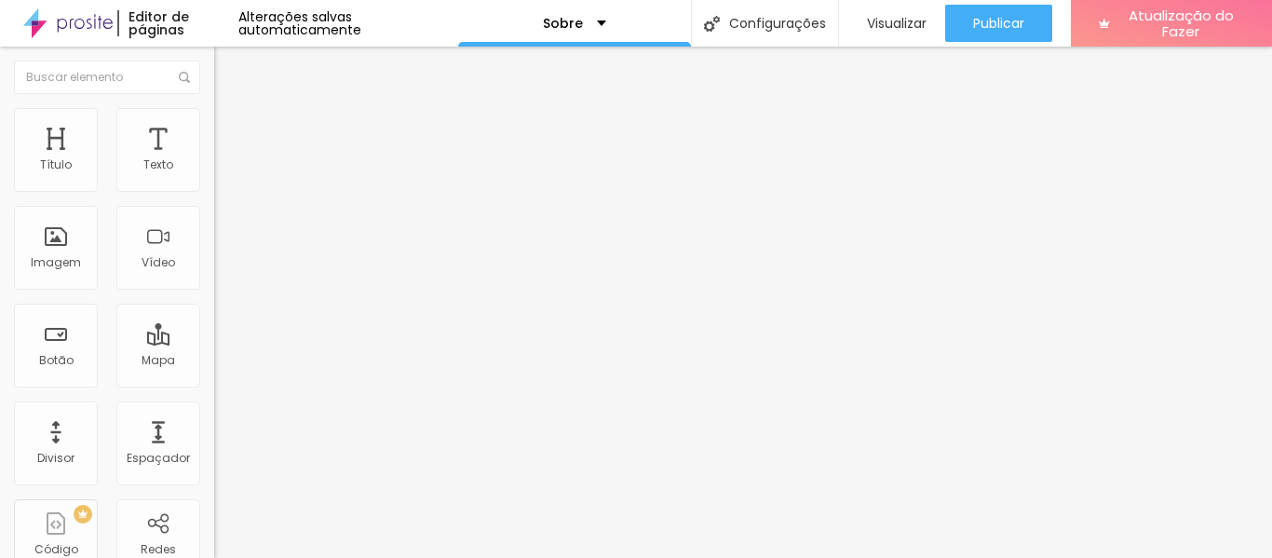
type input "19"
type input "20"
type input "21"
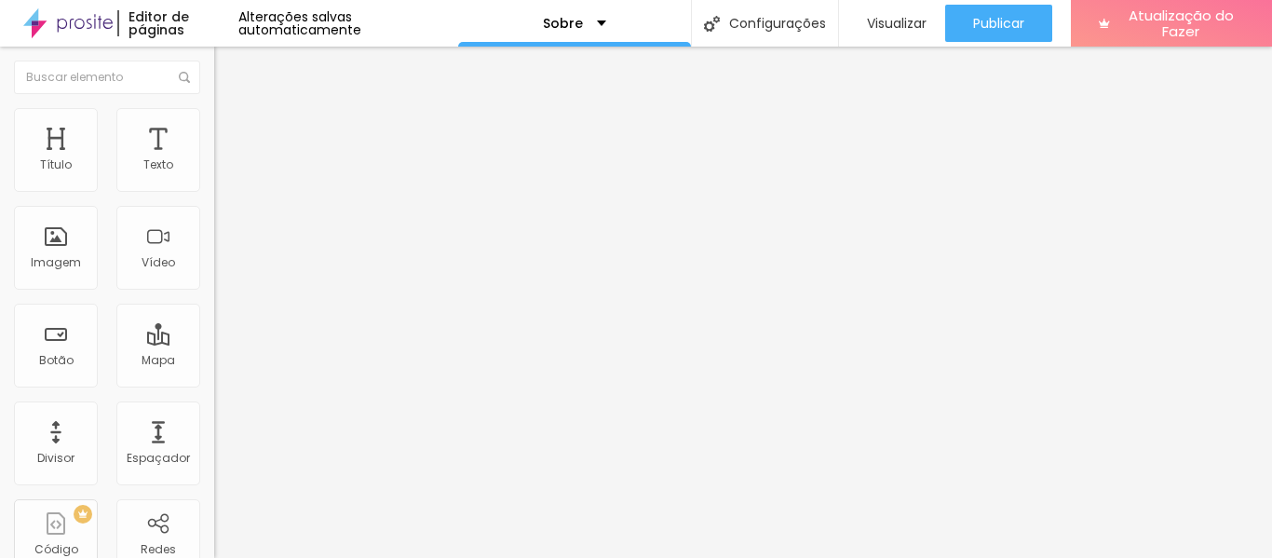
type input "22"
type input "23"
type input "24"
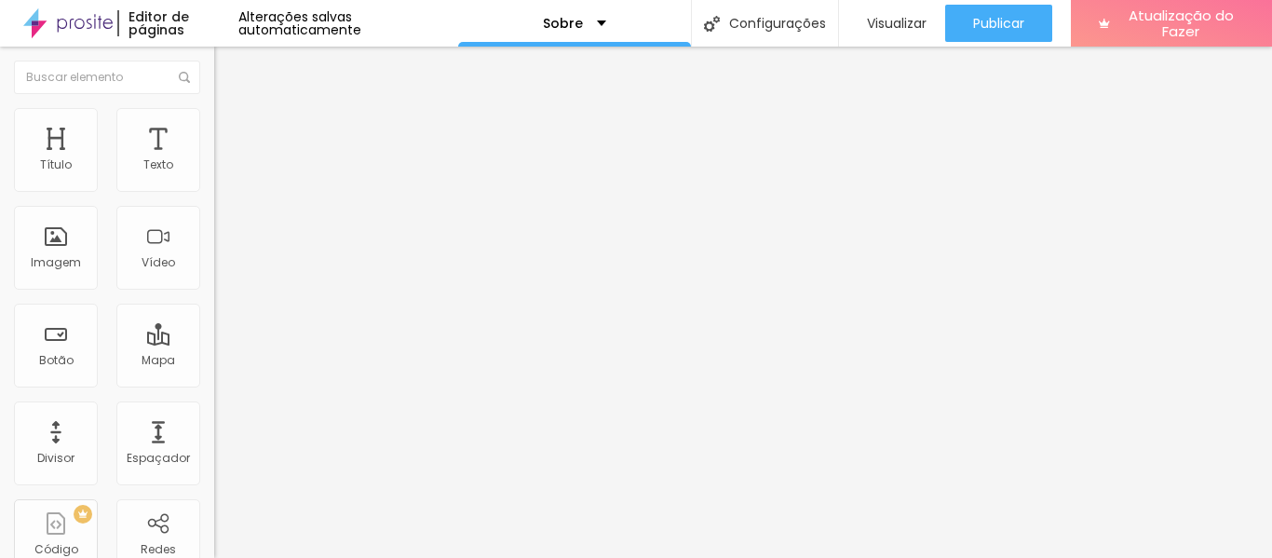
type input "24"
type input "25"
type input "26"
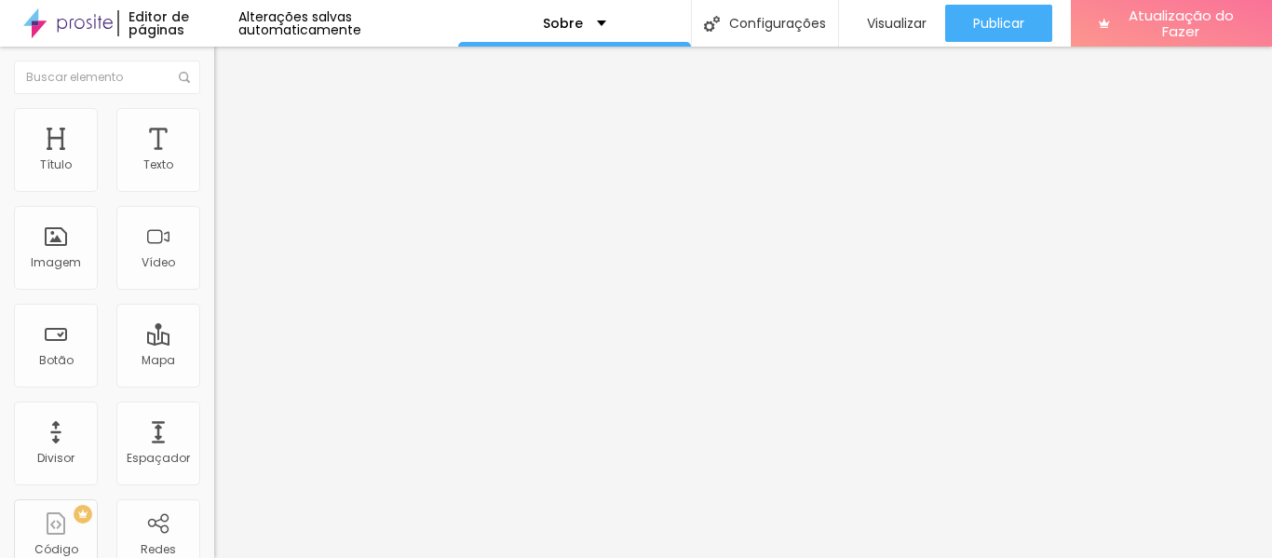
type input "27"
type input "26"
type input "24"
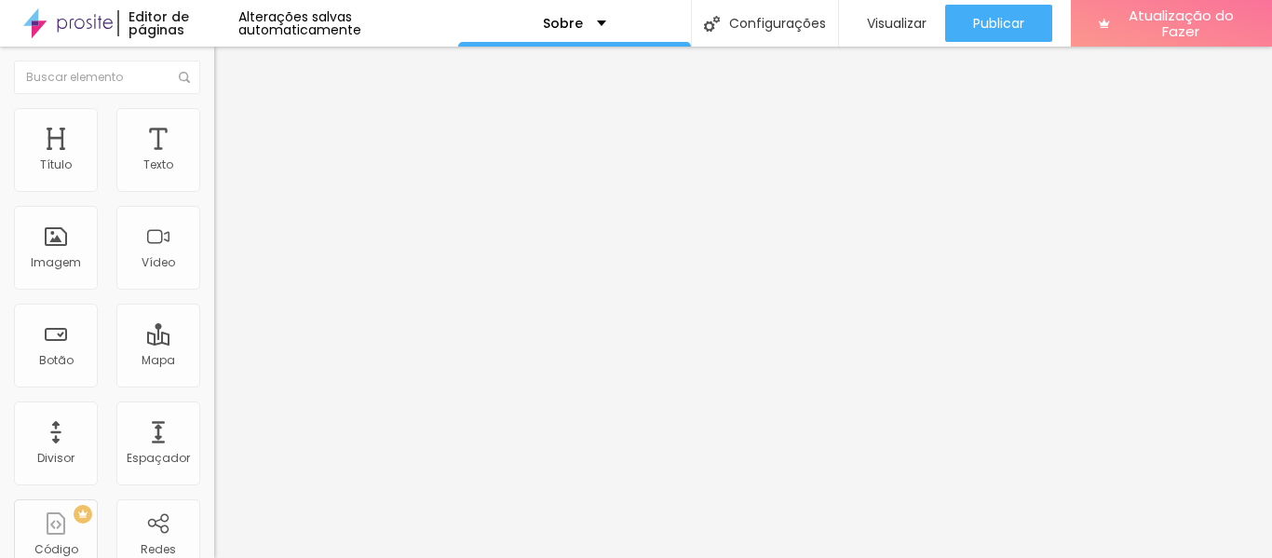
type input "24"
type input "22"
type input "21"
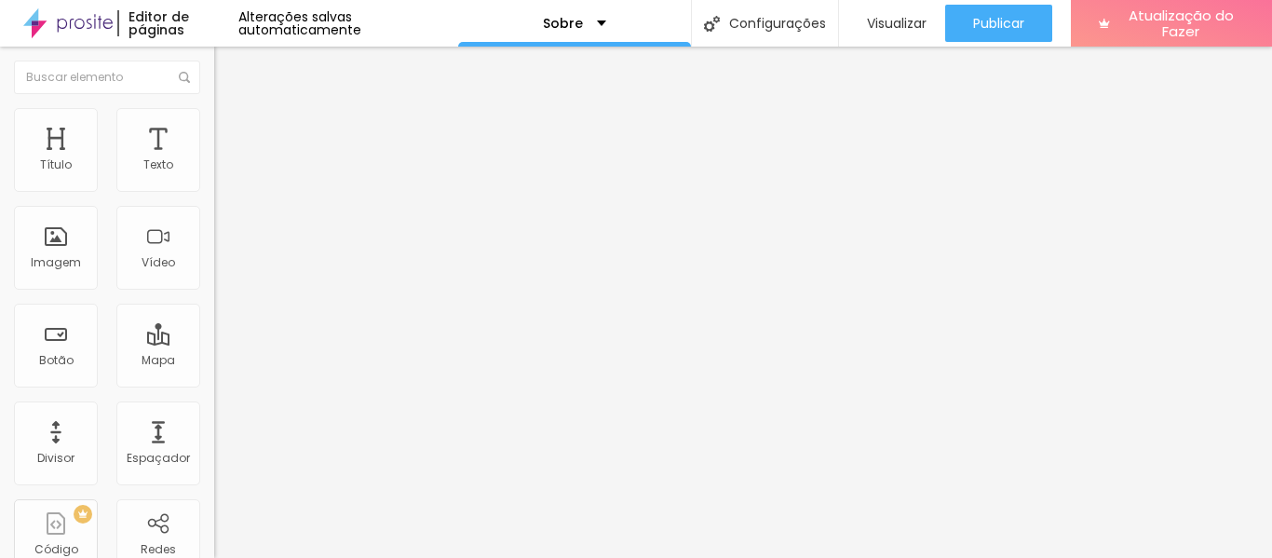
type input "20"
type input "18"
type input "17"
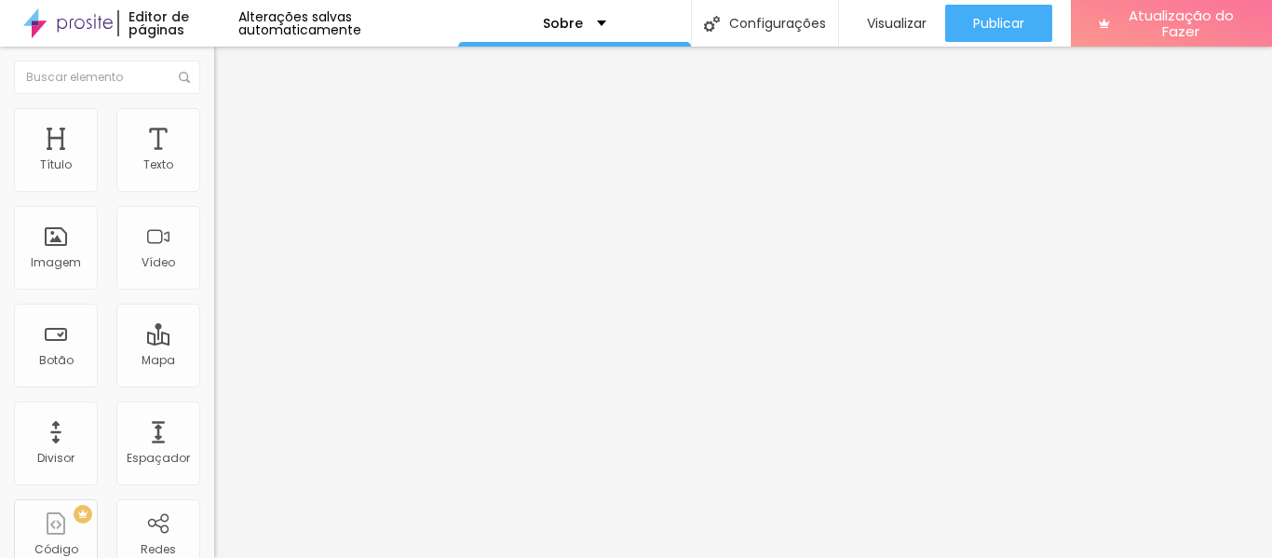
type input "17"
type input "15"
type input "14"
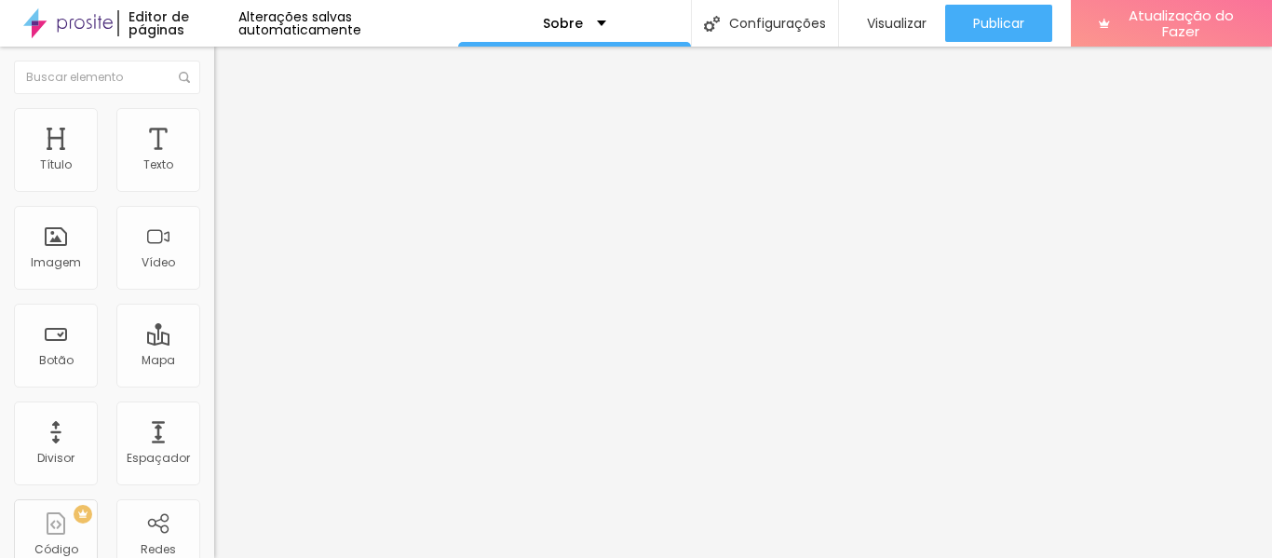
type input "13"
type input "12"
type input "11"
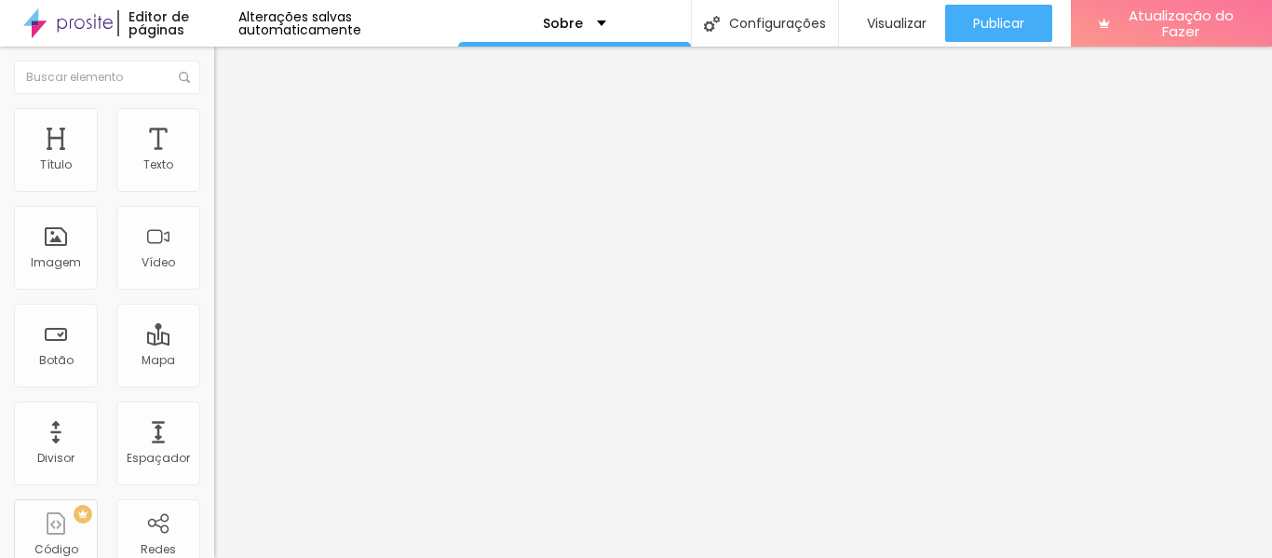
type input "11"
type input "10"
type input "9"
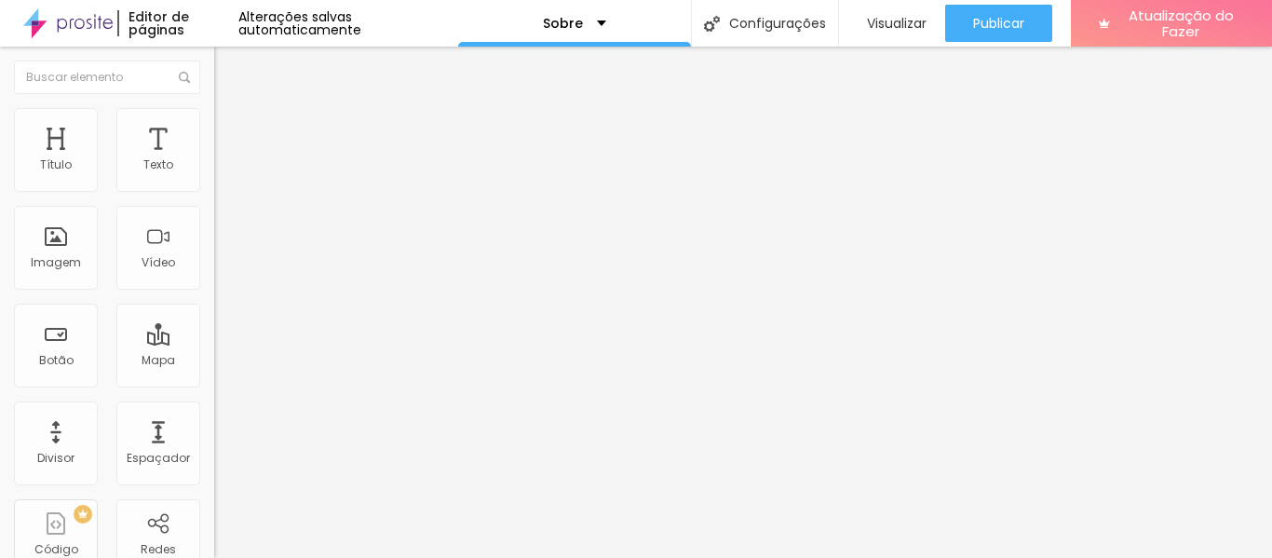
type input "8"
type input "7"
type input "6"
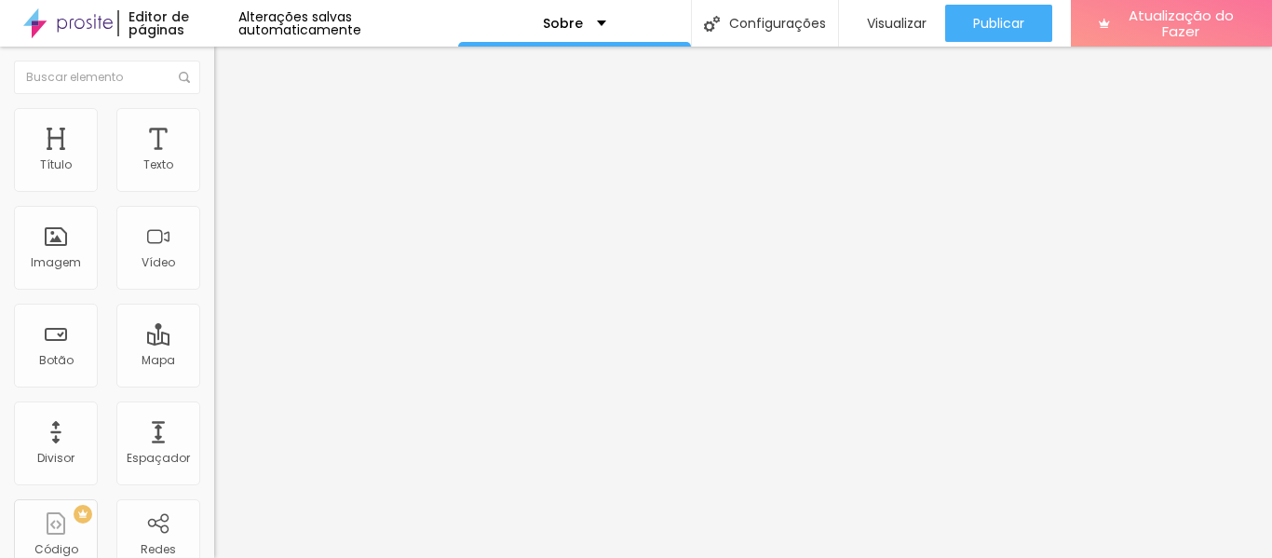
type input "6"
type input "5"
drag, startPoint x: 116, startPoint y: 359, endPoint x: 55, endPoint y: 368, distance: 62.2
click at [214, 333] on input "range" at bounding box center [274, 326] width 120 height 15
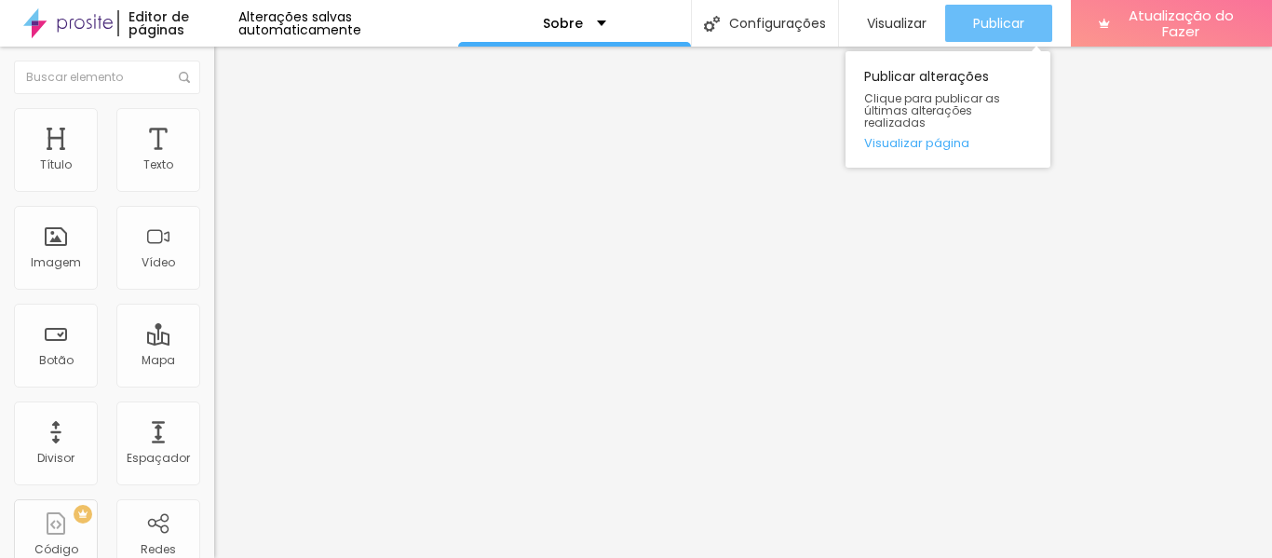
click at [965, 27] on button "Publicar" at bounding box center [999, 23] width 107 height 37
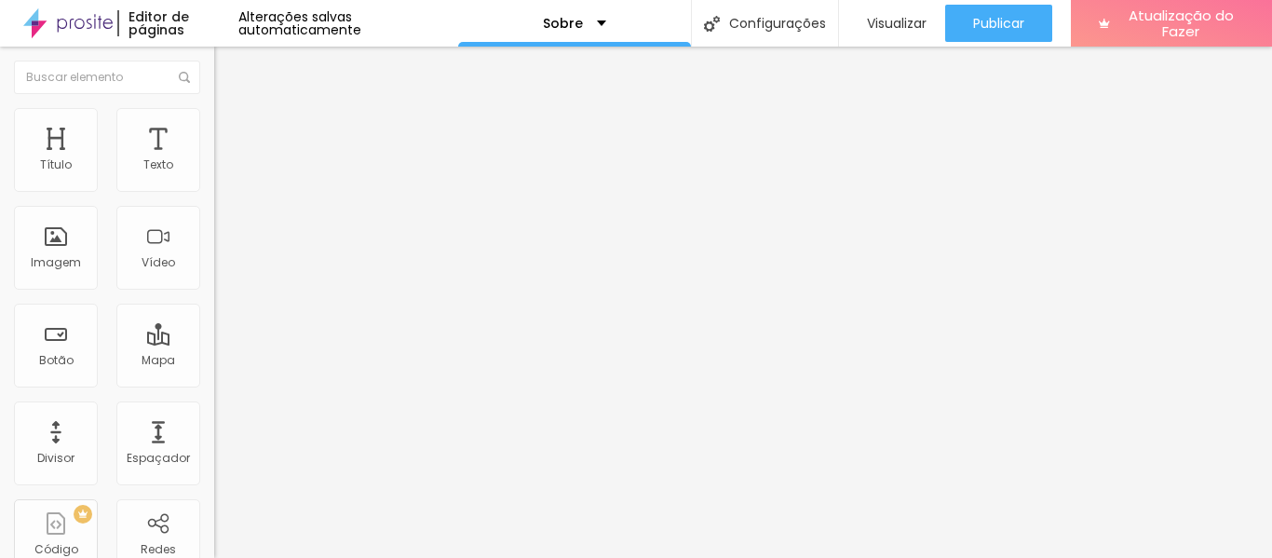
scroll to position [19, 0]
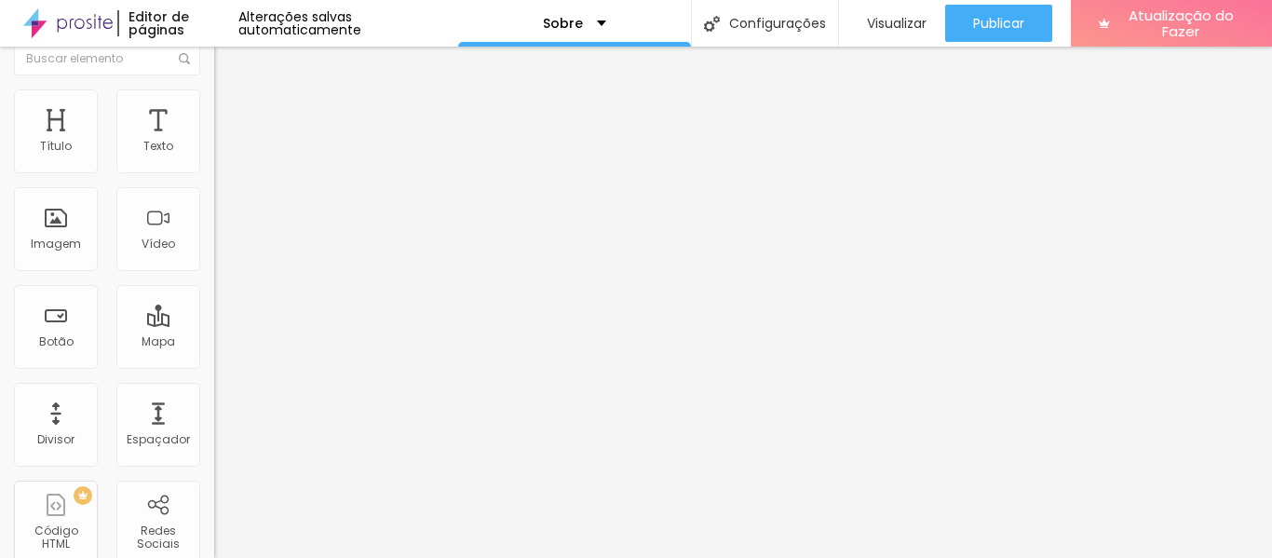
click at [214, 273] on span "Original" at bounding box center [236, 265] width 45 height 16
click at [214, 306] on font "Quadrado" at bounding box center [244, 299] width 61 height 16
click at [214, 295] on span "Padrão" at bounding box center [235, 287] width 42 height 16
click at [214, 313] on font "Quadrado" at bounding box center [244, 305] width 61 height 16
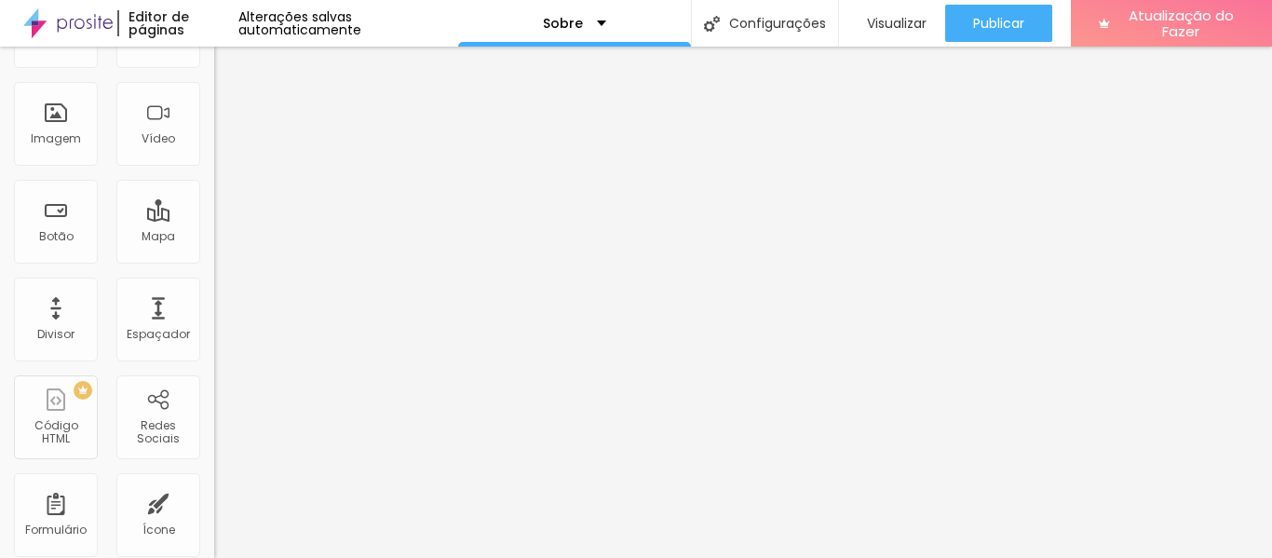
scroll to position [129, 0]
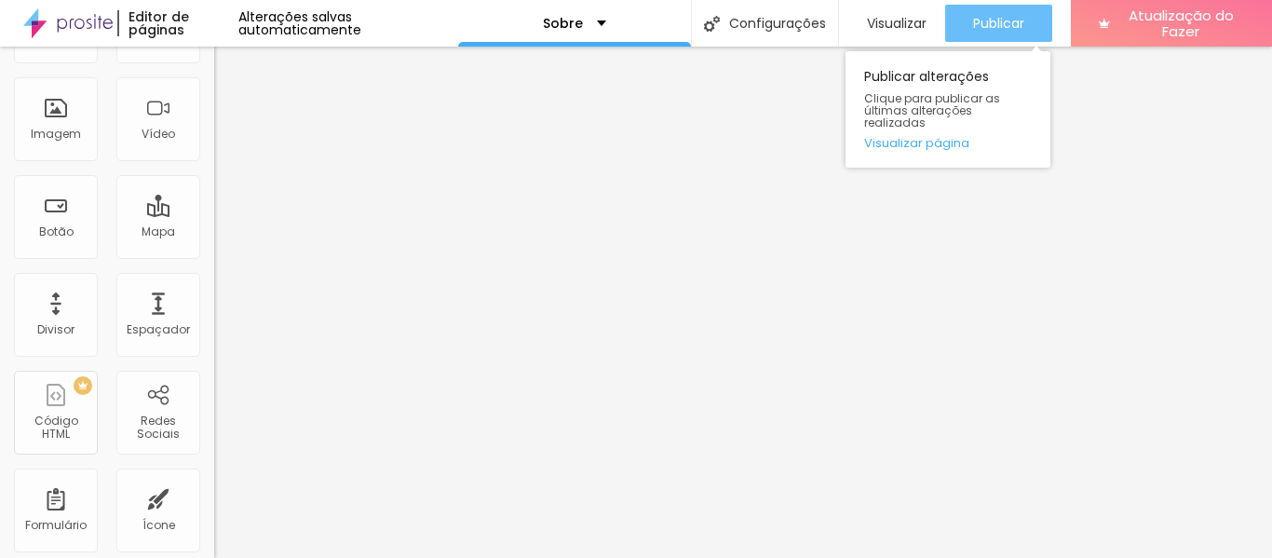
click at [1009, 34] on div "Publicar" at bounding box center [998, 23] width 51 height 37
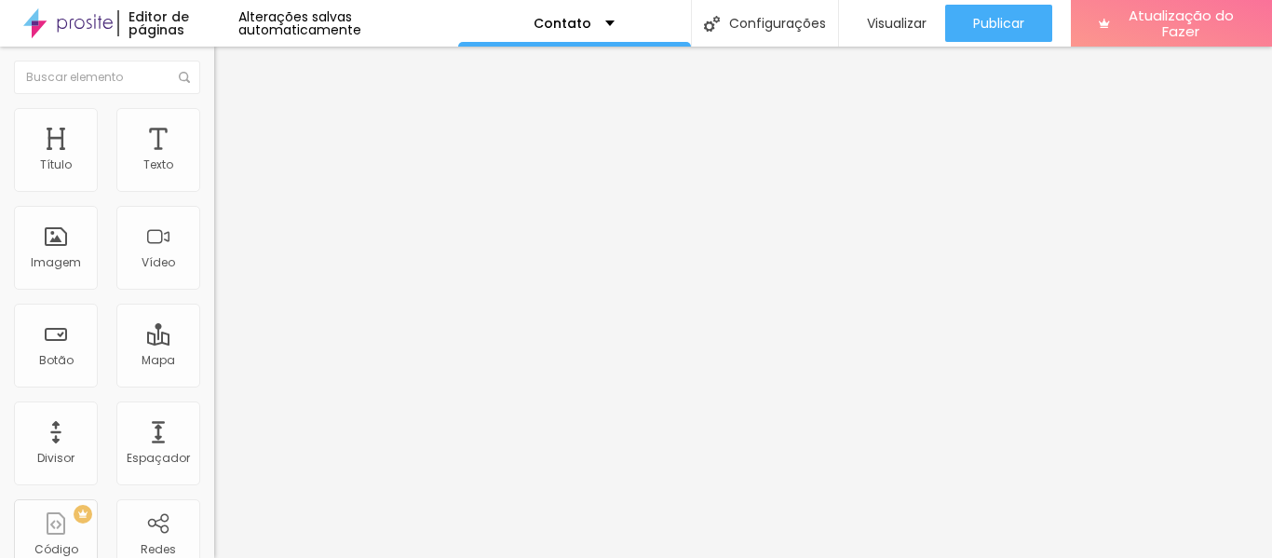
scroll to position [1, 0]
click at [214, 175] on input "(19)99502-9407" at bounding box center [326, 165] width 224 height 19
type input "(19)99502-9407"
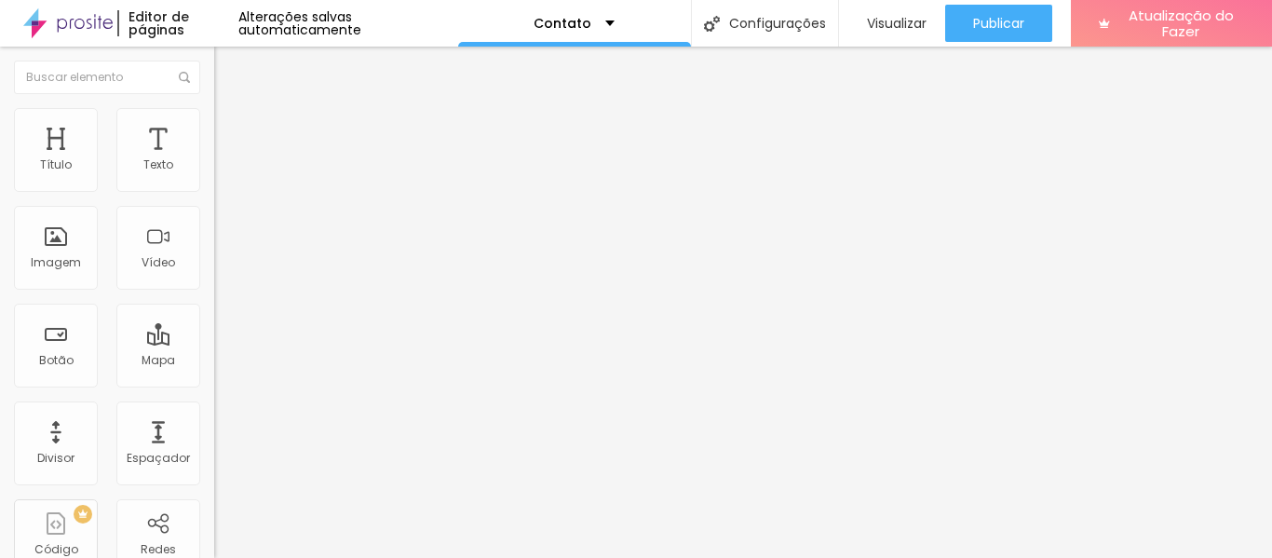
click at [214, 119] on img at bounding box center [222, 116] width 17 height 17
click at [214, 127] on img at bounding box center [222, 135] width 17 height 17
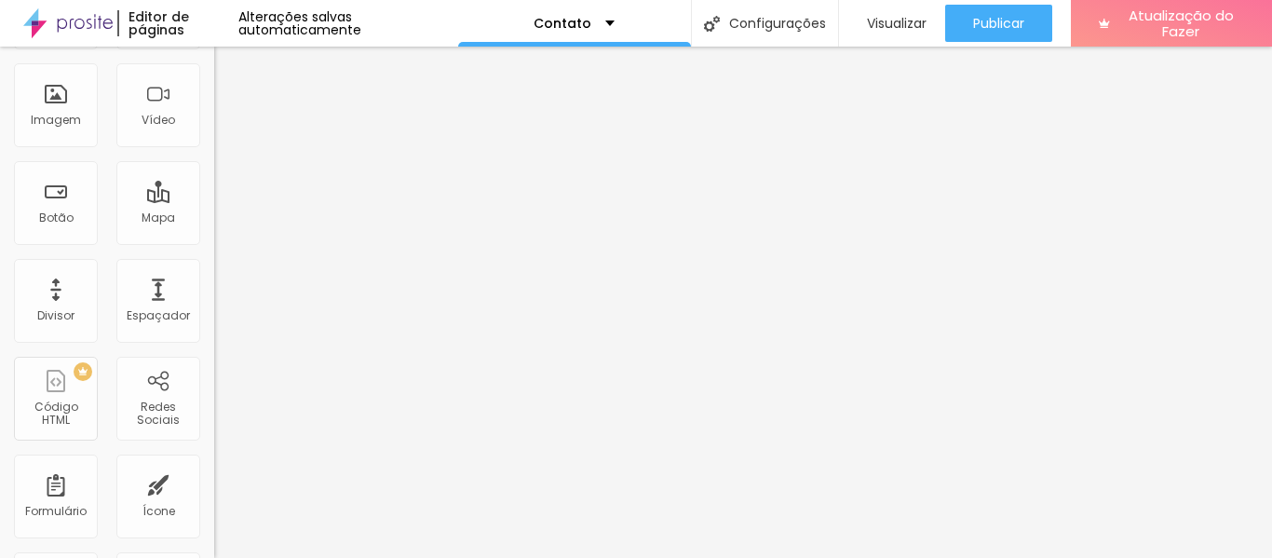
scroll to position [145, 0]
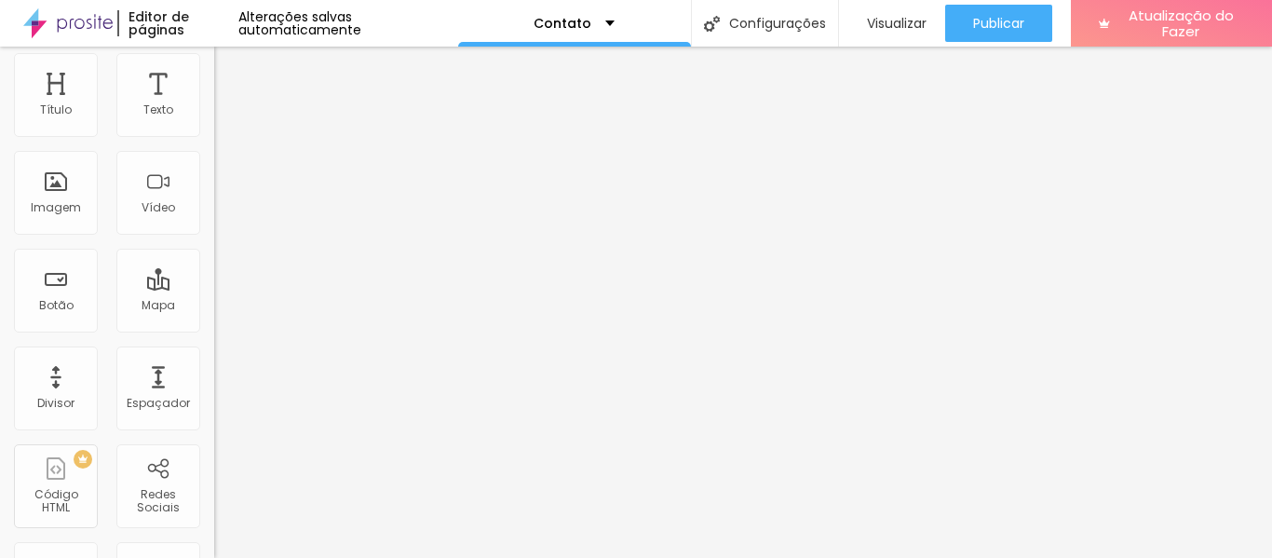
scroll to position [0, 0]
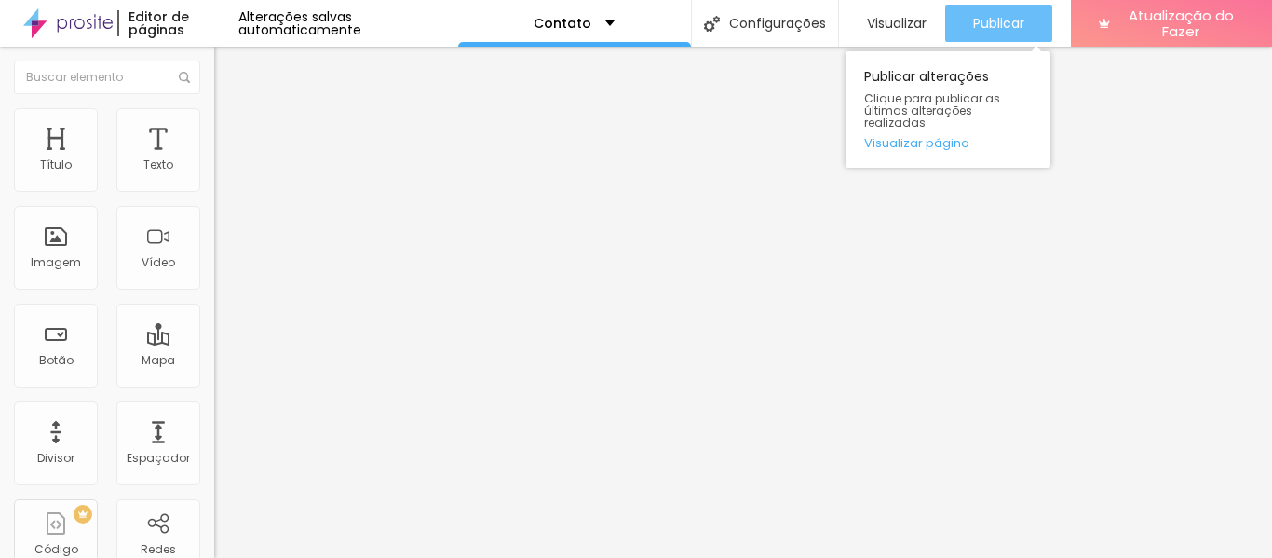
click at [977, 19] on font "Publicar" at bounding box center [998, 23] width 51 height 19
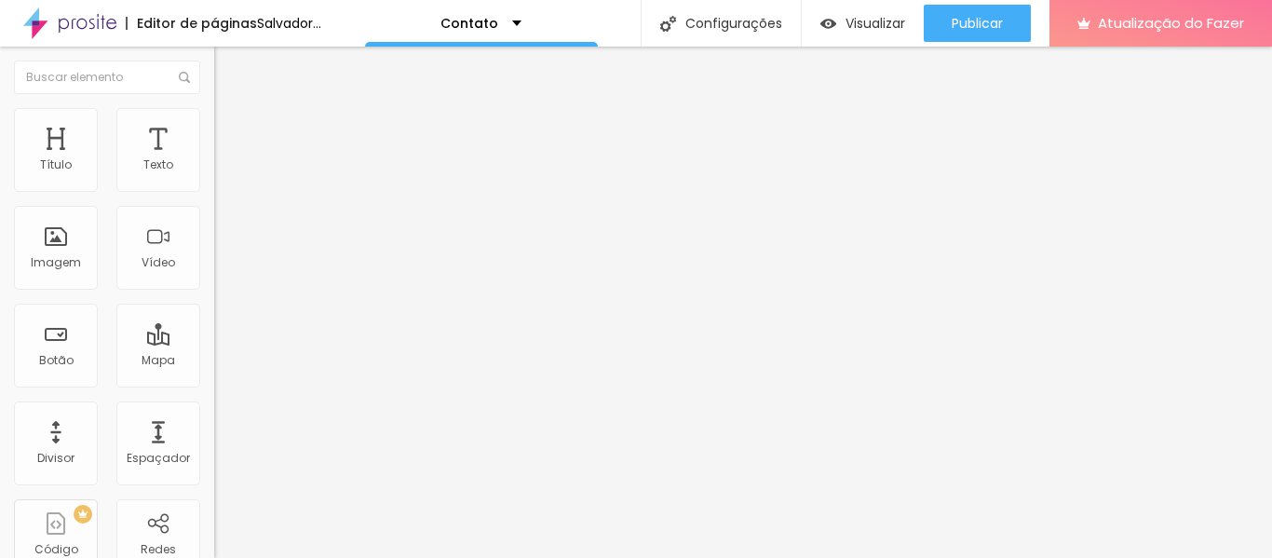
click at [214, 118] on img at bounding box center [222, 116] width 17 height 17
click at [214, 127] on img at bounding box center [222, 135] width 17 height 17
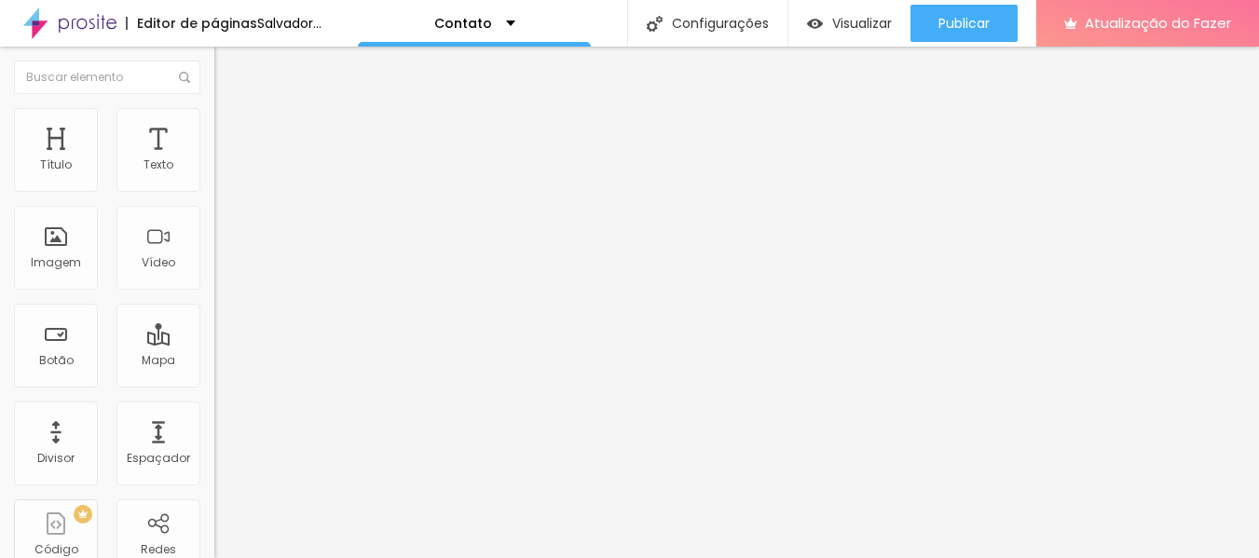
click at [231, 129] on font "Estilo" at bounding box center [245, 121] width 29 height 16
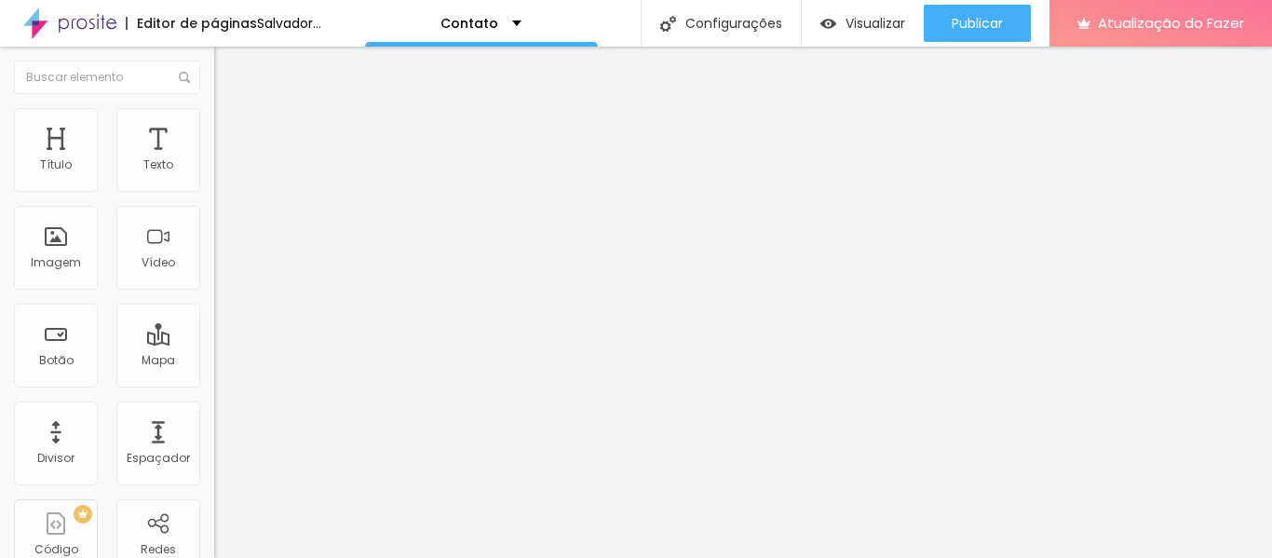
type input "130"
type input "125"
type input "126"
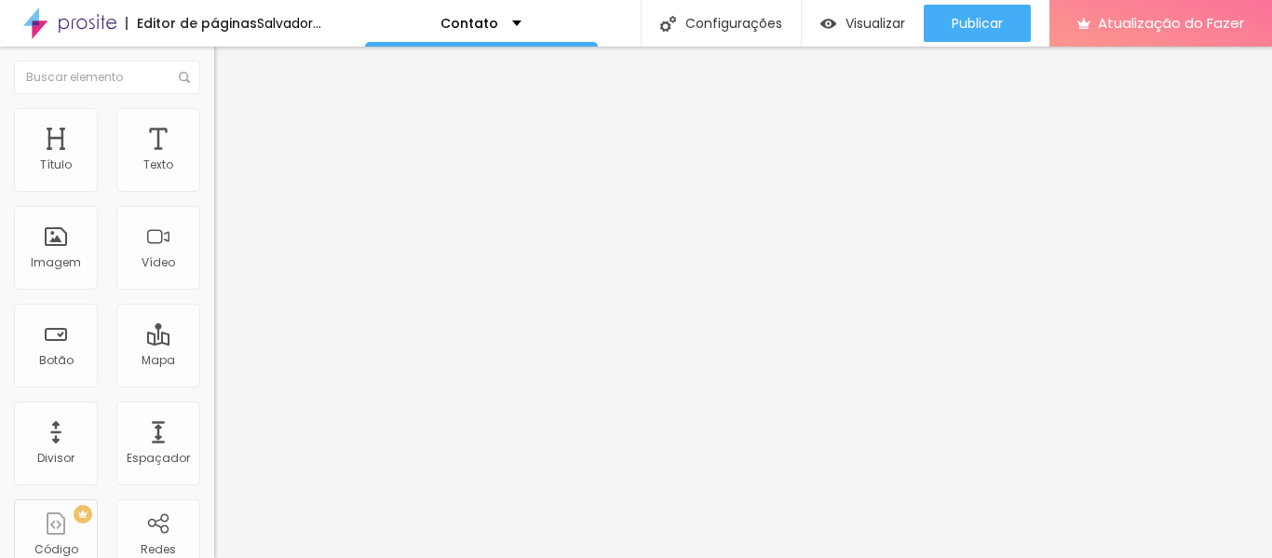
type input "126"
type input "137"
type input "144"
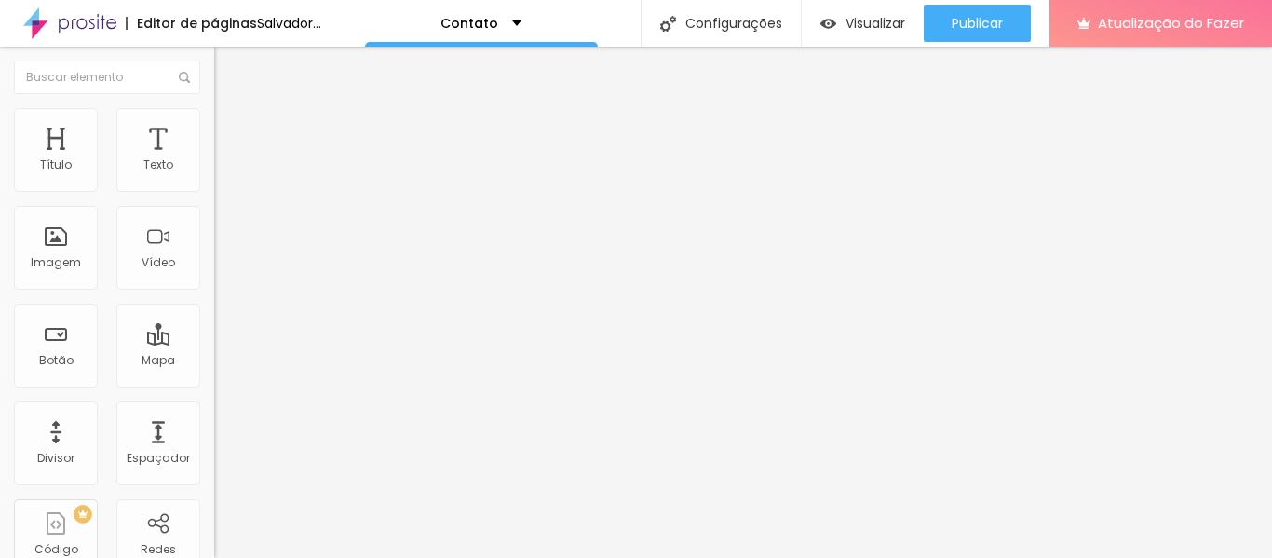
type input "151"
type input "159"
type input "162"
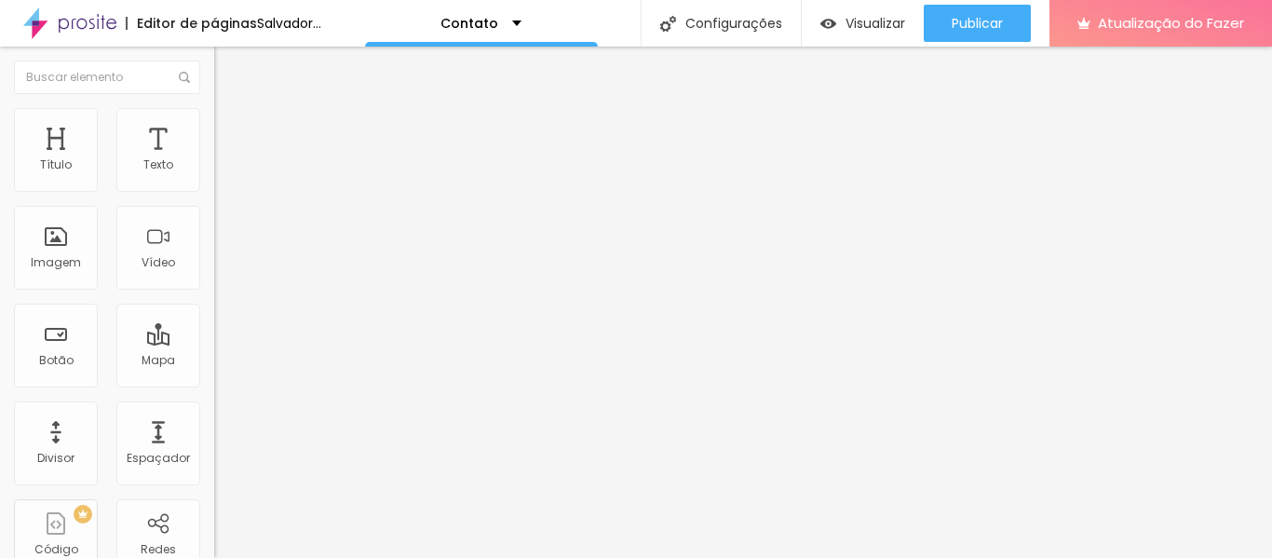
type input "162"
type input "166"
type input "170"
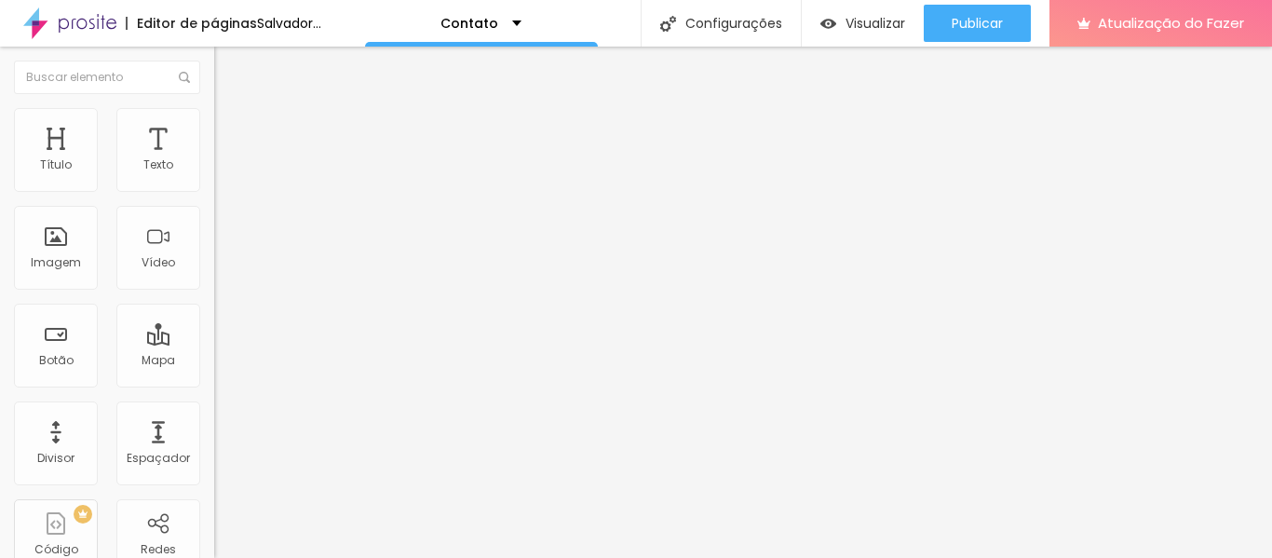
type input "174"
type input "178"
type input "181"
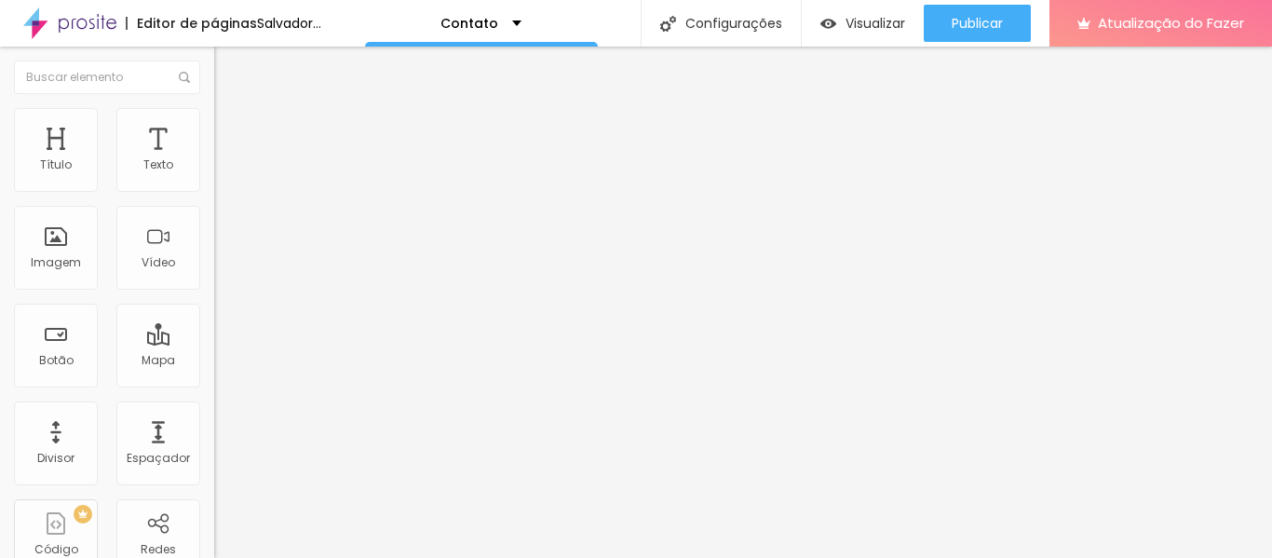
type input "181"
type input "193"
type input "200"
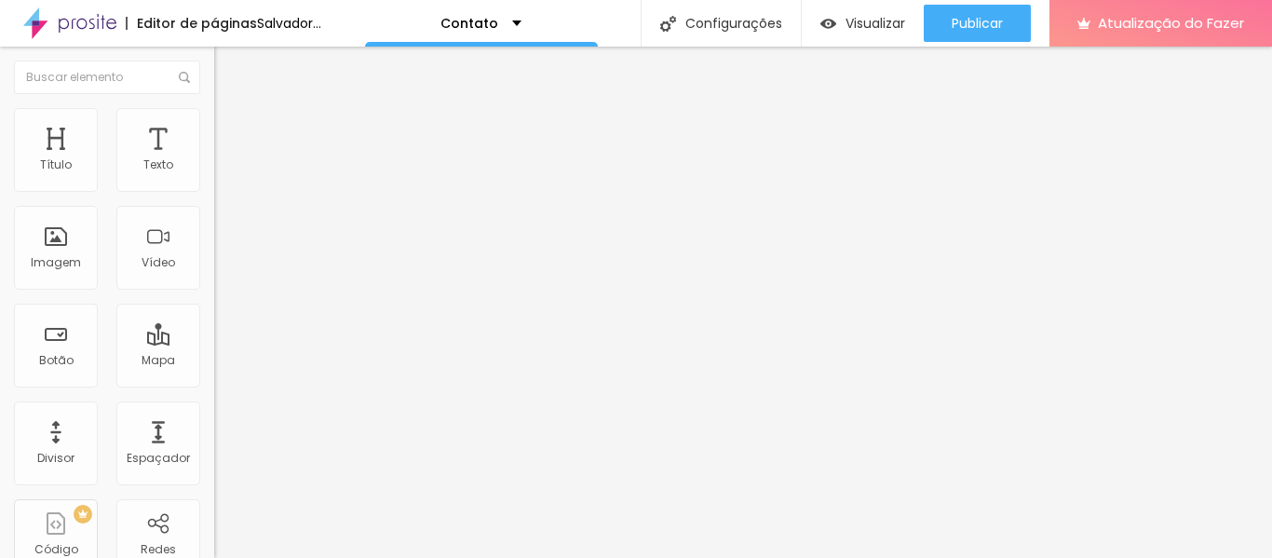
type input "208"
type input "223"
type input "227"
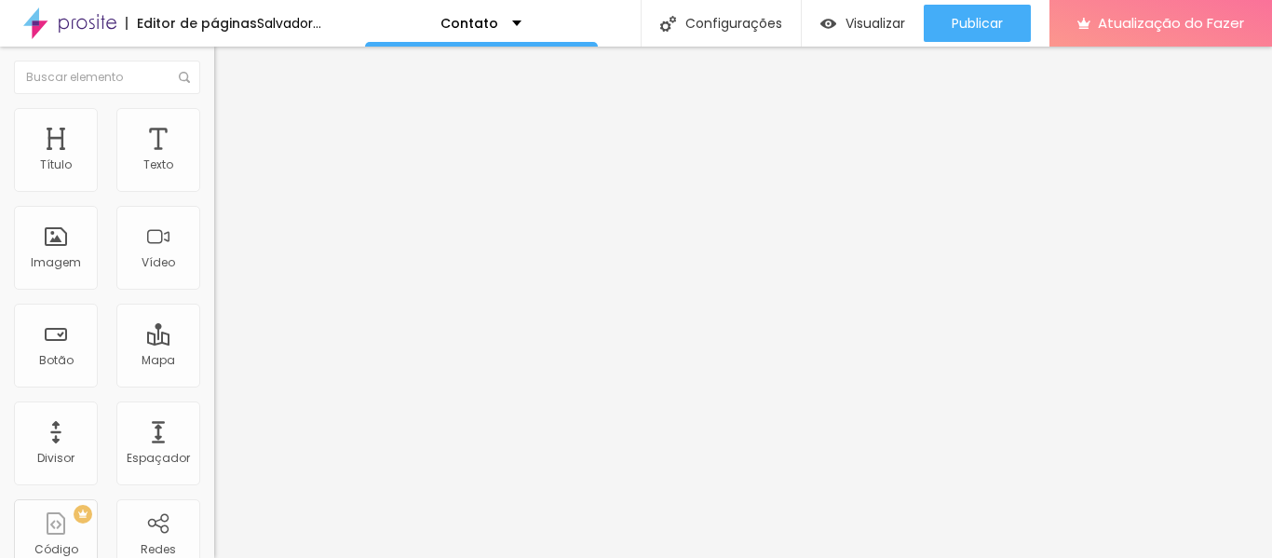
type input "227"
type input "234"
type input "238"
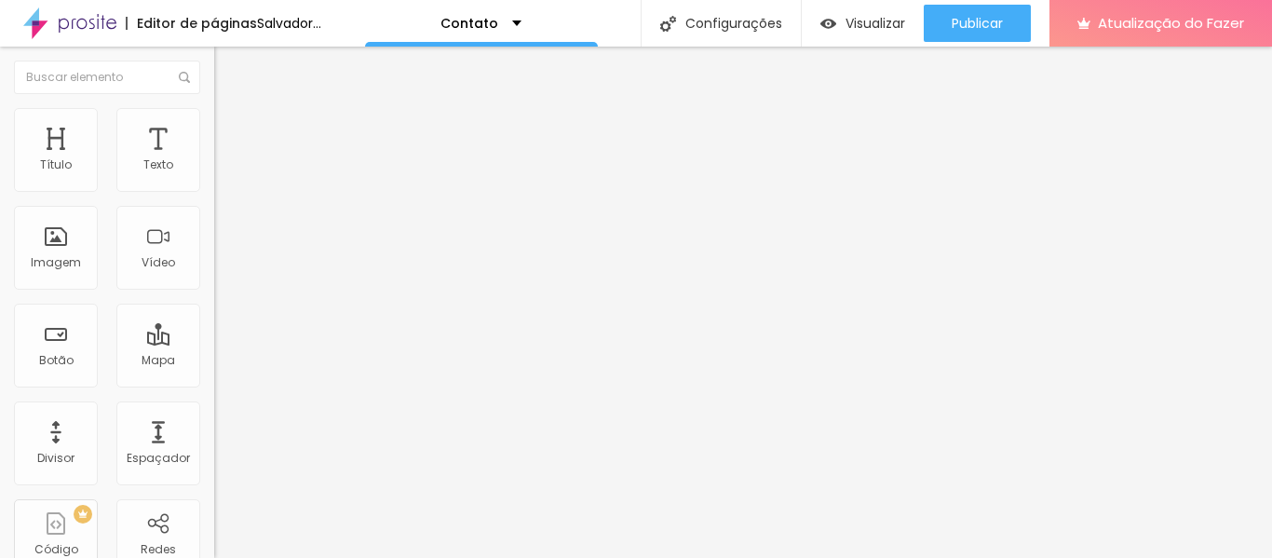
type input "249"
type input "253"
type input "257"
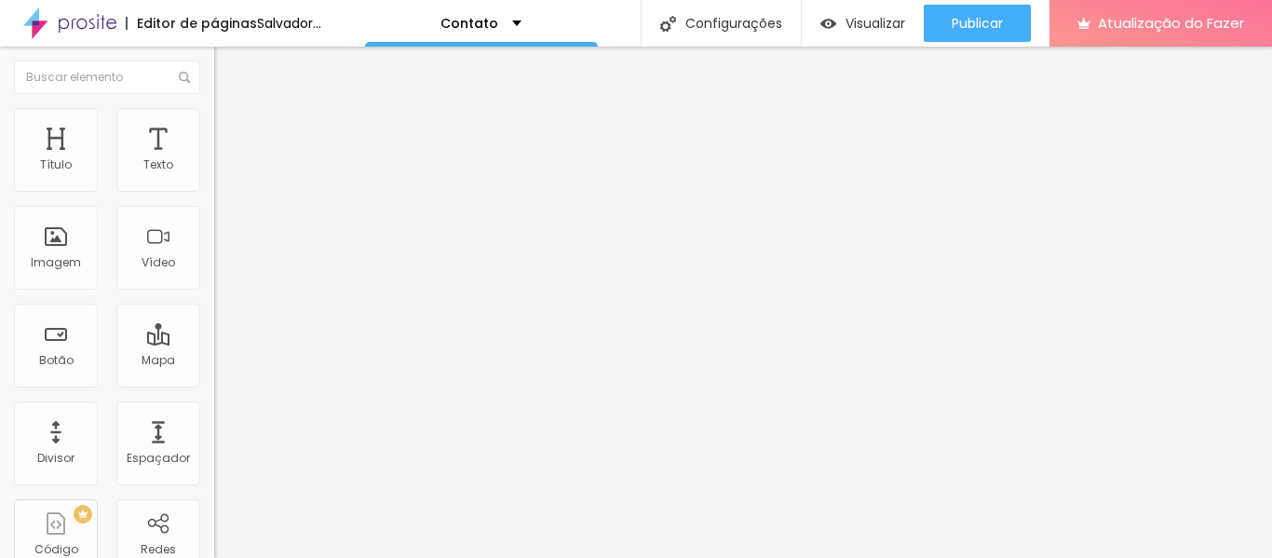
type input "257"
type input "261"
type input "265"
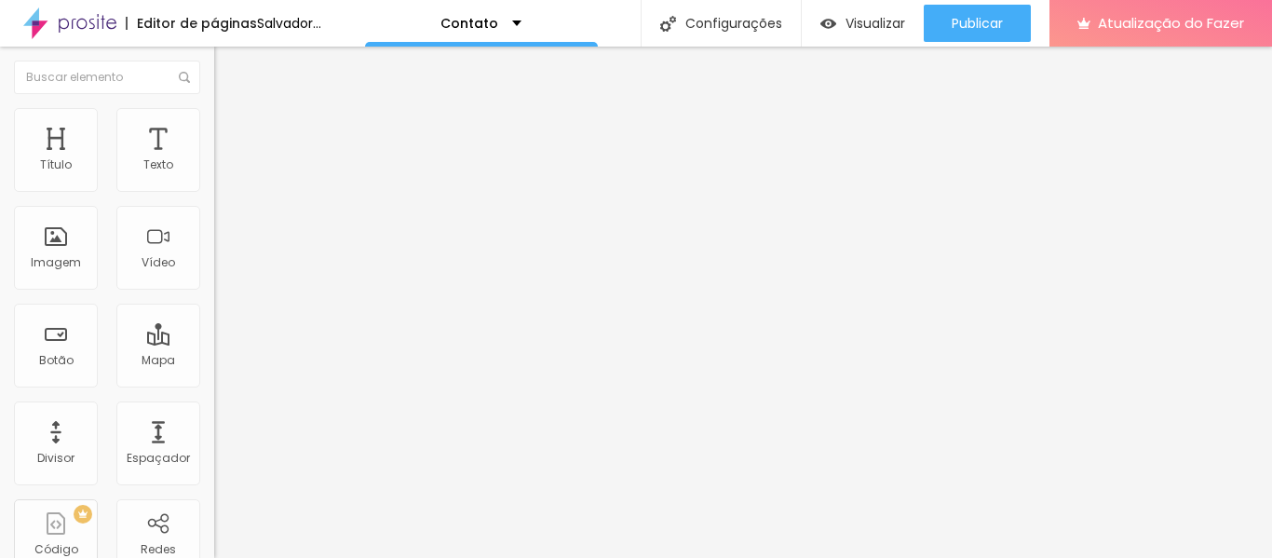
type input "272"
type input "276"
type input "280"
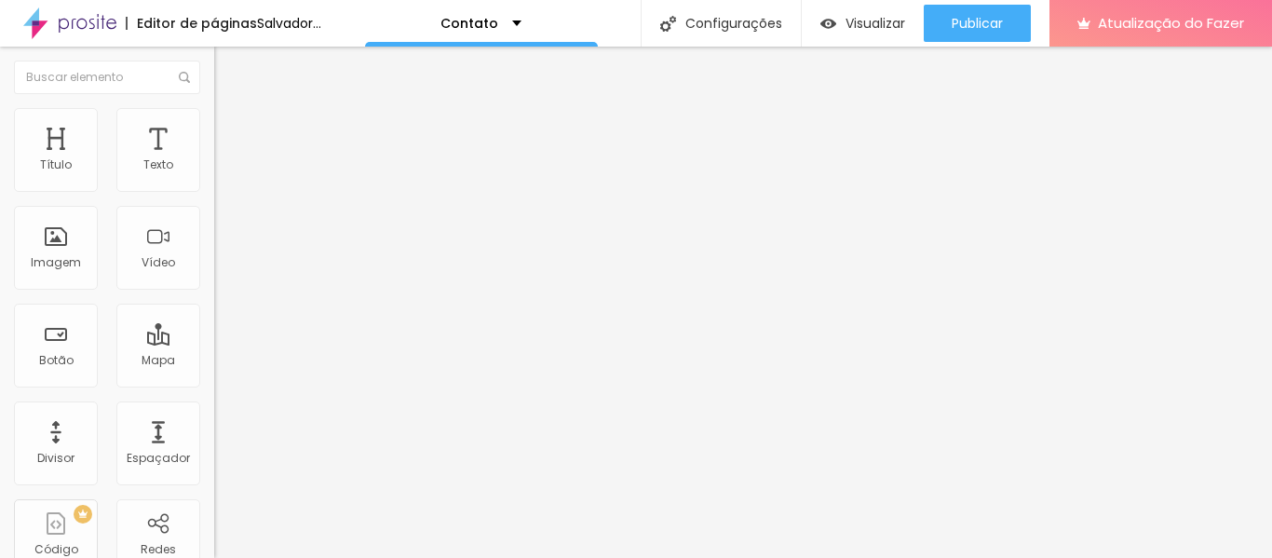
type input "280"
type input "295"
type input "299"
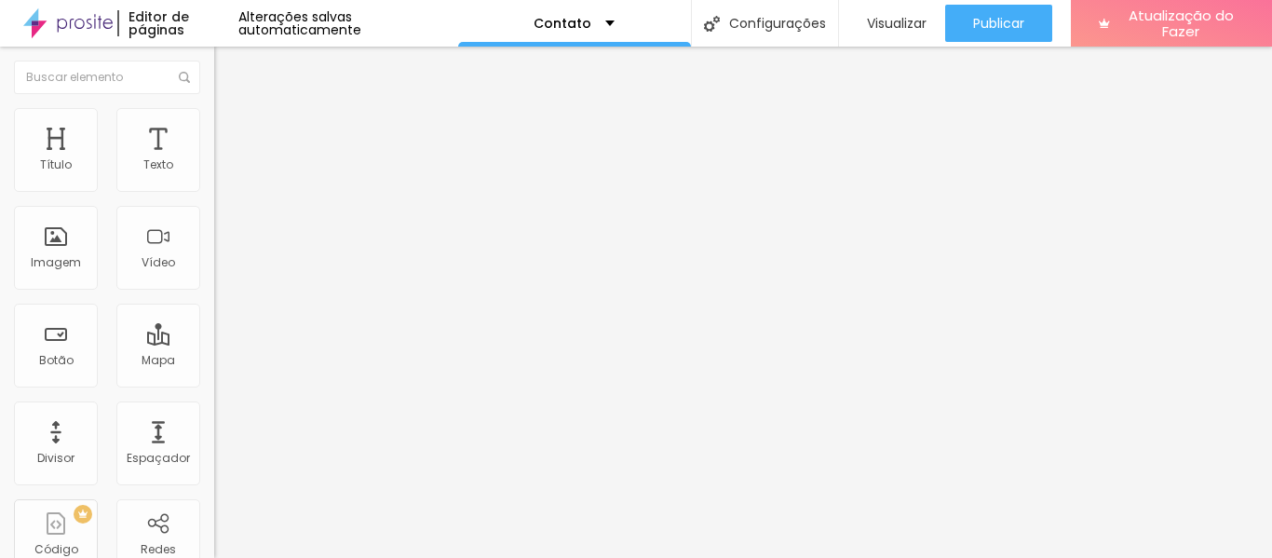
type input "295"
type input "284"
type input "276"
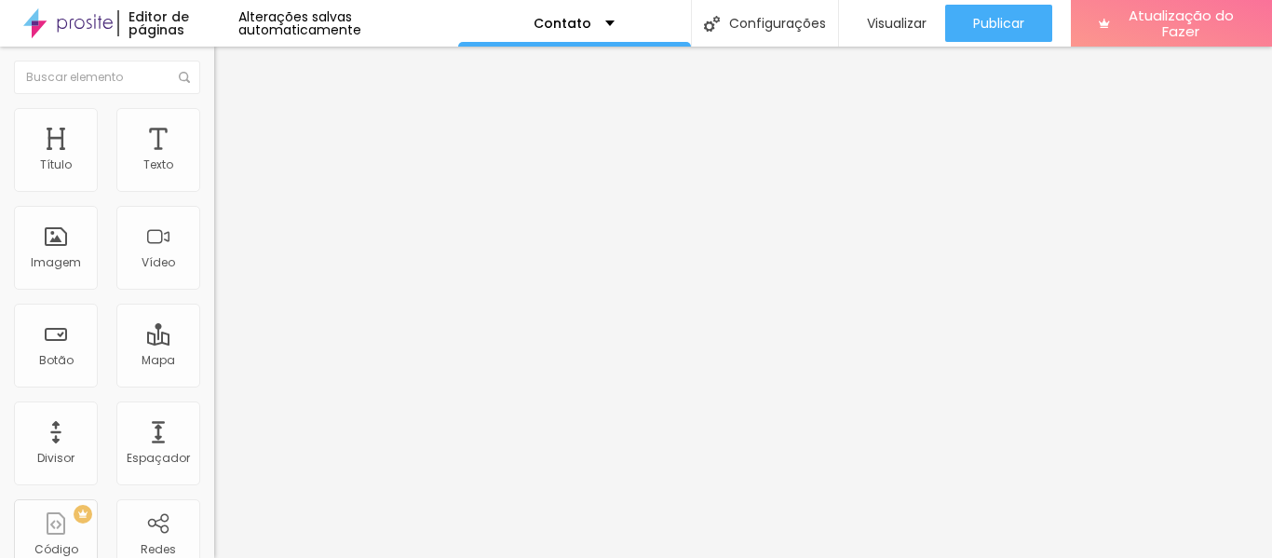
type input "276"
type input "272"
type input "268"
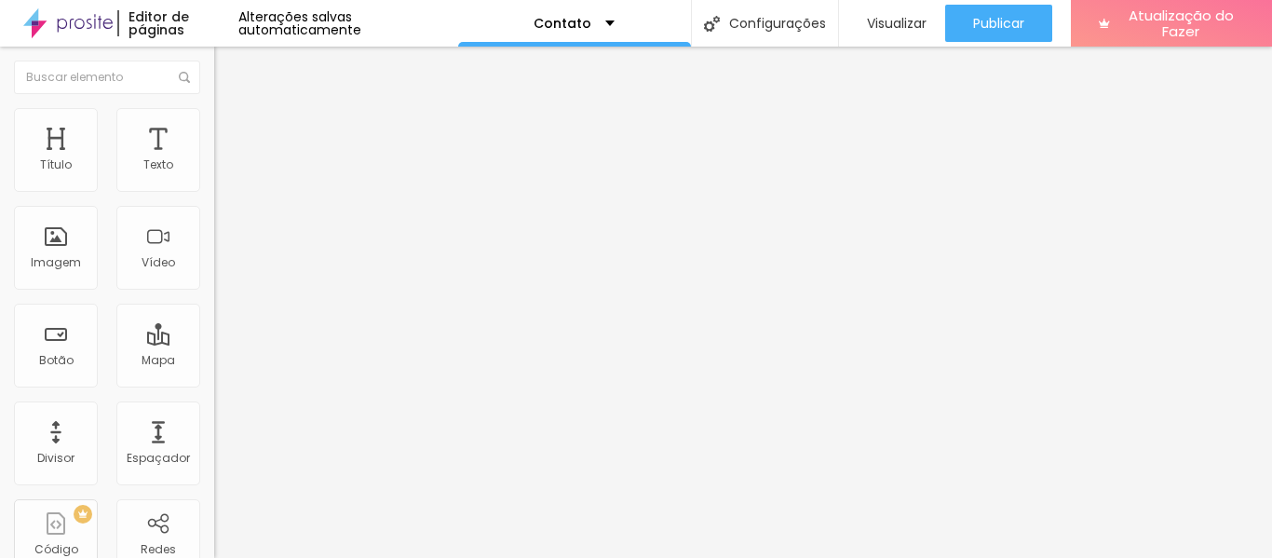
type input "265"
type input "257"
type input "253"
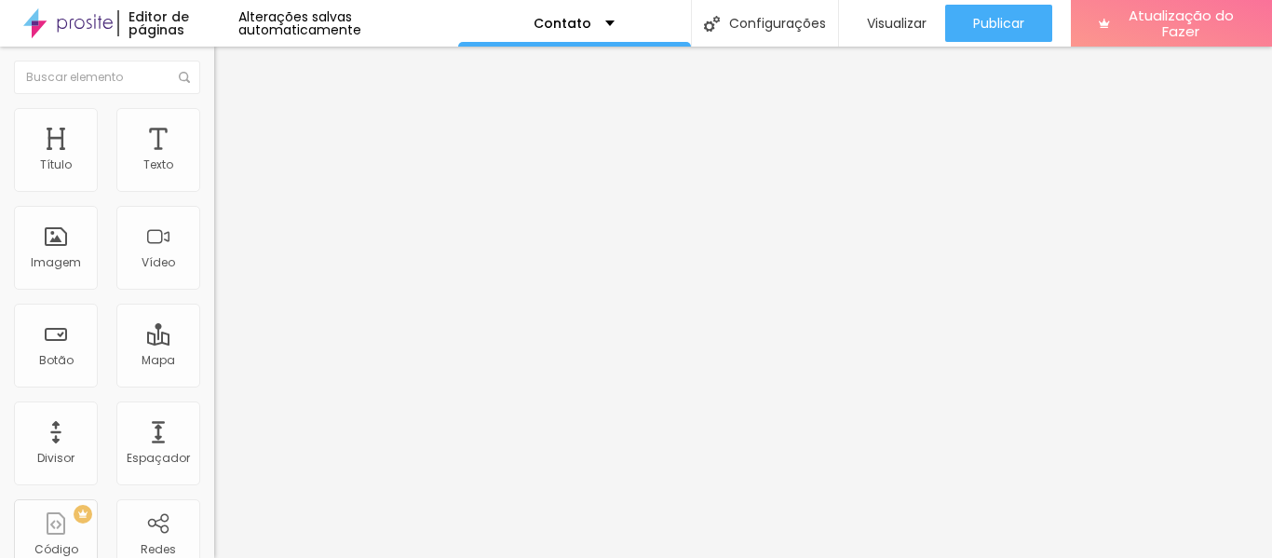
type input "253"
type input "249"
type input "246"
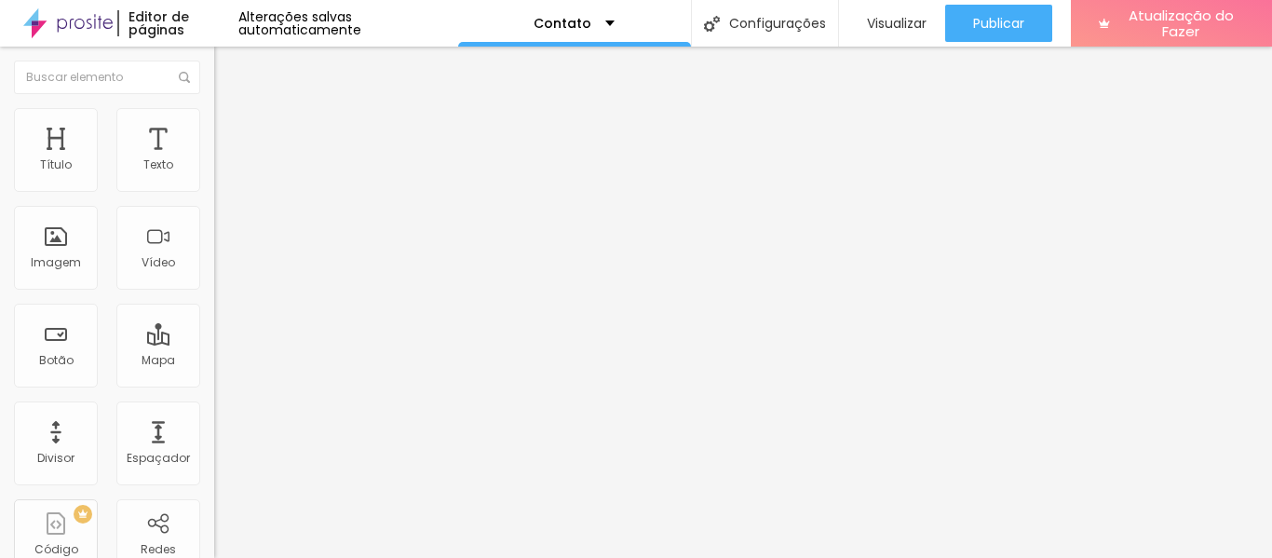
type input "242"
type input "231"
type input "238"
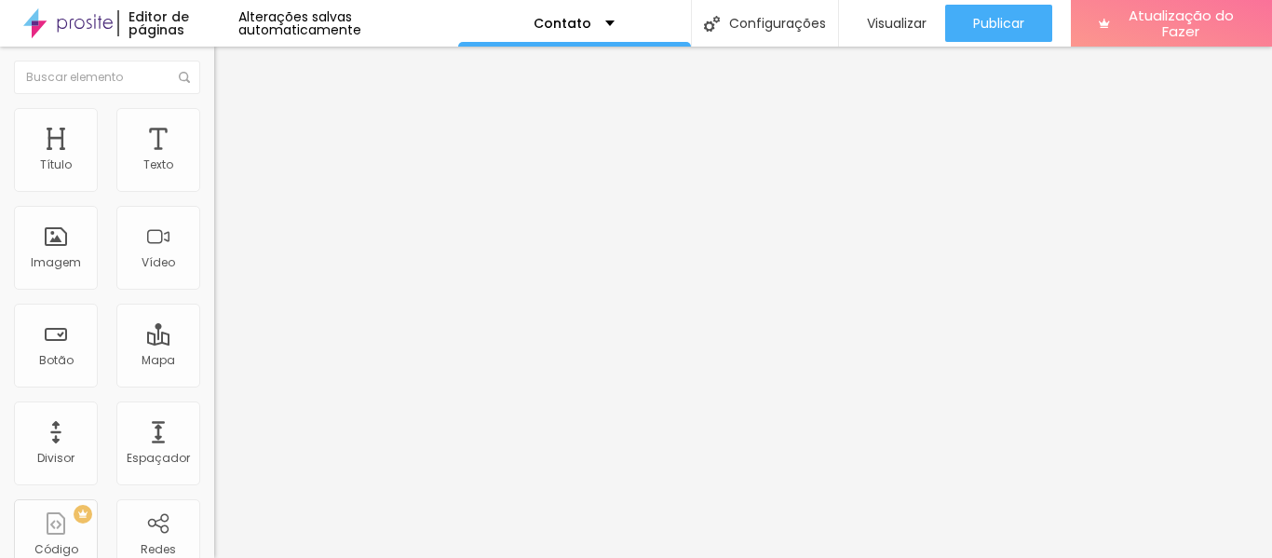
type input "238"
type input "246"
type input "249"
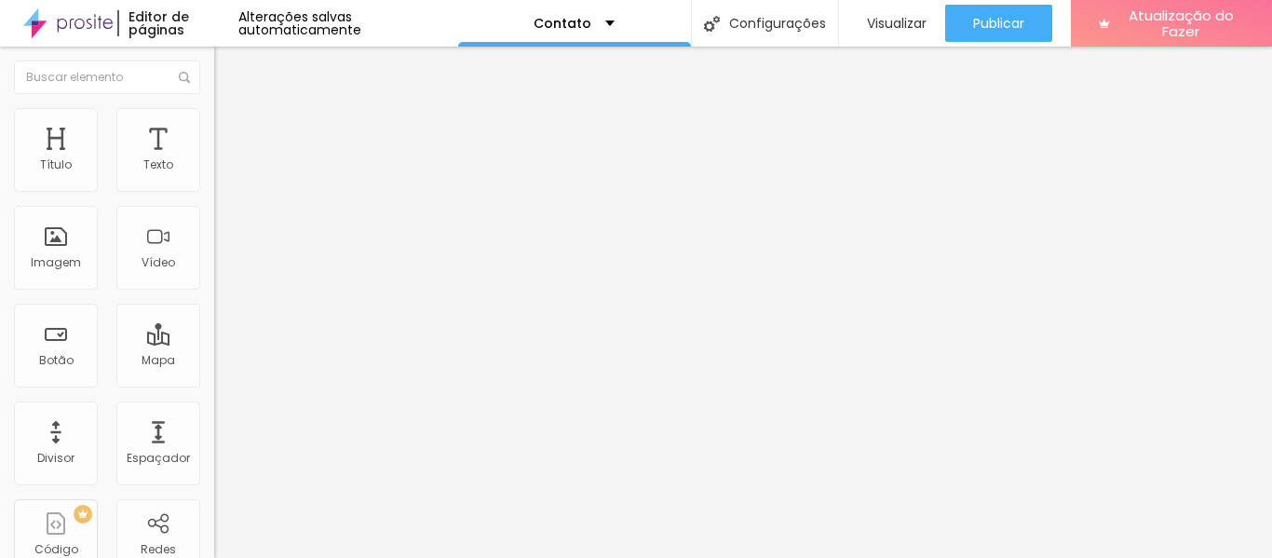
type input "253"
drag, startPoint x: 27, startPoint y: 257, endPoint x: 59, endPoint y: 255, distance: 31.7
type input "253"
click at [214, 238] on input "range" at bounding box center [274, 231] width 120 height 15
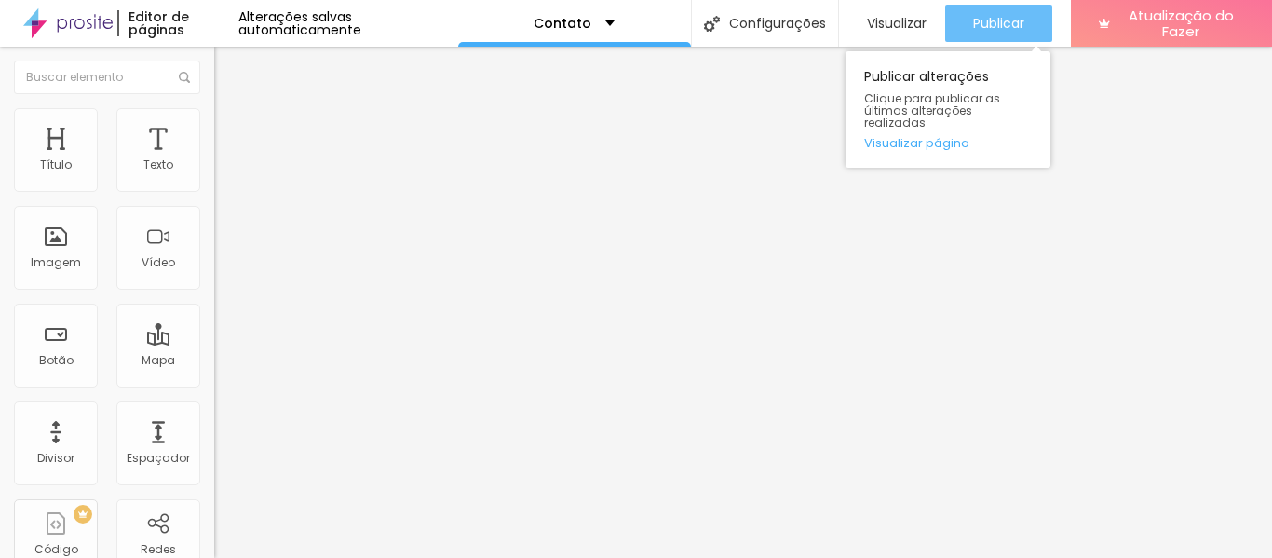
click at [1019, 31] on font "Publicar" at bounding box center [998, 23] width 51 height 19
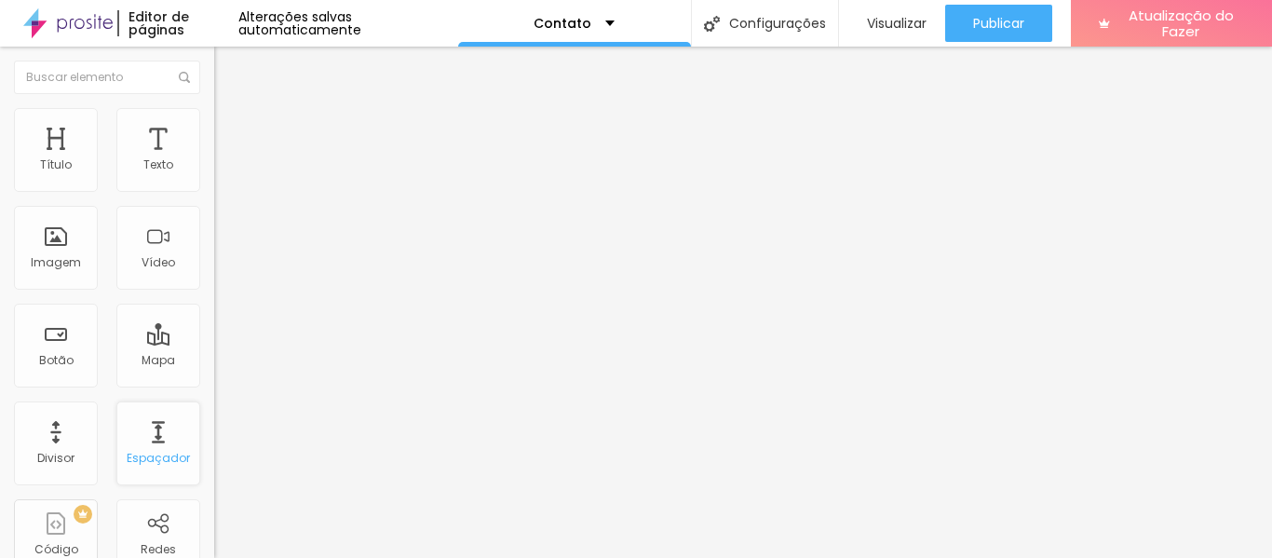
click at [141, 449] on div "Espaçador" at bounding box center [158, 443] width 84 height 84
click at [214, 193] on font "Título 3" at bounding box center [241, 181] width 54 height 21
click at [231, 127] on font "Avançado" at bounding box center [261, 121] width 61 height 16
click at [214, 125] on ul "Estilo Avançado" at bounding box center [321, 107] width 214 height 37
click at [214, 108] on li "Estilo" at bounding box center [321, 98] width 214 height 19
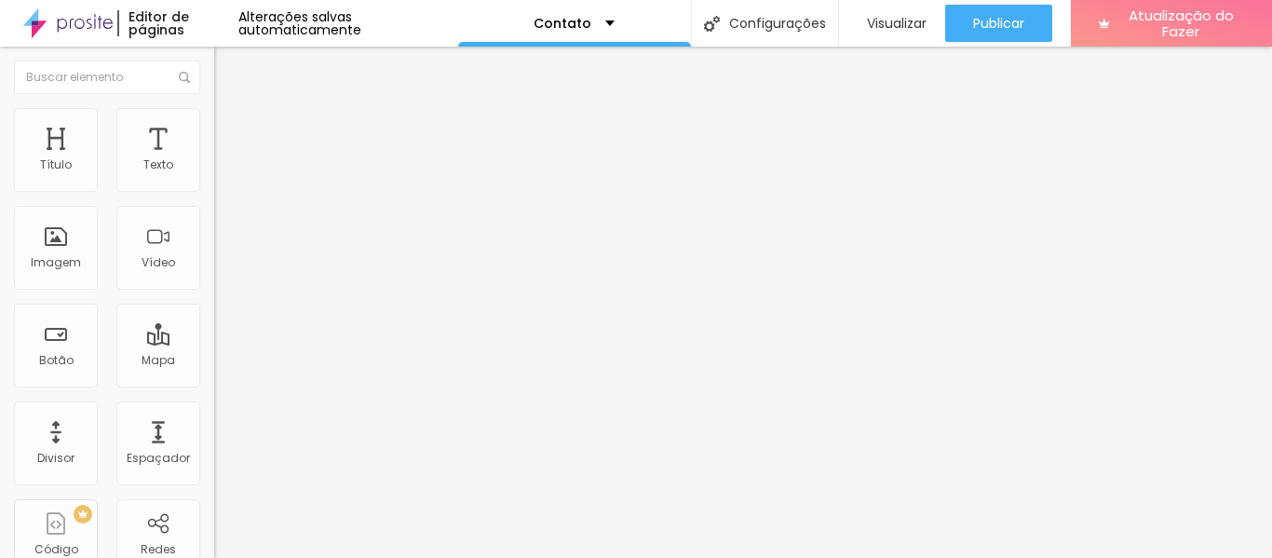
type input "39"
type input "41"
type input "42"
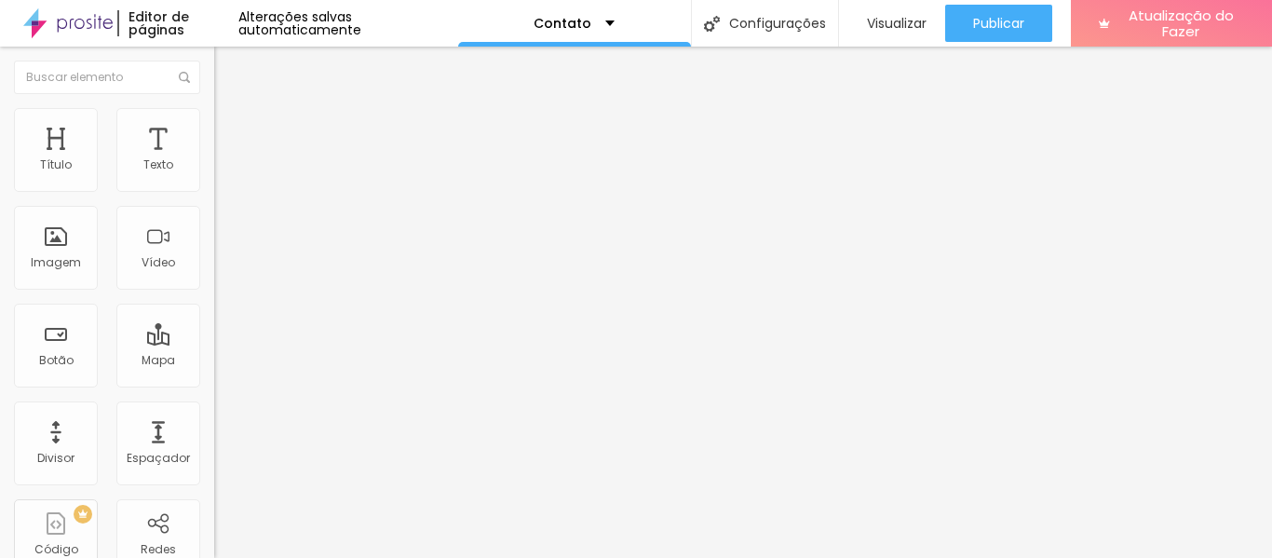
type input "42"
type input "43"
type input "44"
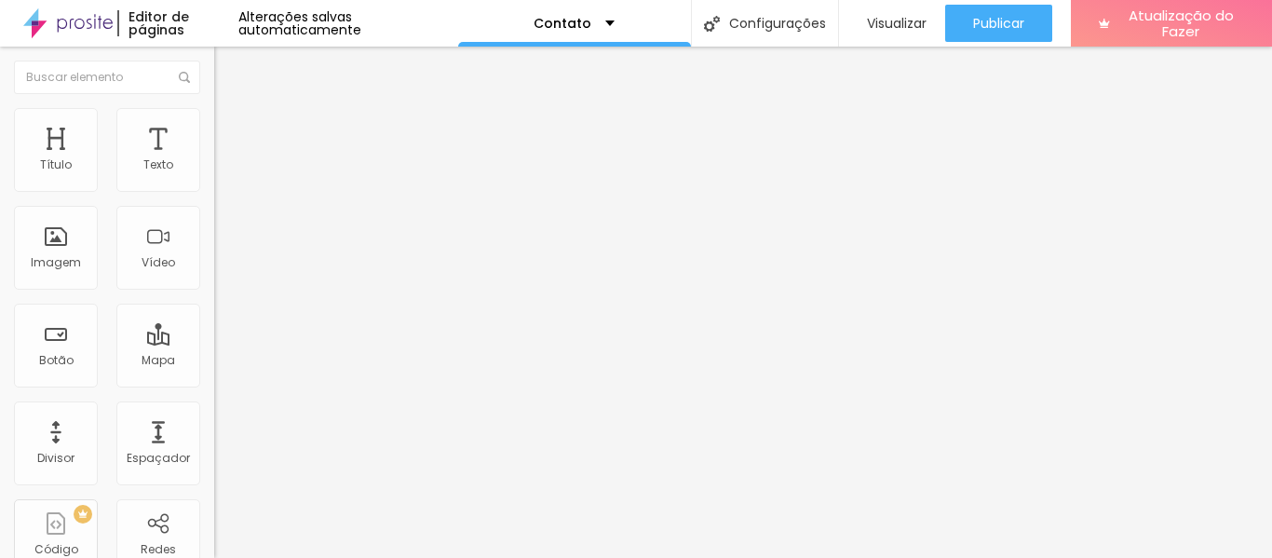
type input "42"
type input "40"
type input "39"
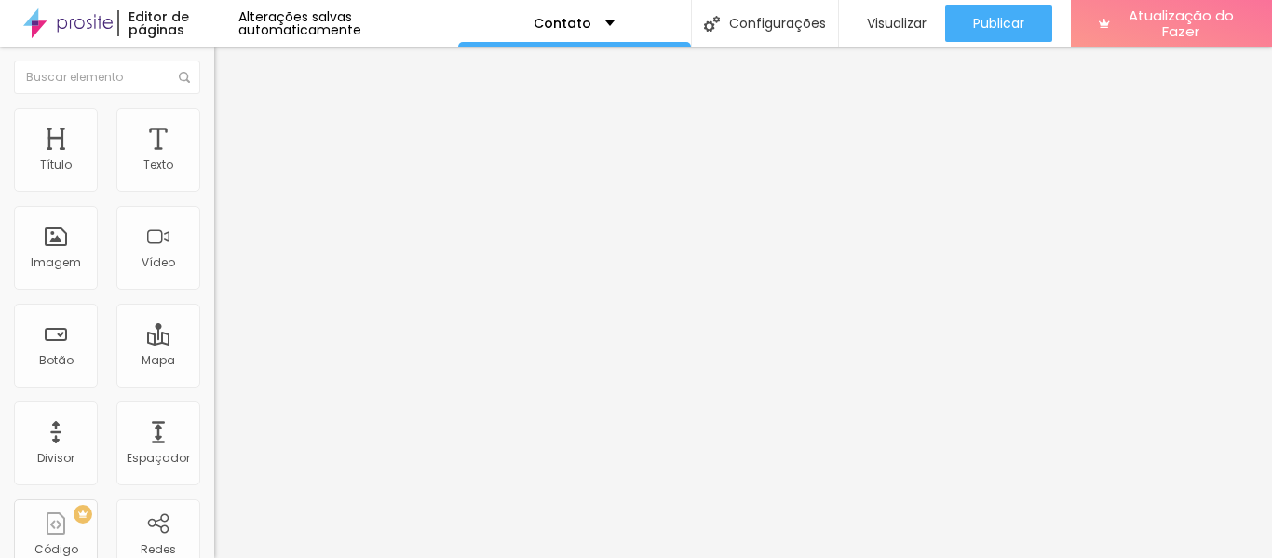
type input "39"
type input "38"
type input "37"
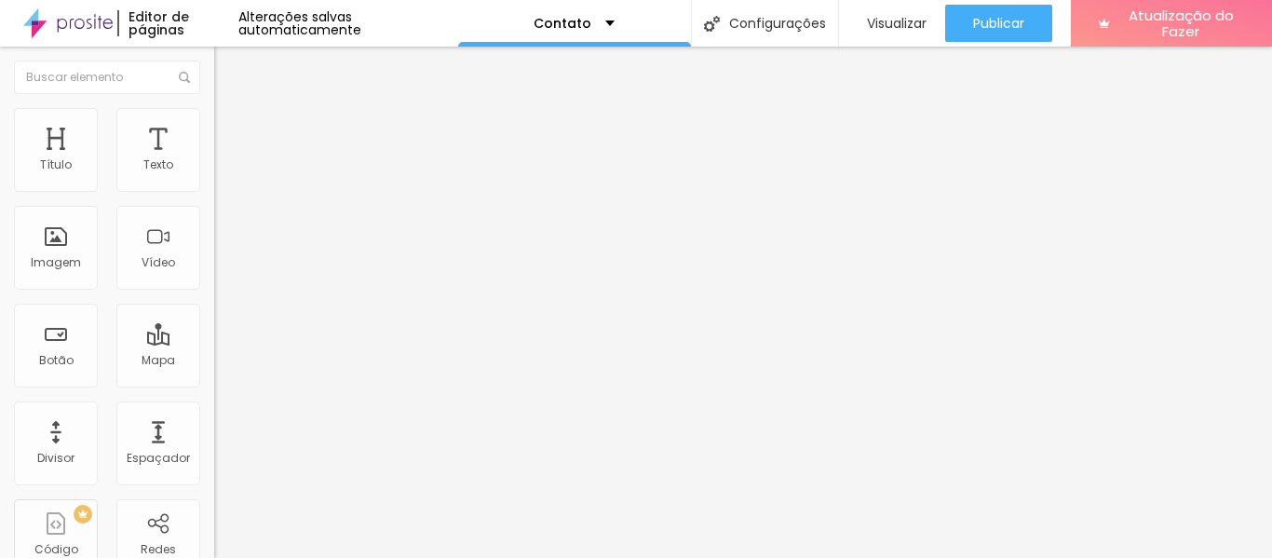
type input "36"
type input "35"
type input "34"
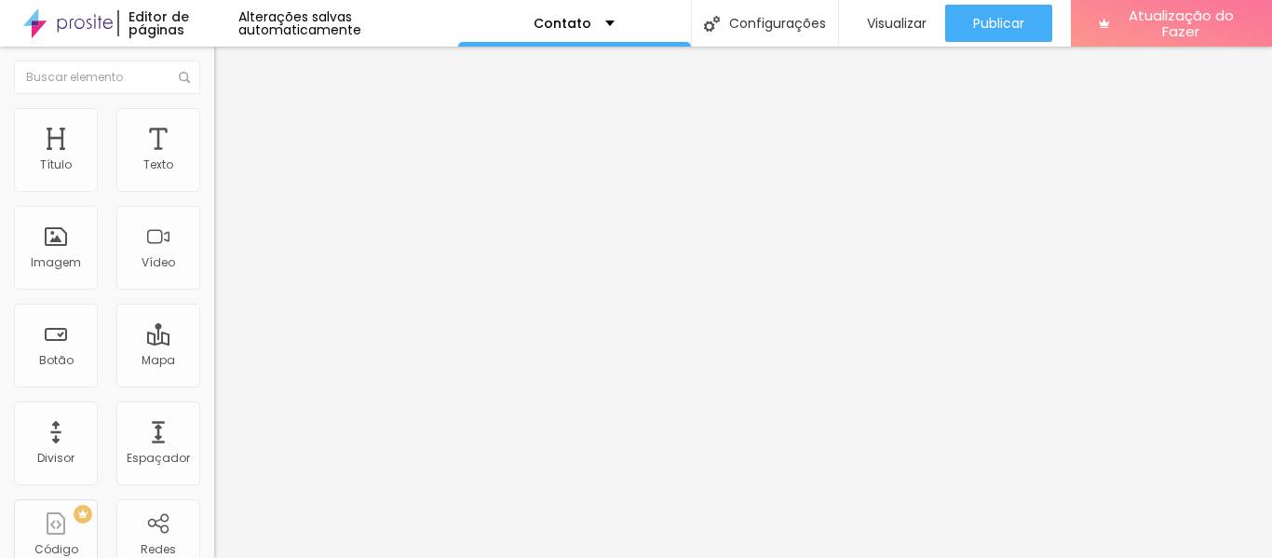
type input "34"
type input "32"
type input "30"
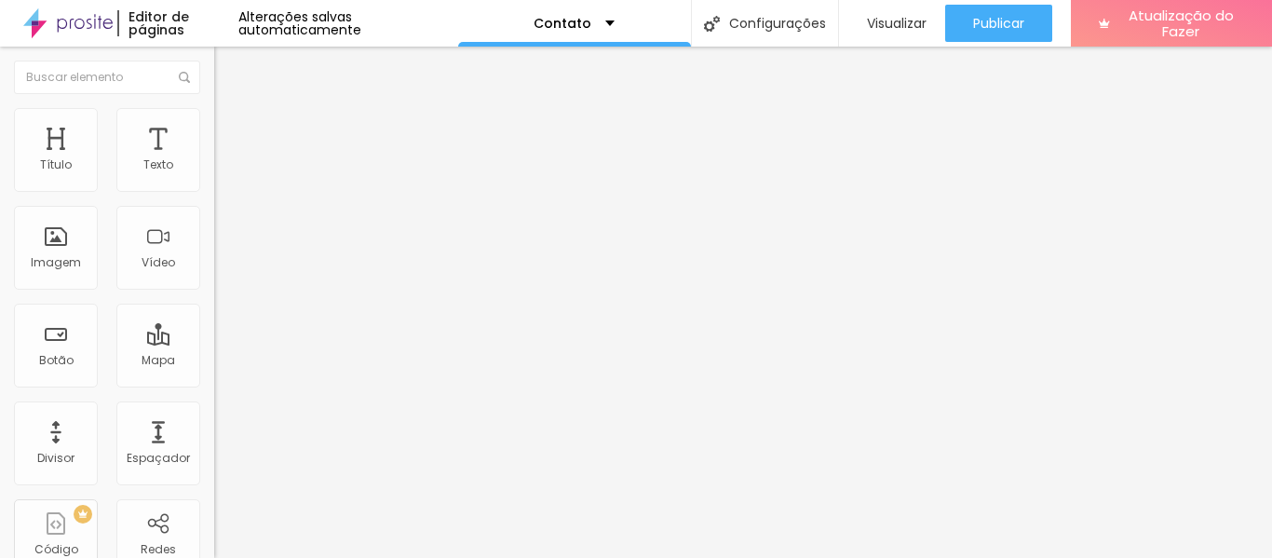
type input "29"
type input "28"
type input "30"
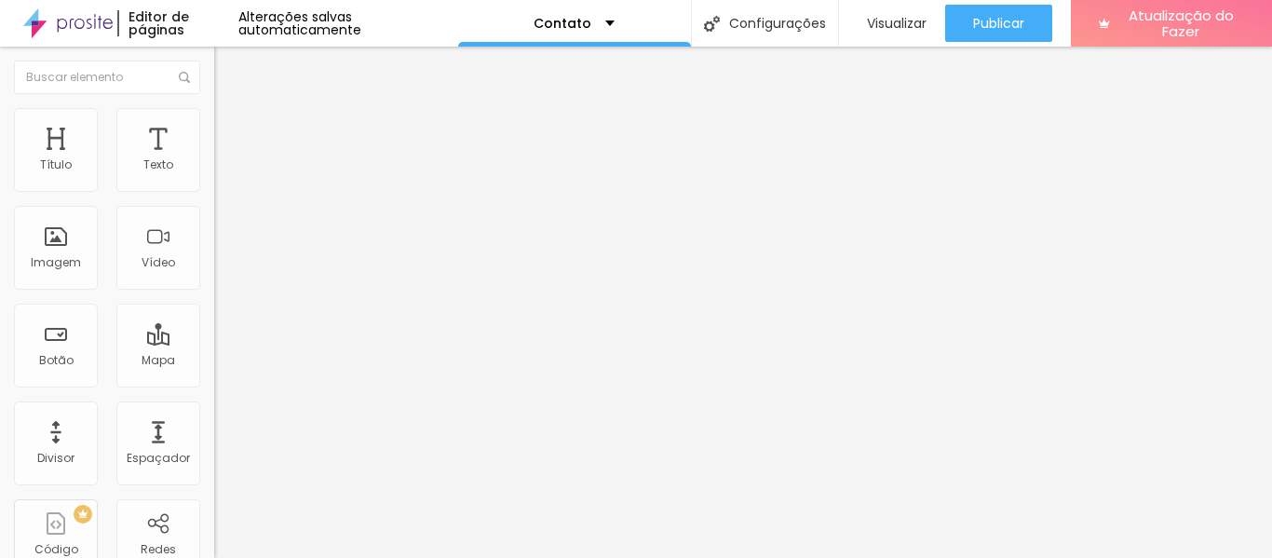
type input "30"
type input "32"
type input "33"
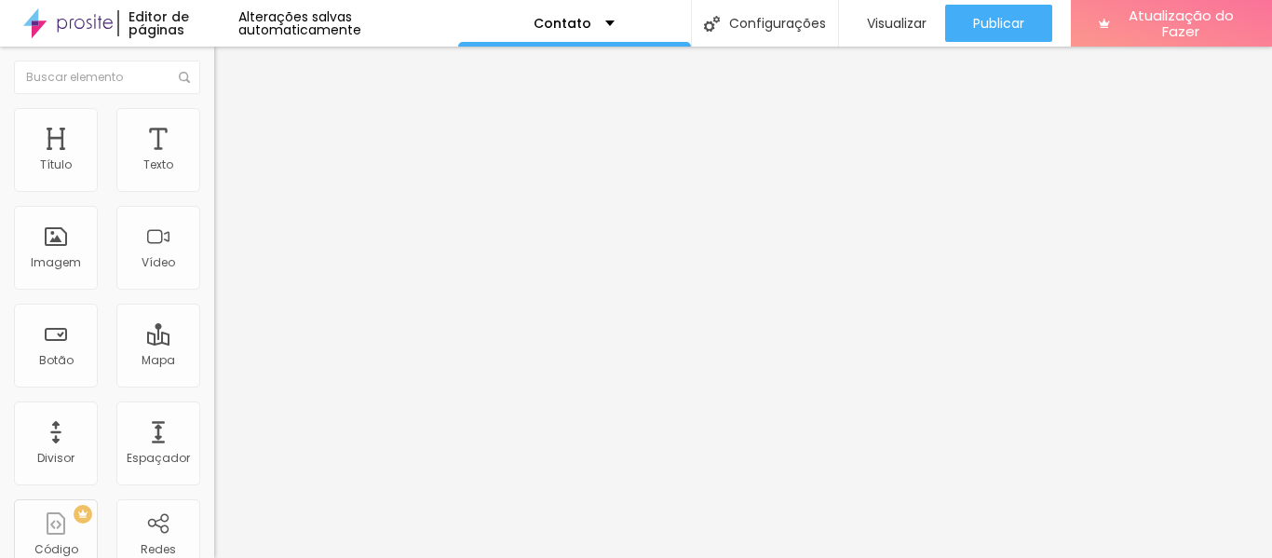
drag, startPoint x: 79, startPoint y: 393, endPoint x: 69, endPoint y: 388, distance: 11.3
type input "33"
click at [214, 443] on input "range" at bounding box center [274, 450] width 120 height 15
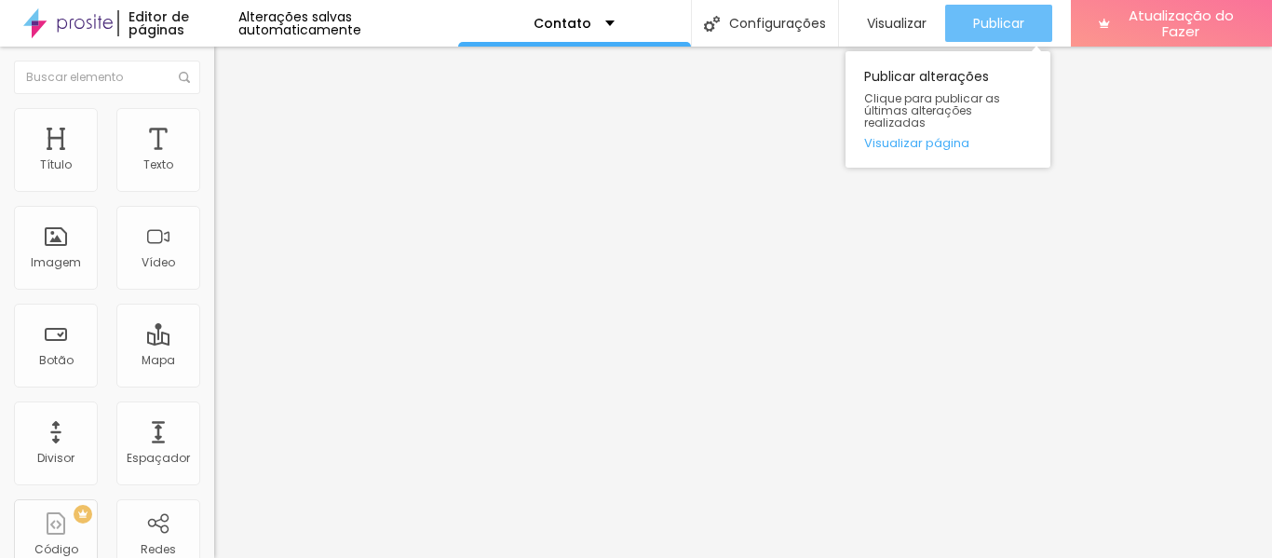
click at [997, 20] on font "Publicar" at bounding box center [998, 23] width 51 height 19
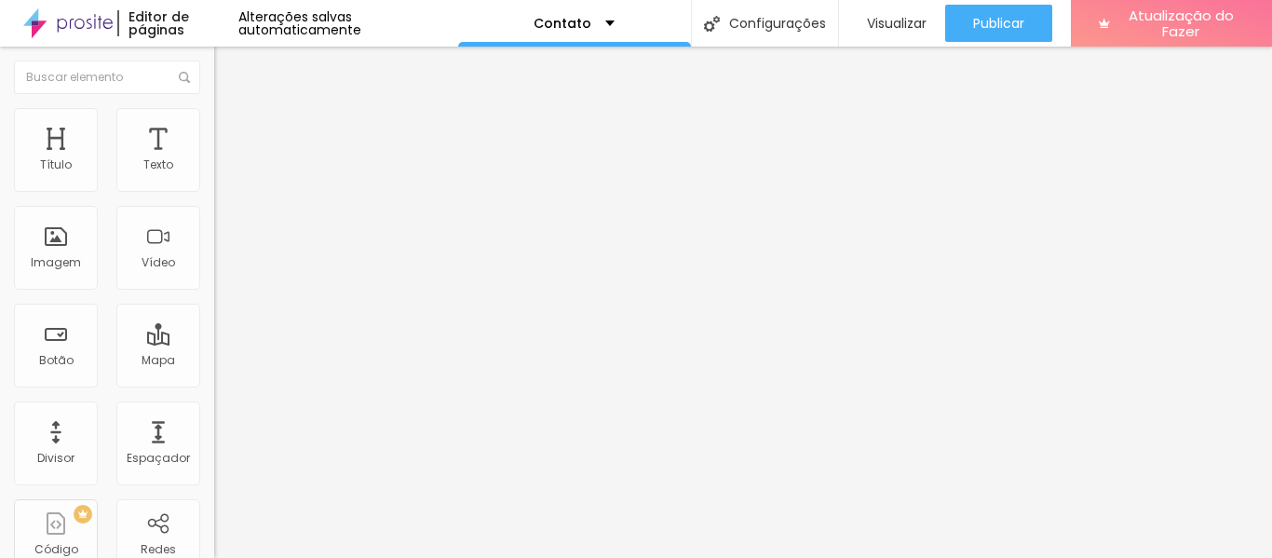
type input "1"
type input "2"
type input "1"
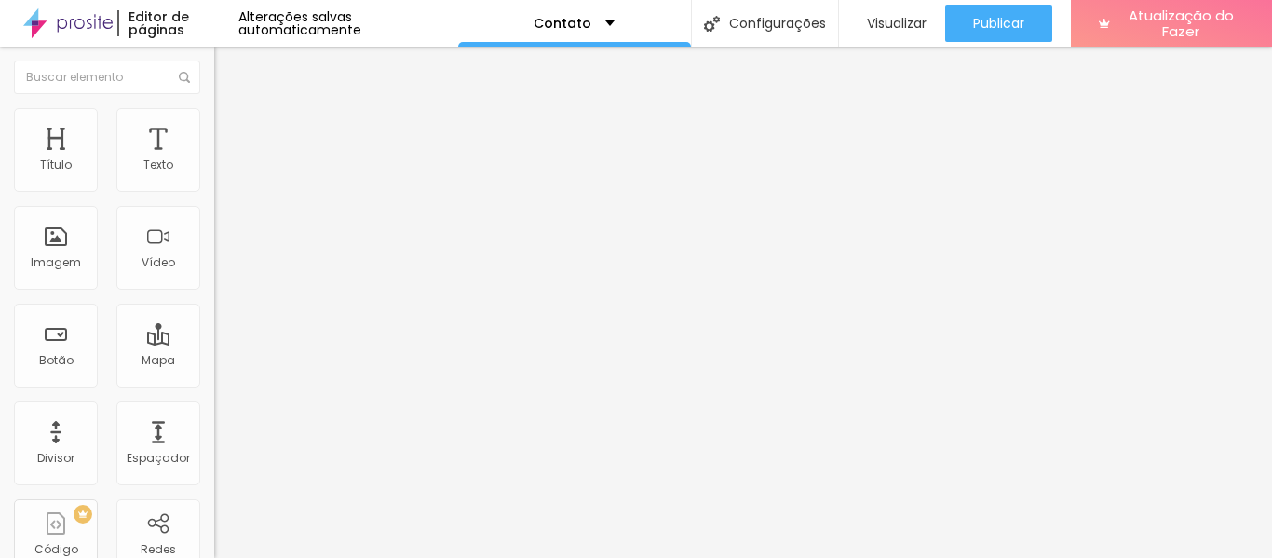
type input "1"
type input "0"
drag, startPoint x: 46, startPoint y: 503, endPoint x: 35, endPoint y: 503, distance: 10.2
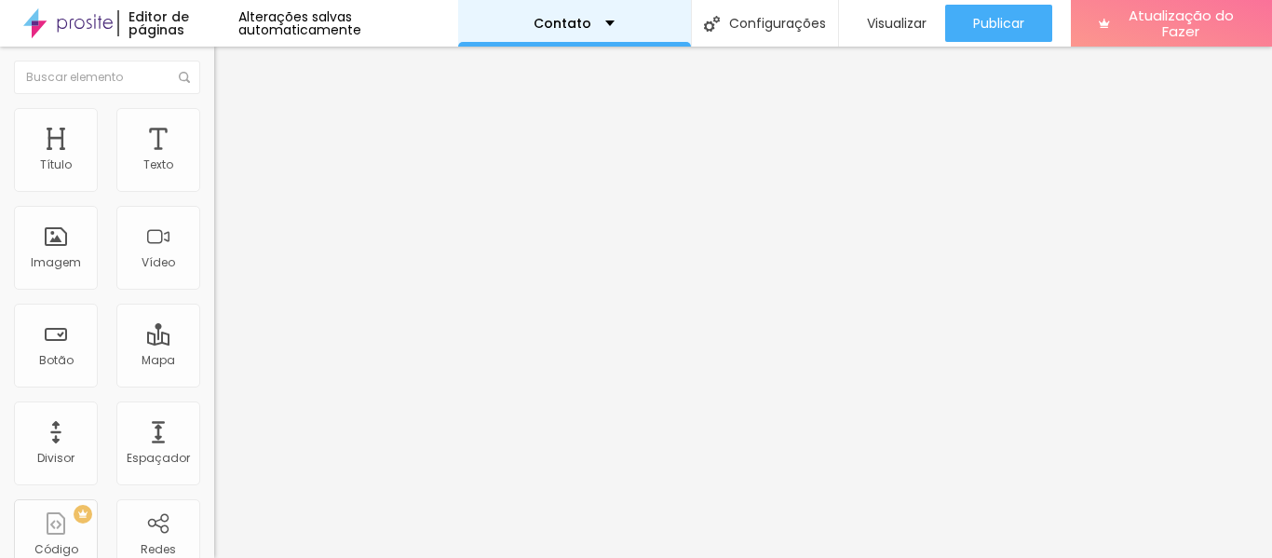
click at [606, 17] on div "Contato" at bounding box center [574, 23] width 233 height 47
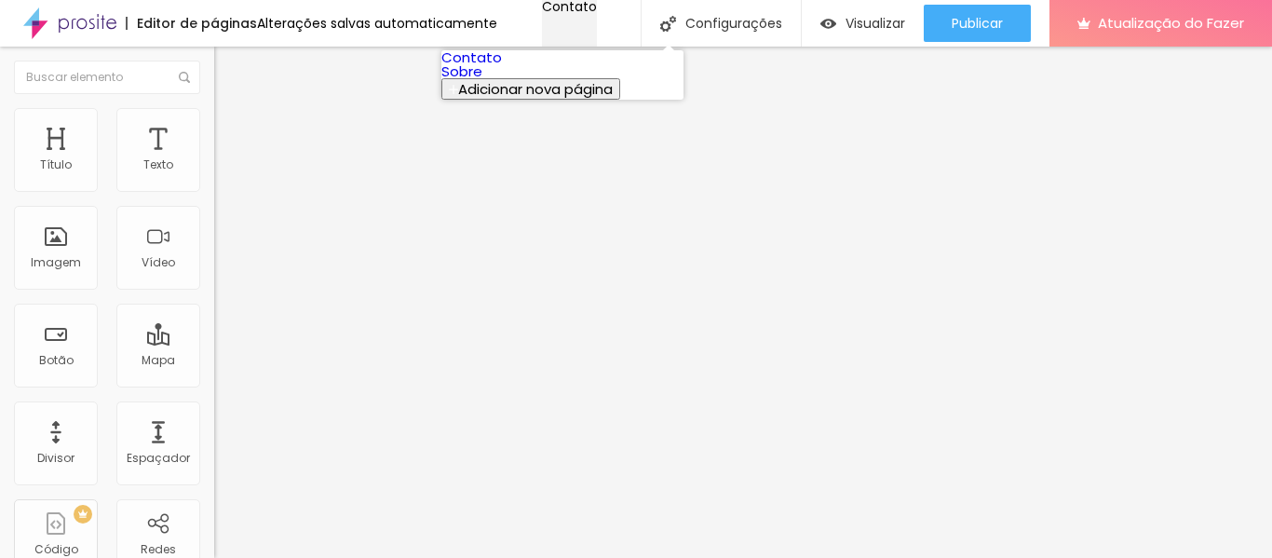
click at [597, 13] on div "Contato" at bounding box center [569, 6] width 55 height 13
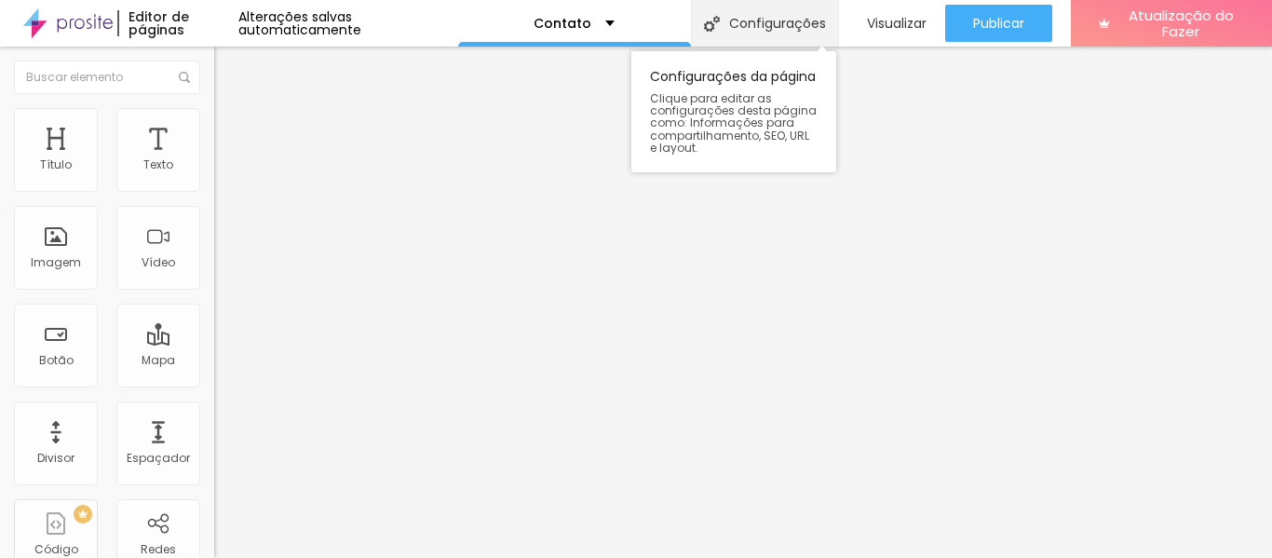
click at [783, 20] on font "Configurações" at bounding box center [777, 23] width 97 height 19
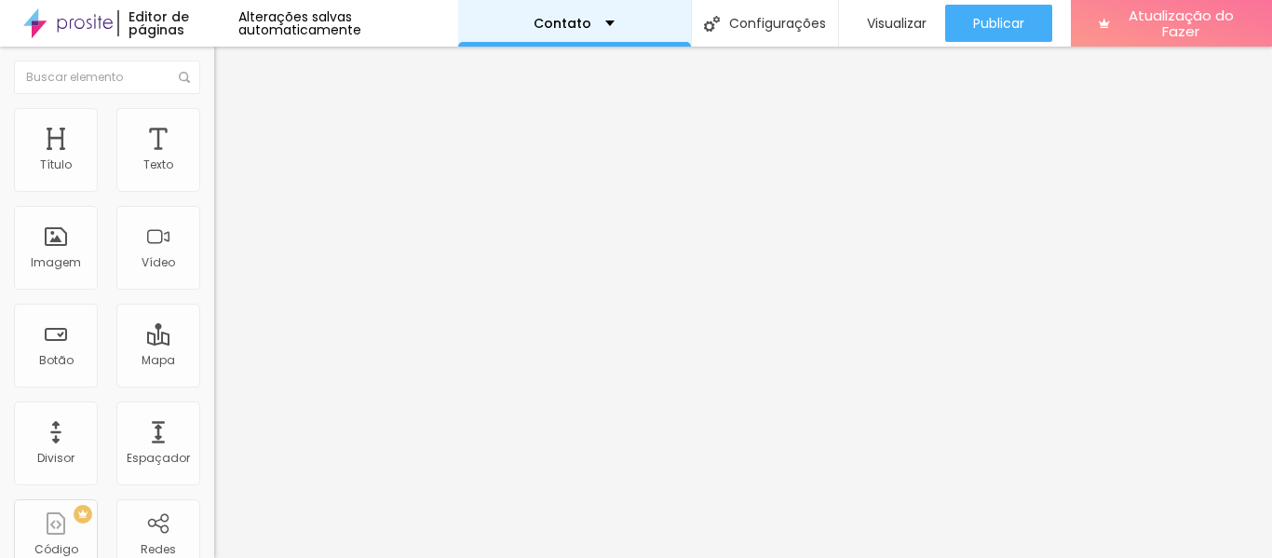
click at [596, 22] on div "Contato" at bounding box center [574, 23] width 81 height 13
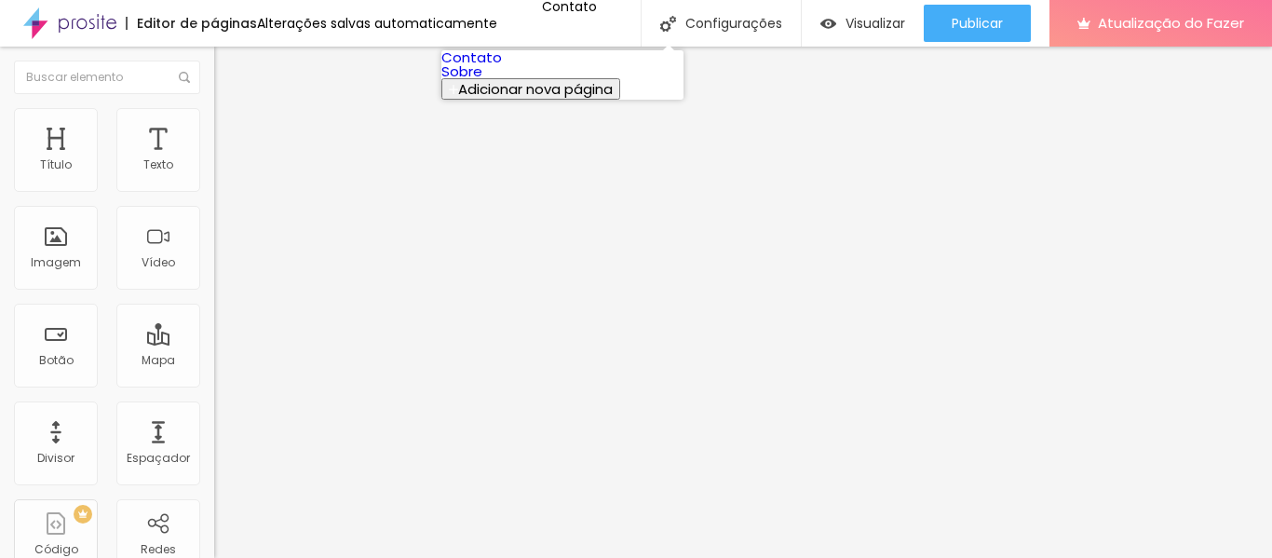
click at [483, 81] on link "Sobre" at bounding box center [462, 71] width 41 height 20
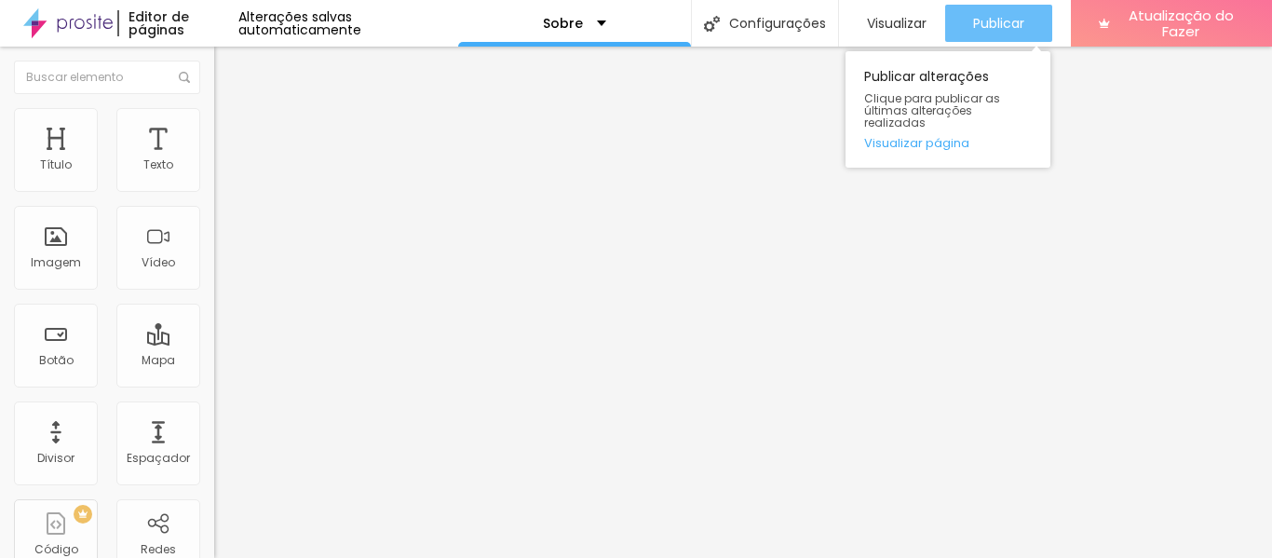
click at [996, 28] on font "Publicar" at bounding box center [998, 23] width 51 height 19
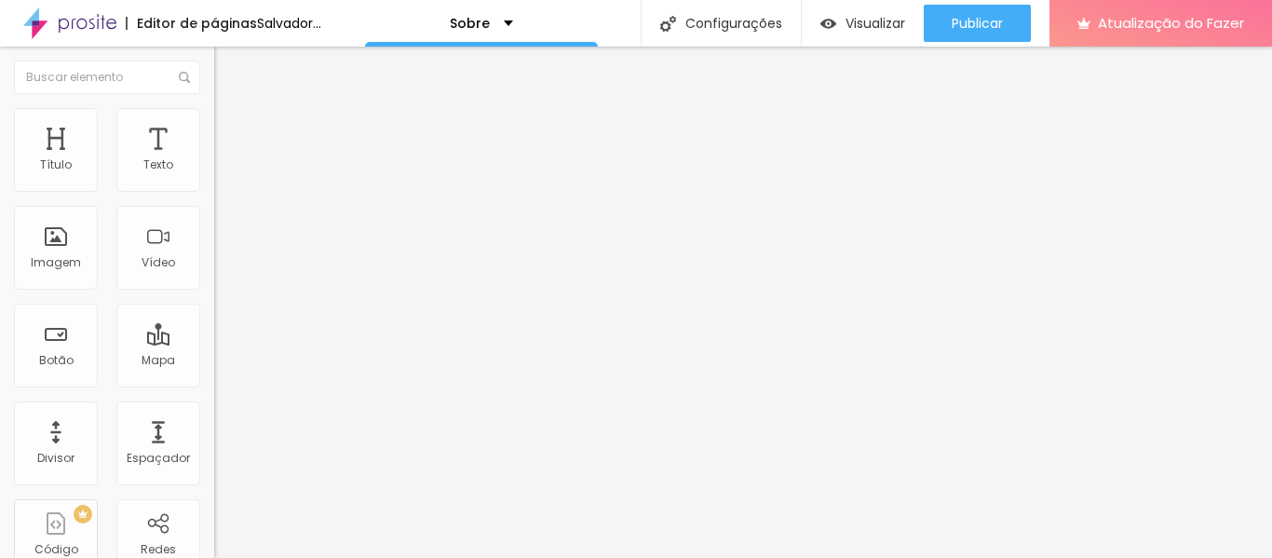
click at [225, 160] on font "Trocar imagem" at bounding box center [270, 152] width 90 height 16
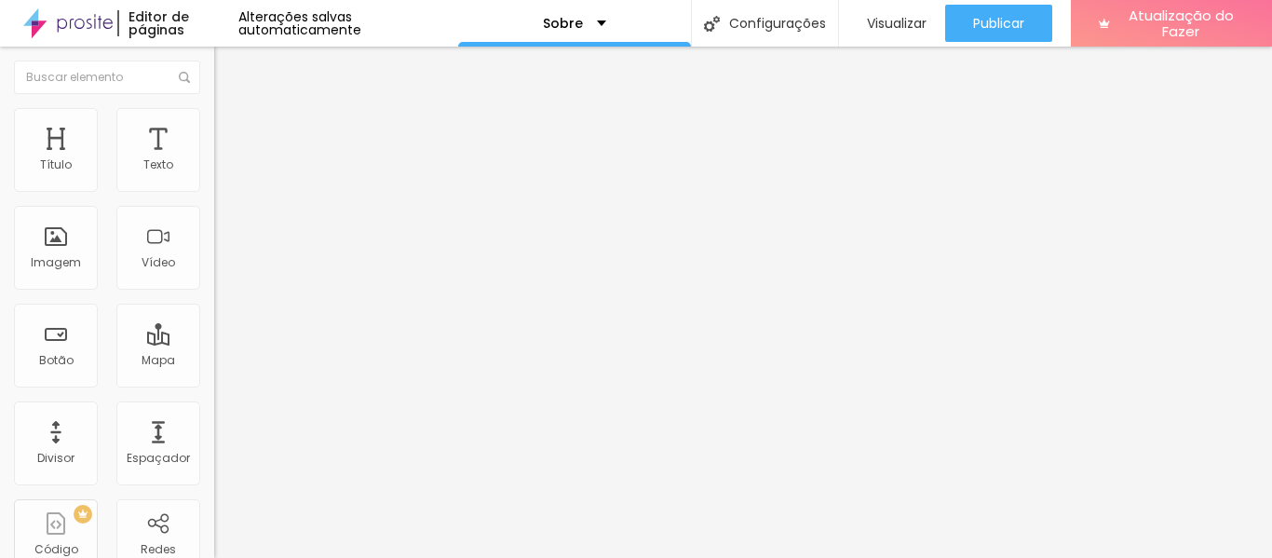
click at [58, 345] on div "Botão" at bounding box center [56, 346] width 84 height 84
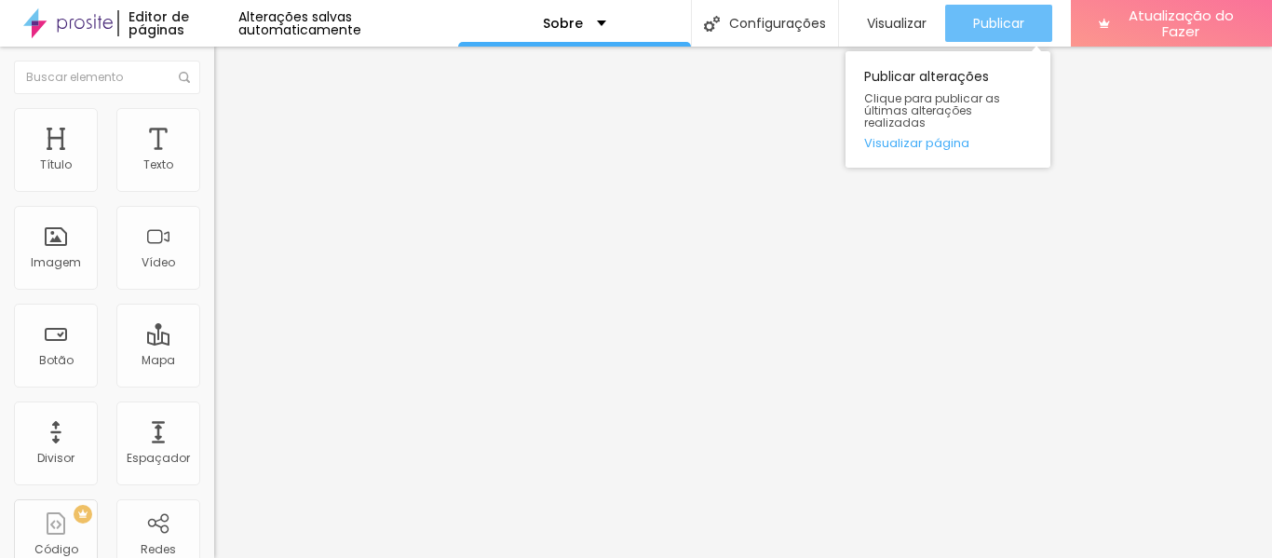
click at [1027, 24] on button "Publicar" at bounding box center [999, 23] width 107 height 37
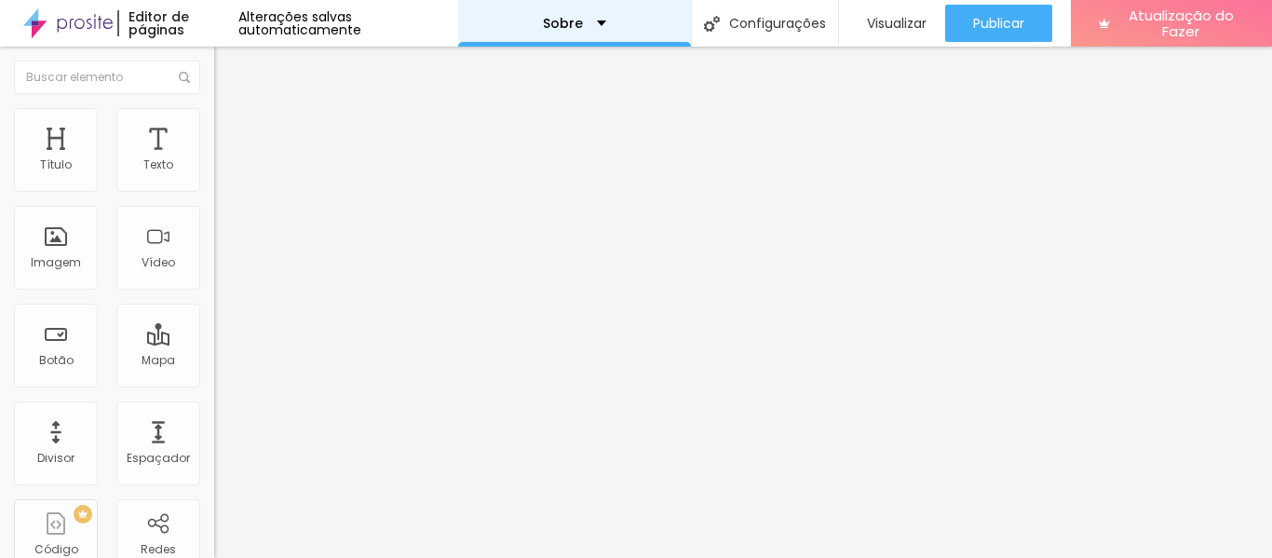
click at [568, 30] on div "Sobre" at bounding box center [574, 23] width 233 height 47
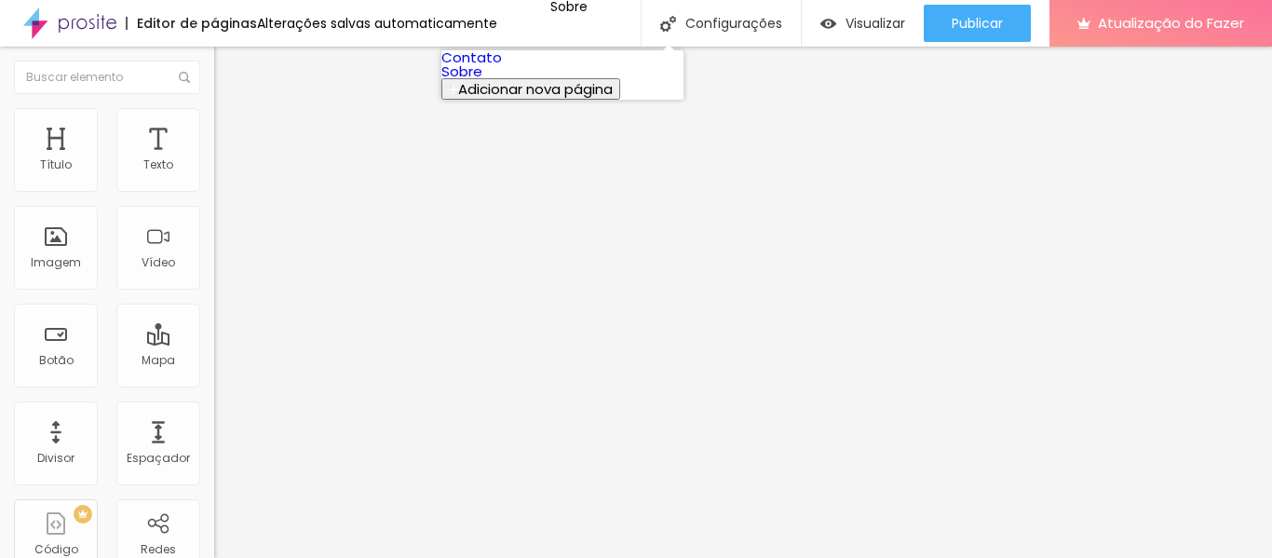
click at [483, 81] on link "Sobre" at bounding box center [462, 71] width 41 height 20
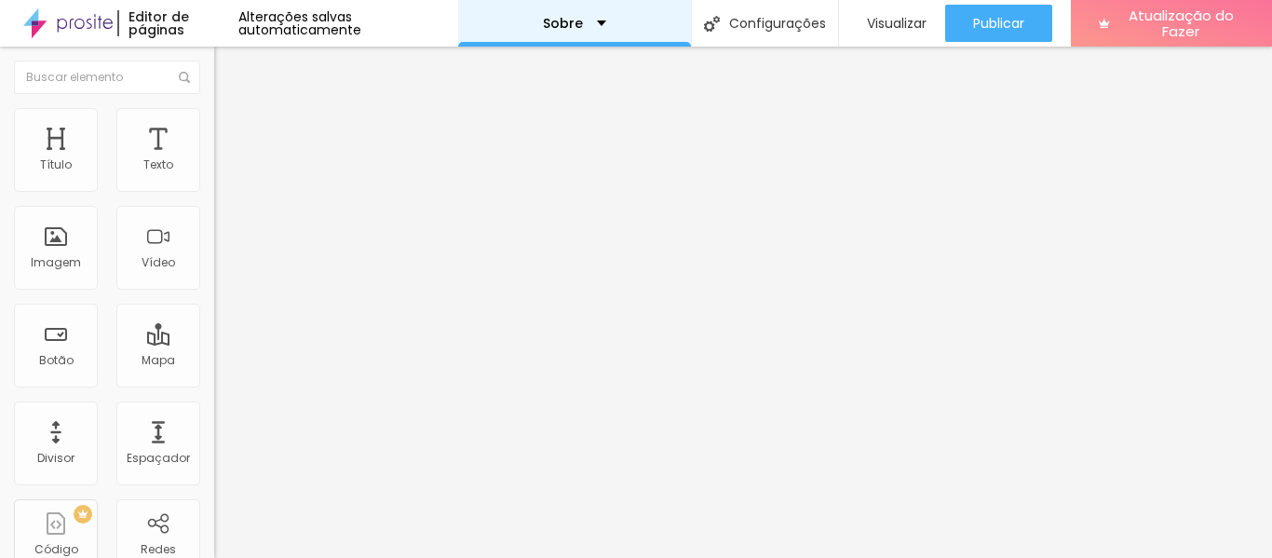
click at [588, 14] on div "Sobre" at bounding box center [574, 23] width 233 height 47
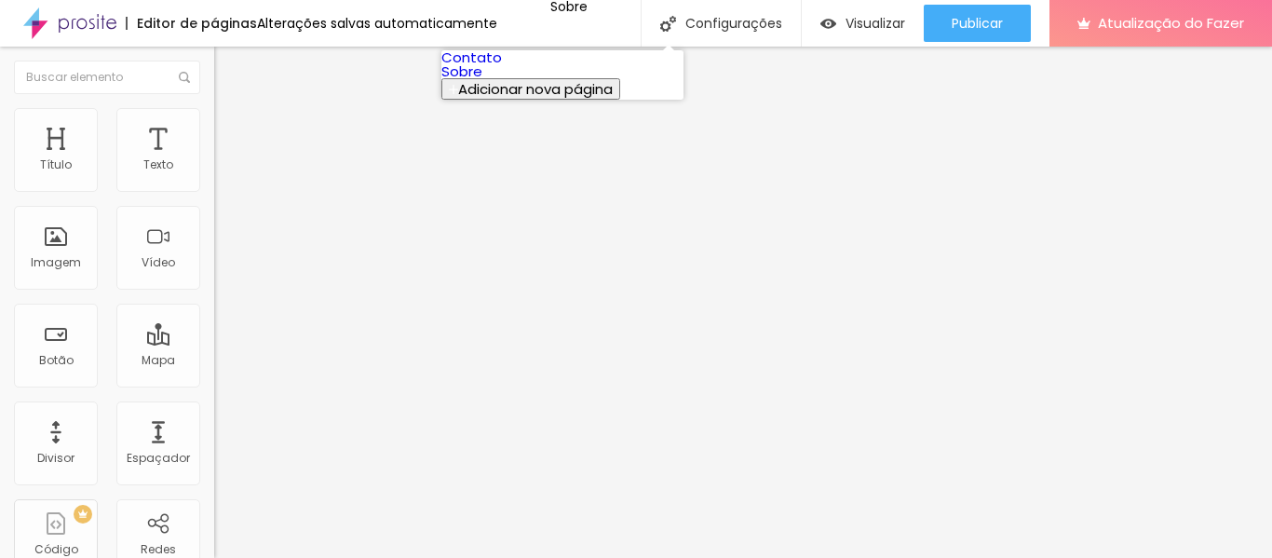
click at [500, 67] on font "Contato" at bounding box center [472, 58] width 61 height 20
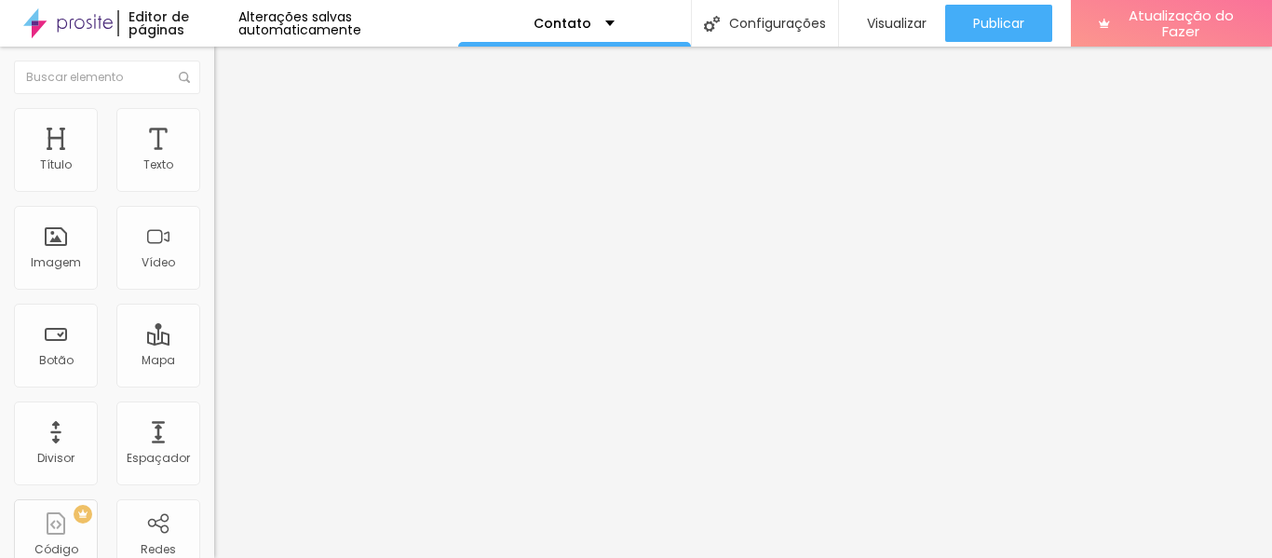
click at [214, 120] on img at bounding box center [222, 116] width 17 height 17
click at [214, 188] on div "Contato" at bounding box center [321, 172] width 214 height 32
click at [214, 188] on img at bounding box center [219, 193] width 11 height 11
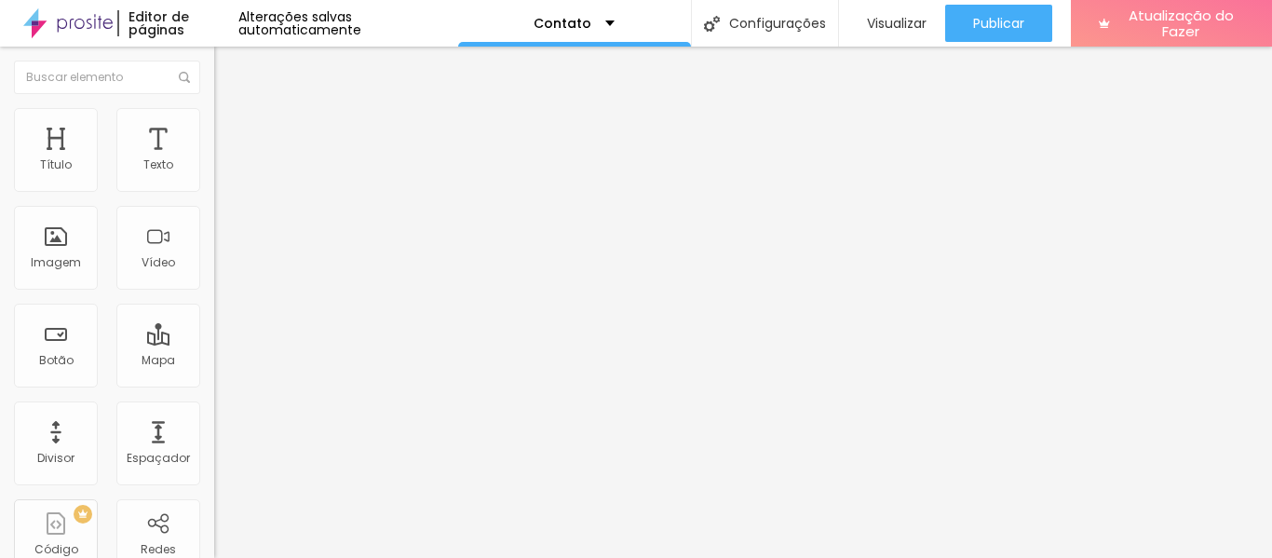
scroll to position [373, 0]
type input "L"
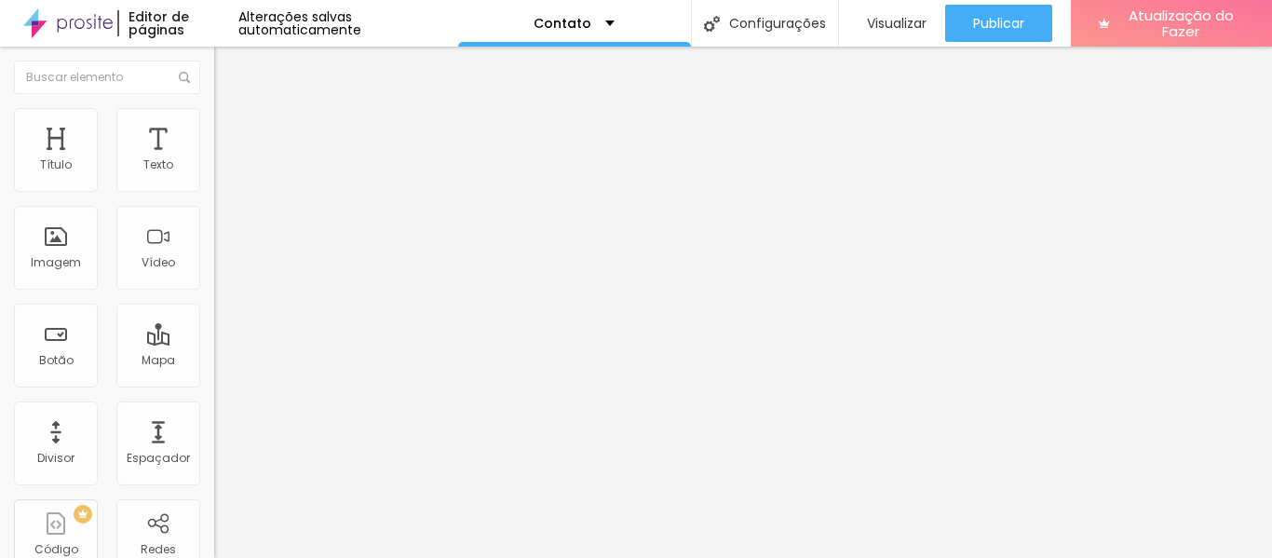
scroll to position [0, 8]
type input "[EMAIL_ADDRESS][DOMAIN_NAME]"
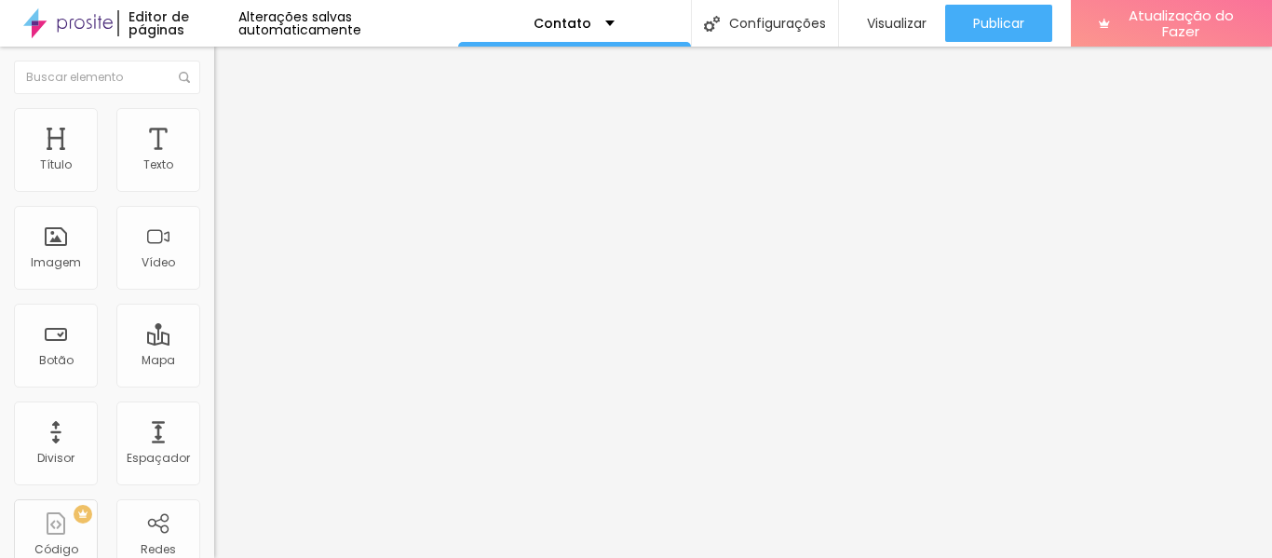
scroll to position [0, 0]
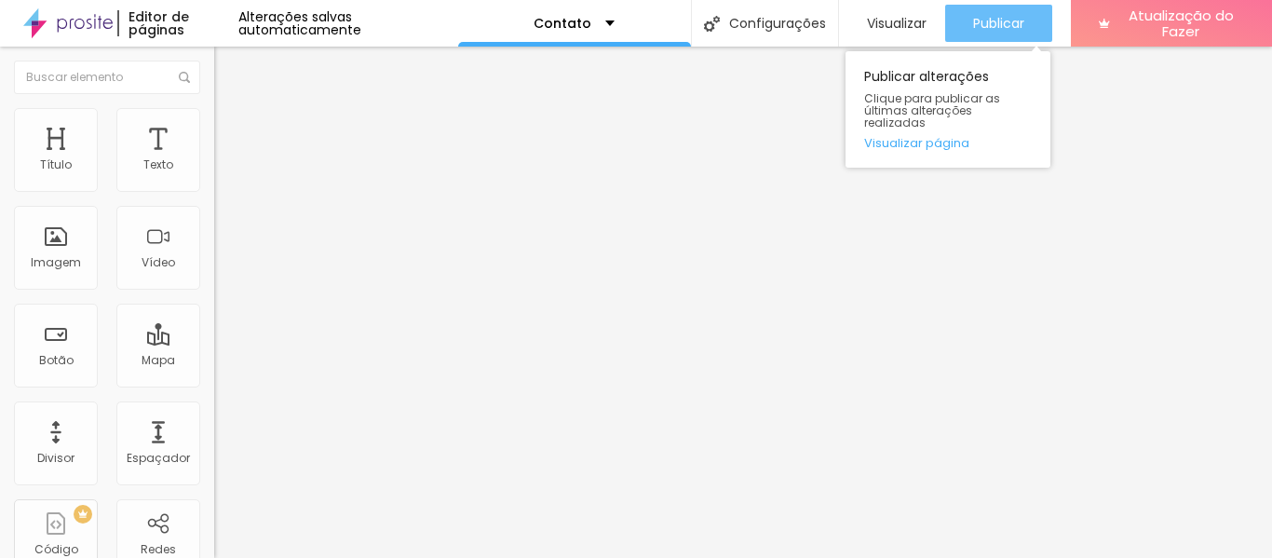
click at [1008, 25] on font "Publicar" at bounding box center [998, 23] width 51 height 19
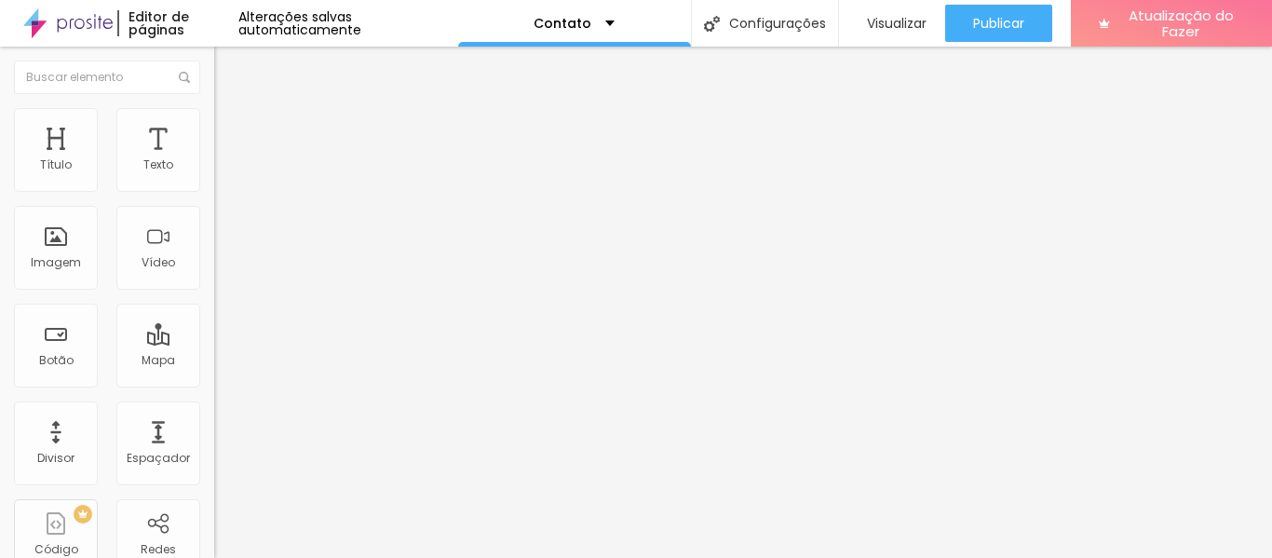
click at [214, 187] on span at bounding box center [219, 195] width 11 height 16
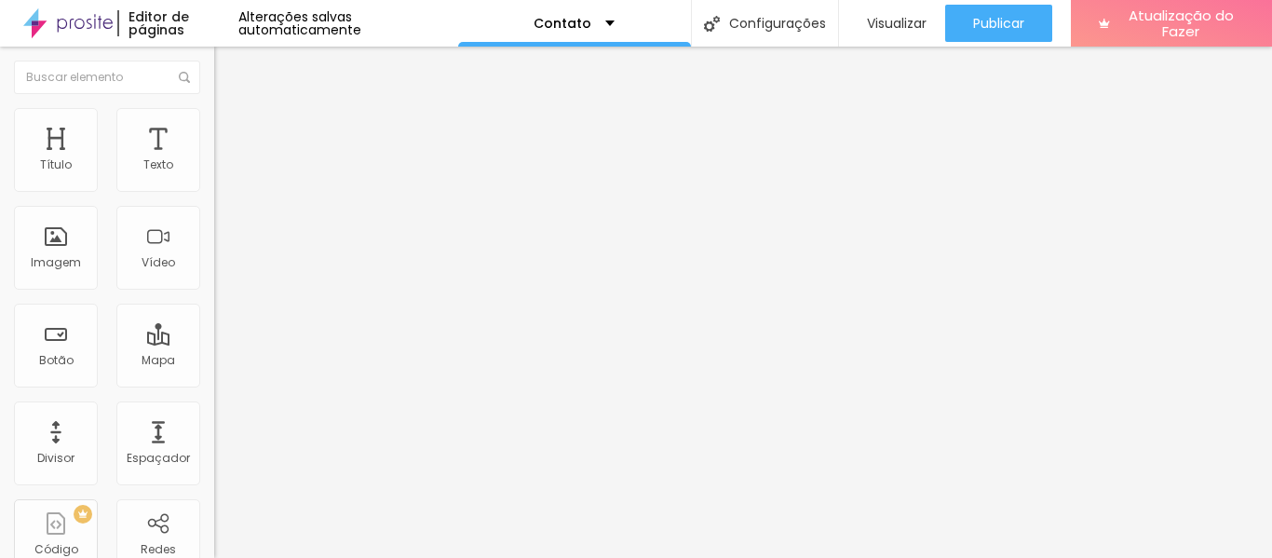
type input "Qual a data do evento ou ensaio?"
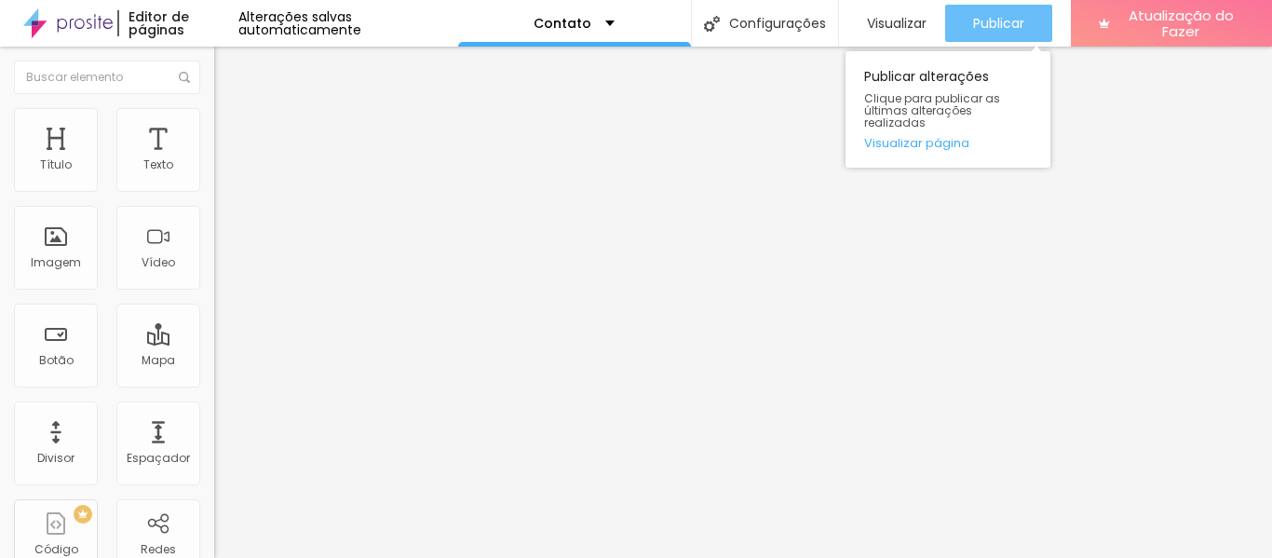
click at [968, 29] on button "Publicar" at bounding box center [999, 23] width 107 height 37
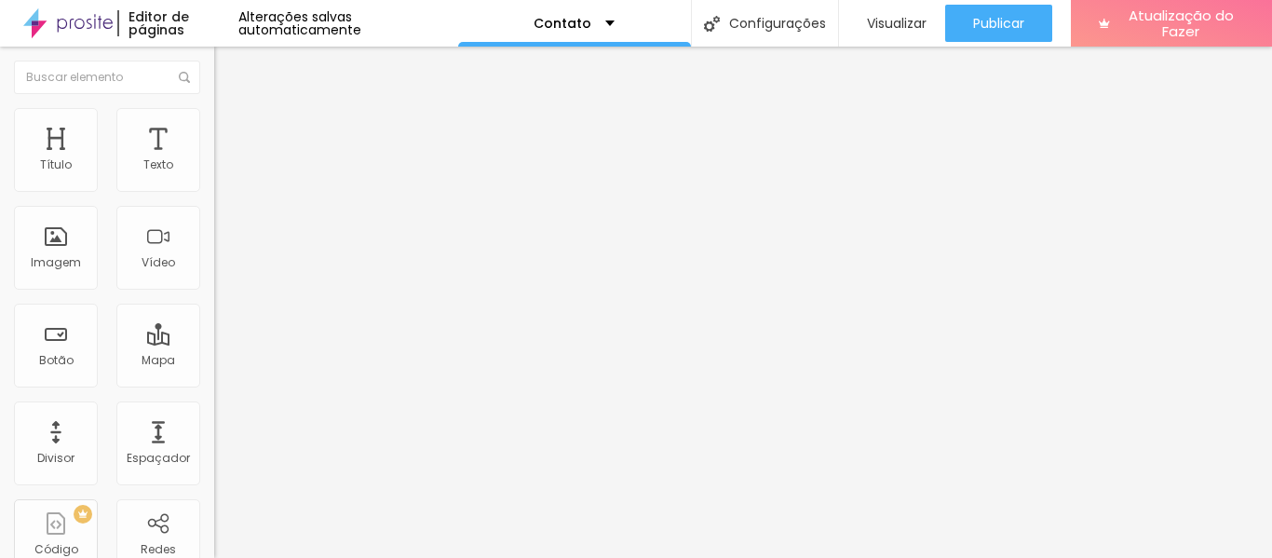
click at [83, 29] on img at bounding box center [67, 23] width 89 height 47
